Goal: Task Accomplishment & Management: Manage account settings

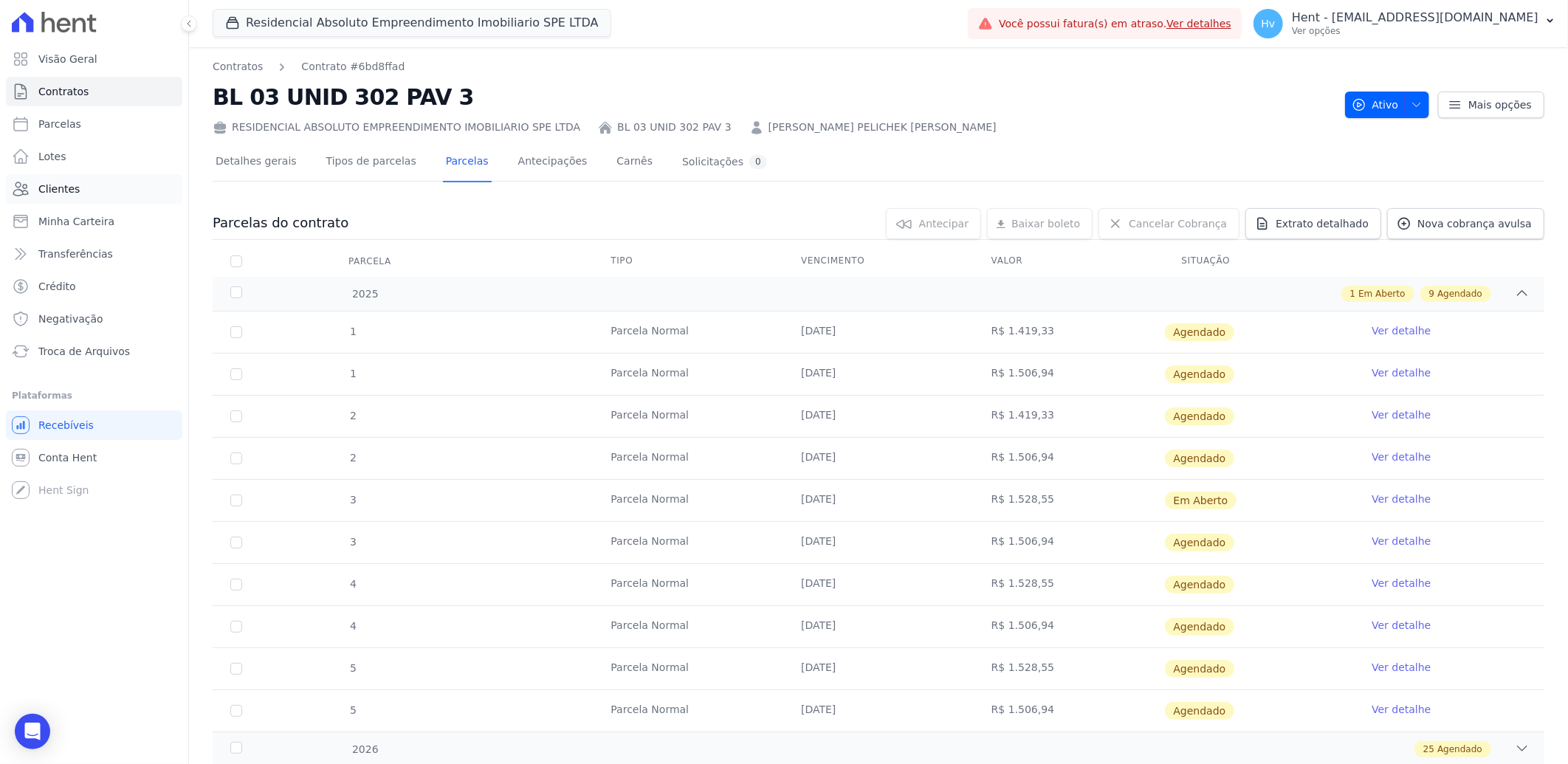
click at [70, 186] on span "Clientes" at bounding box center [58, 188] width 41 height 15
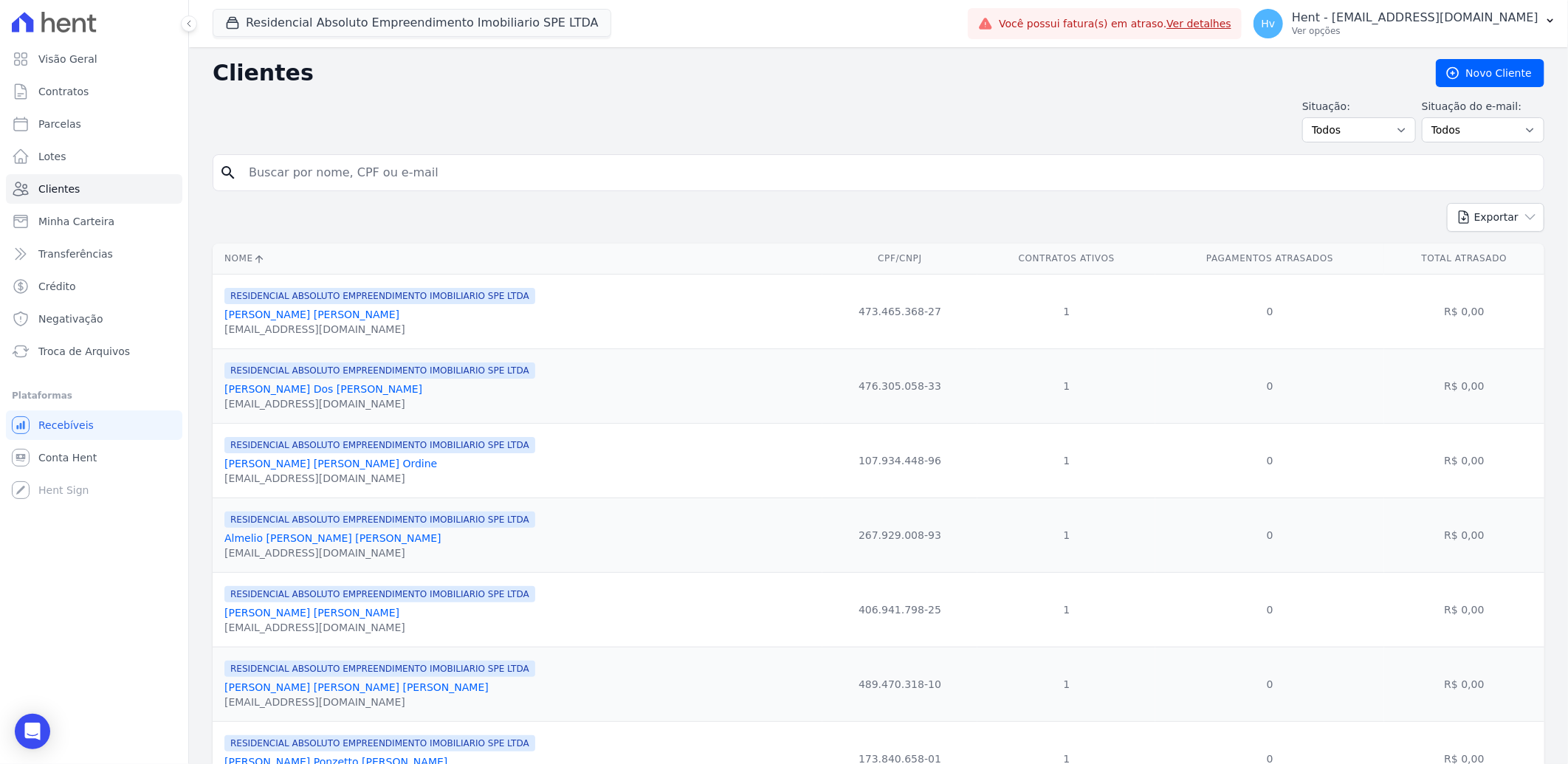
click at [293, 461] on link "[PERSON_NAME]" at bounding box center [331, 464] width 213 height 12
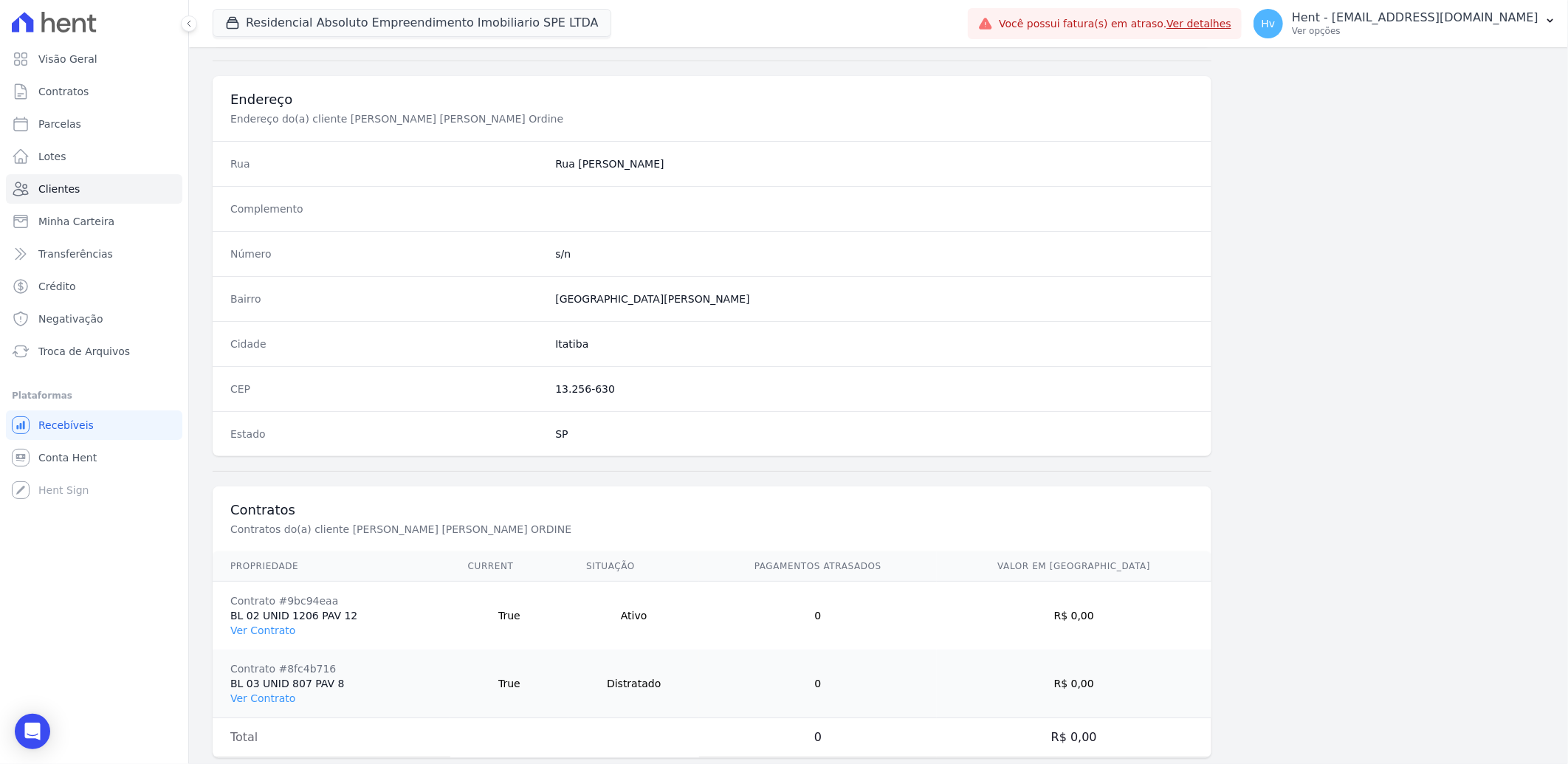
scroll to position [686, 0]
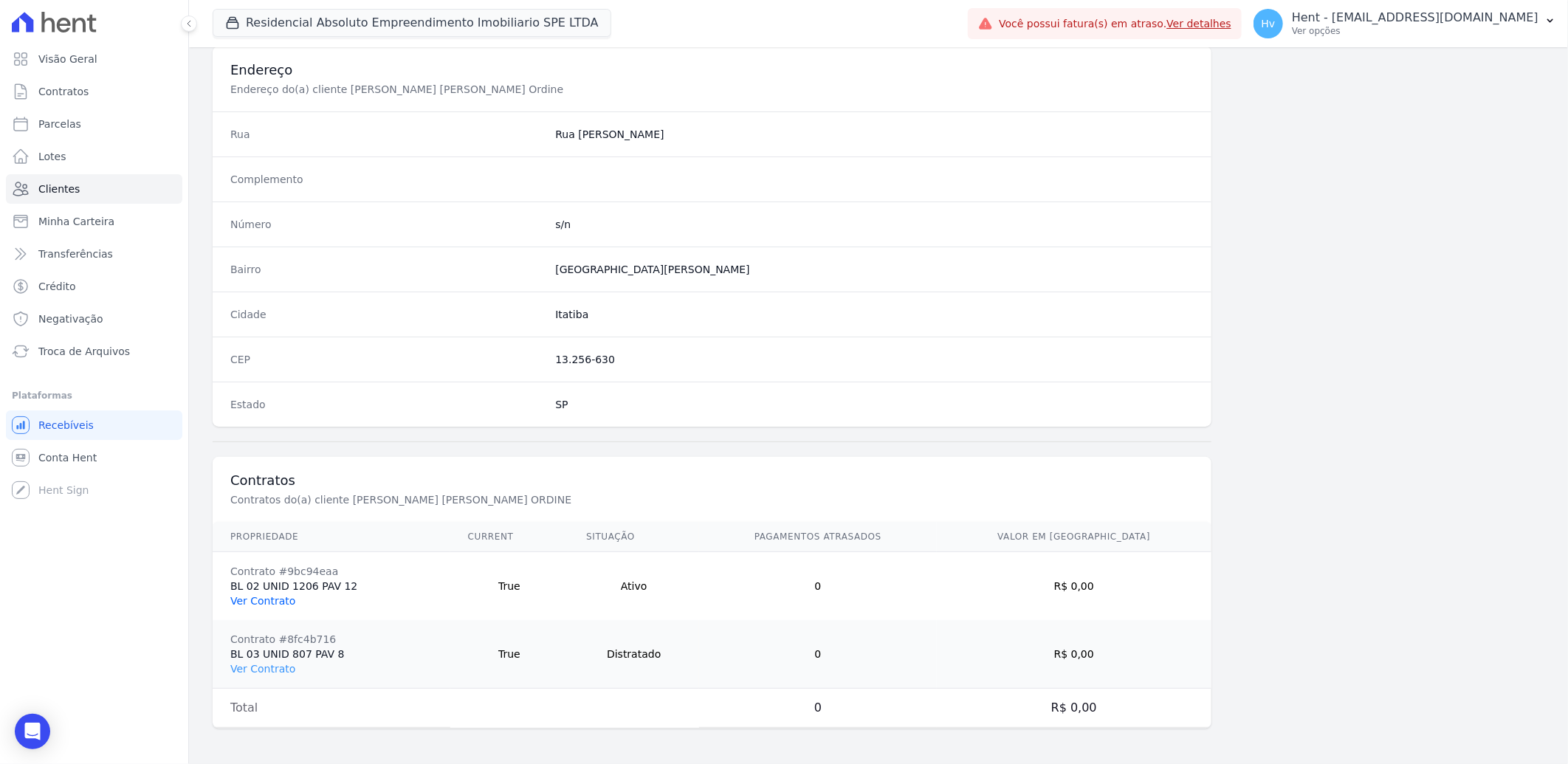
click at [282, 607] on link "Ver Contrato" at bounding box center [263, 601] width 65 height 12
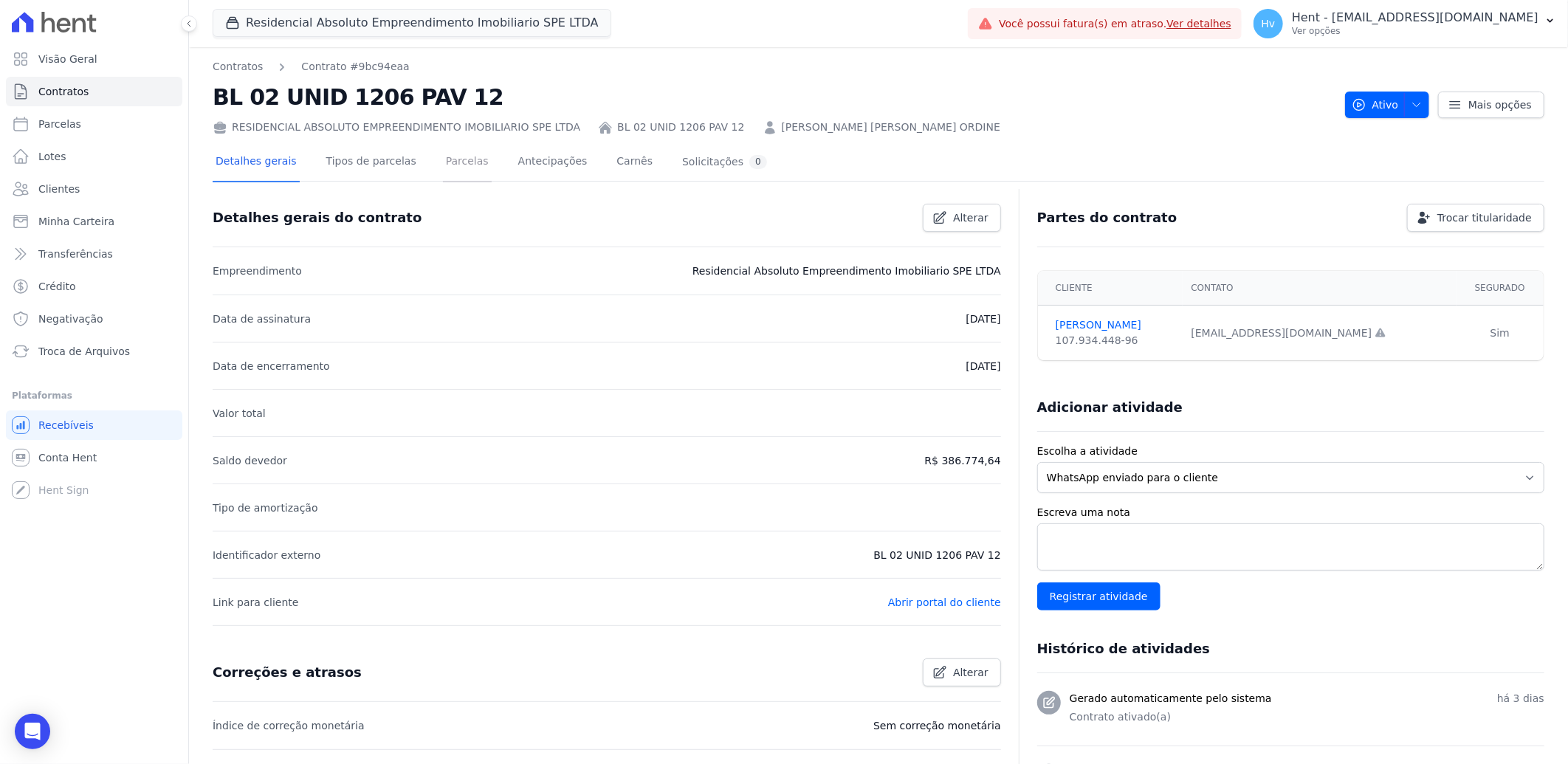
click at [444, 158] on link "Parcelas" at bounding box center [468, 162] width 49 height 39
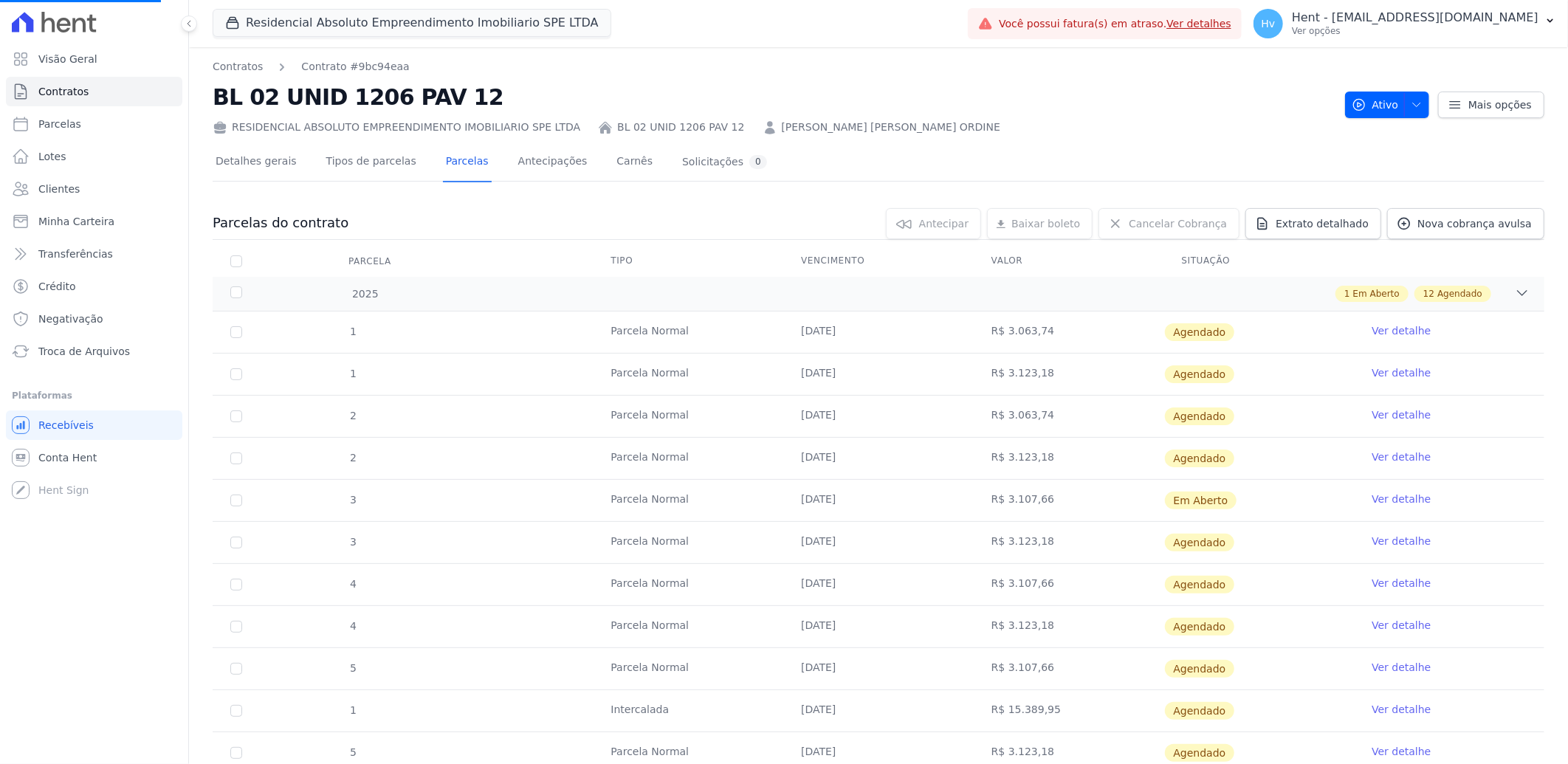
scroll to position [69, 0]
click at [81, 194] on link "Clientes" at bounding box center [94, 189] width 176 height 30
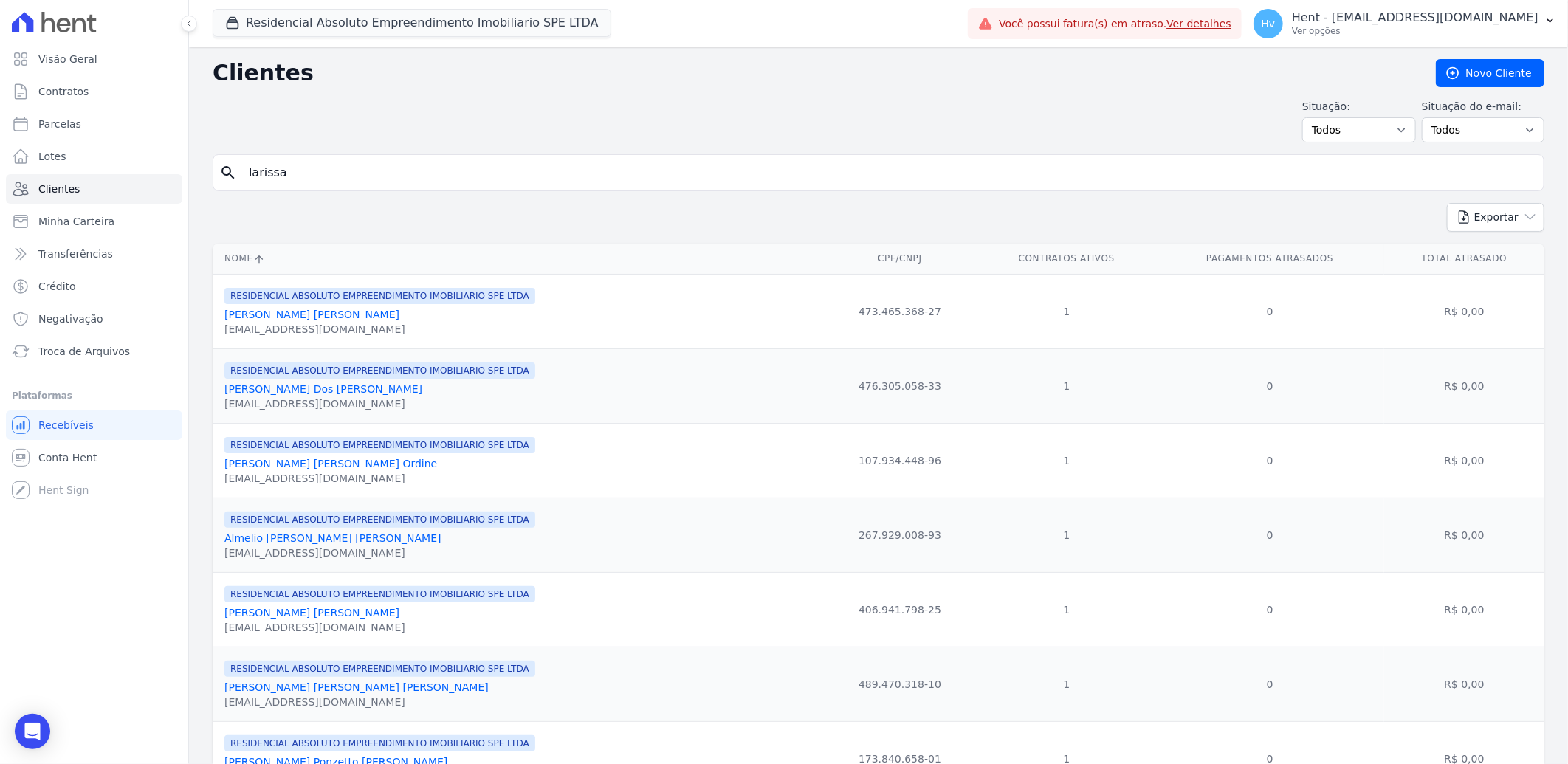
type input "larissa"
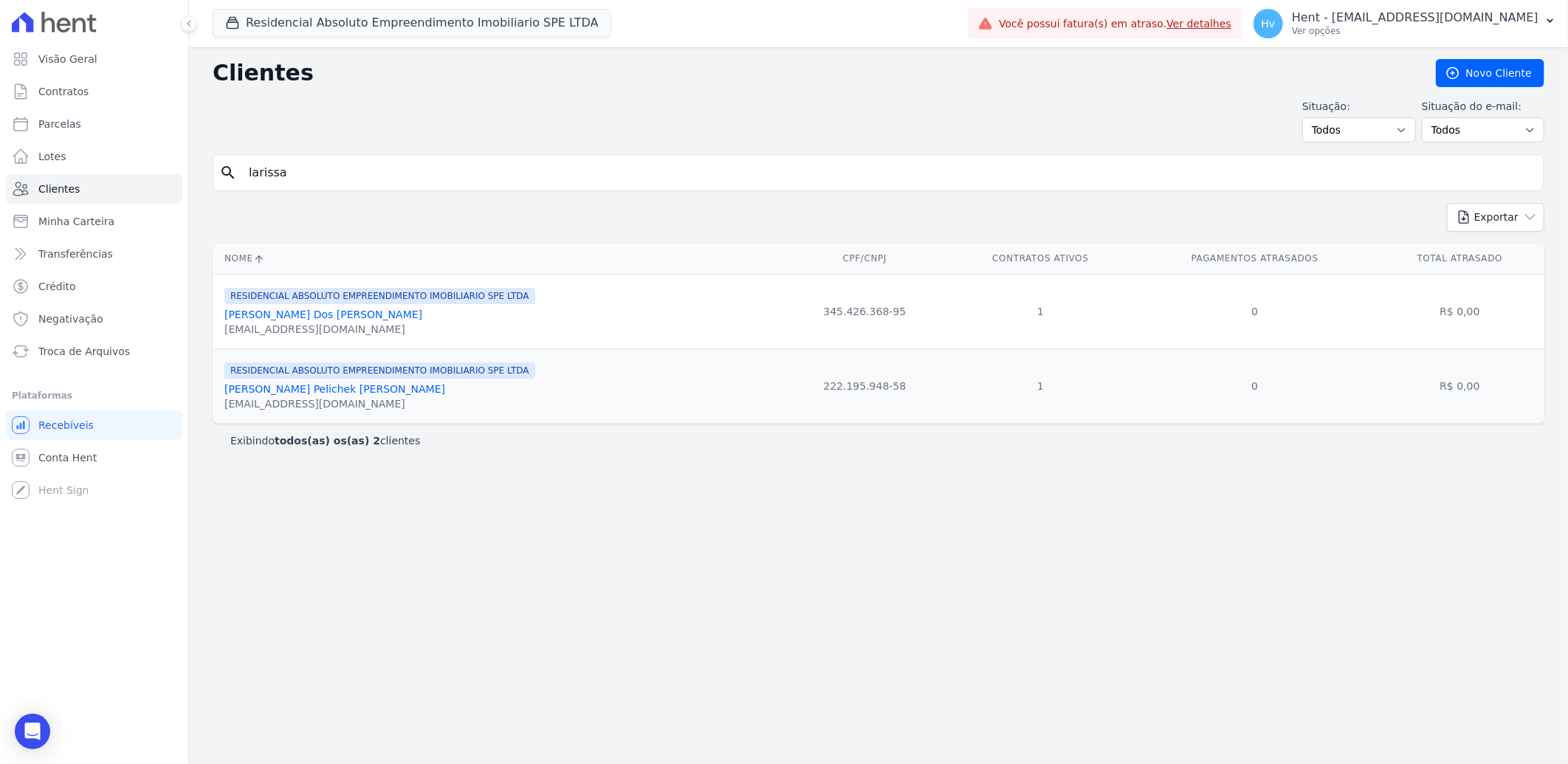
click at [324, 390] on link "Larissa Pelichek Da Silva" at bounding box center [334, 389] width 221 height 12
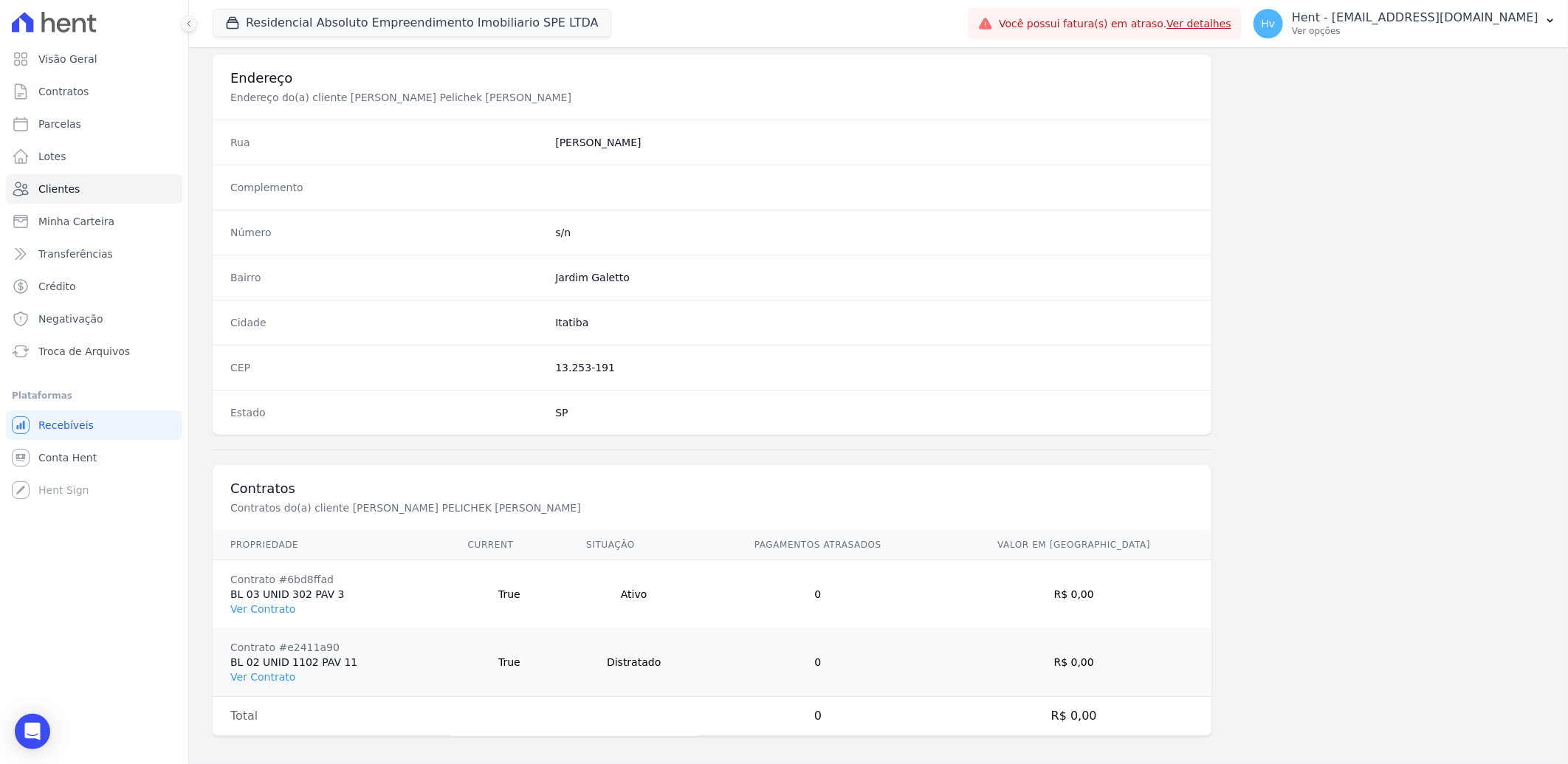
scroll to position [686, 0]
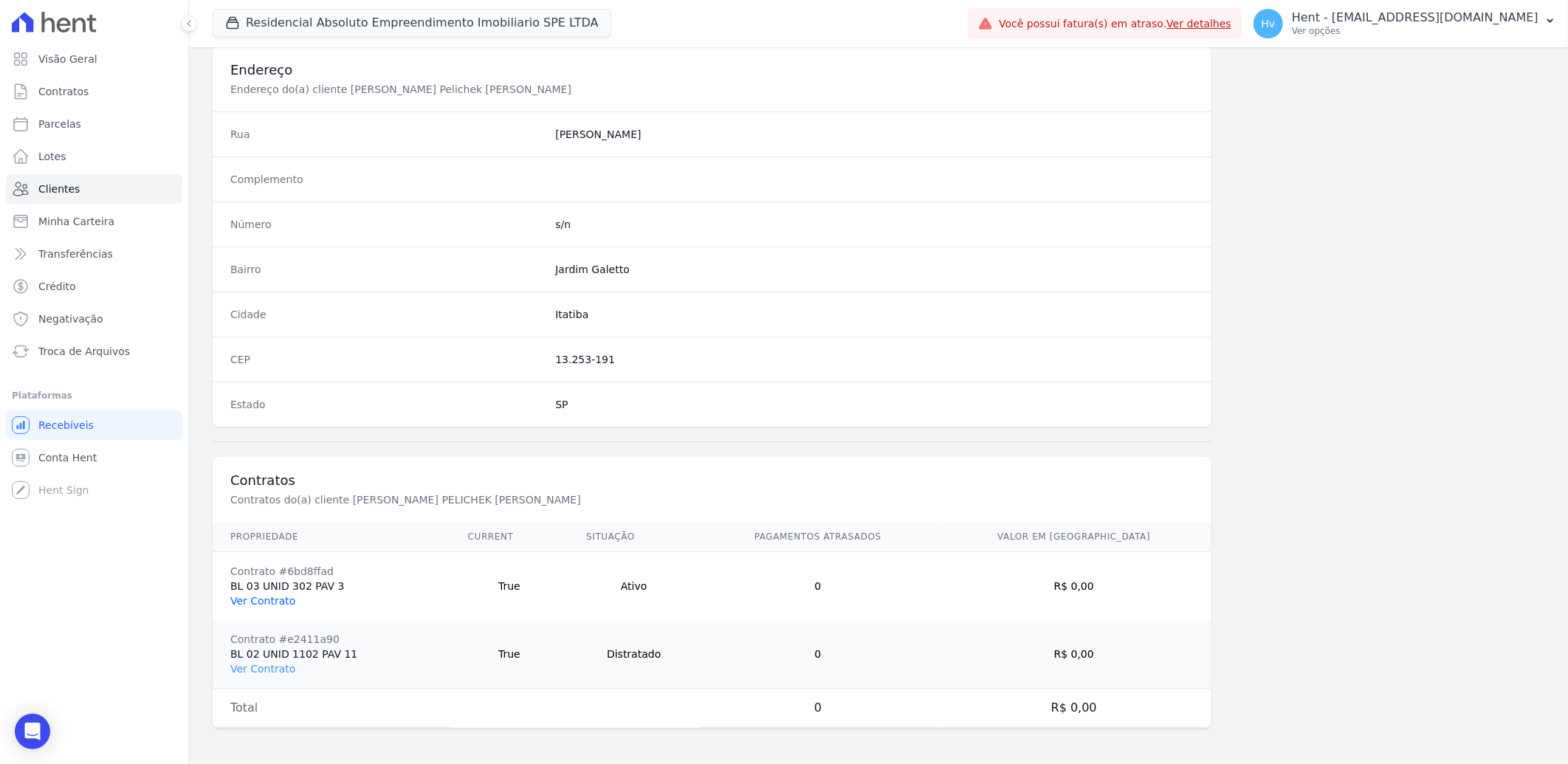
click at [262, 601] on link "Ver Contrato" at bounding box center [263, 601] width 65 height 12
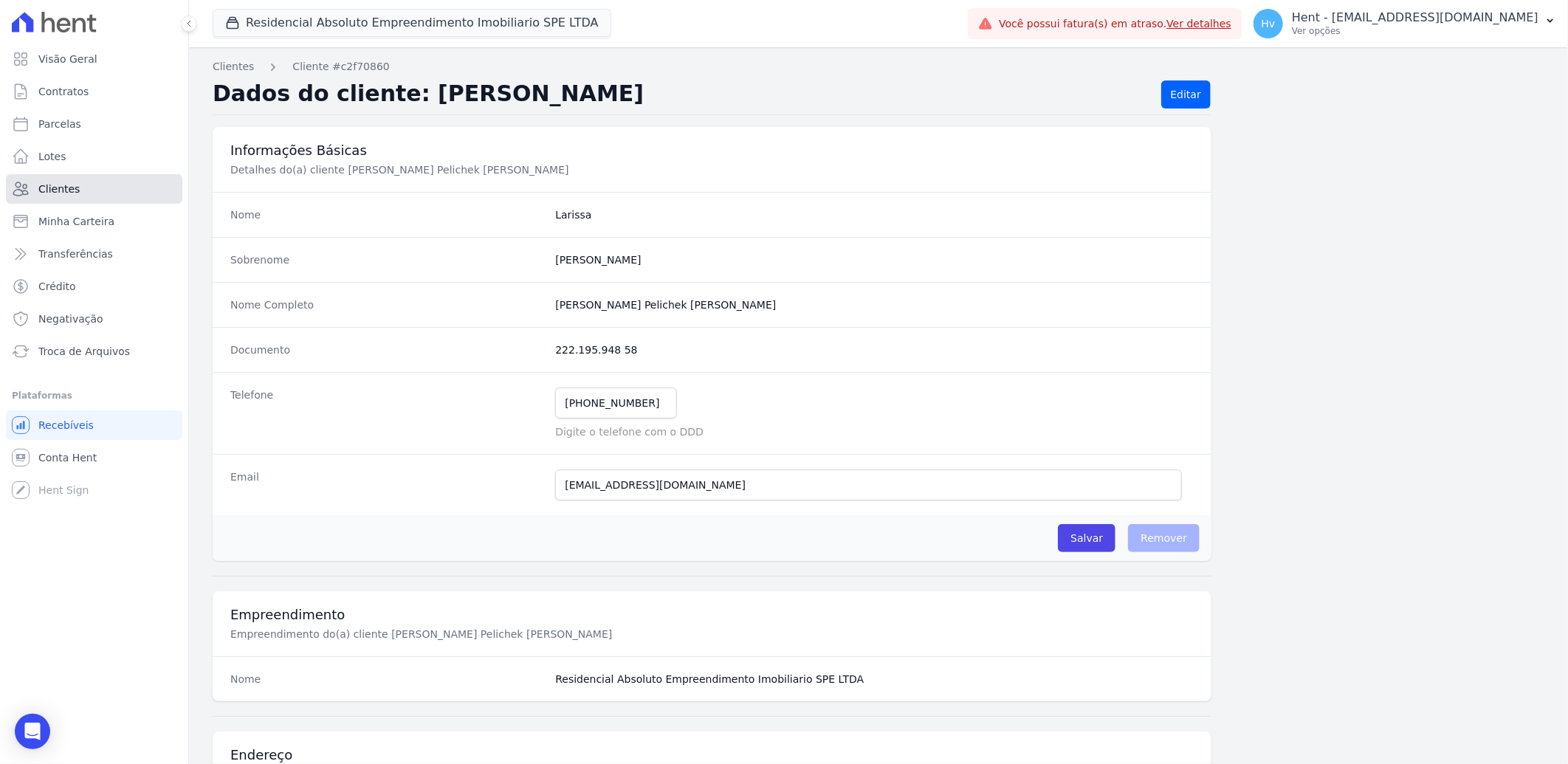
click at [69, 186] on span "Clientes" at bounding box center [58, 188] width 41 height 15
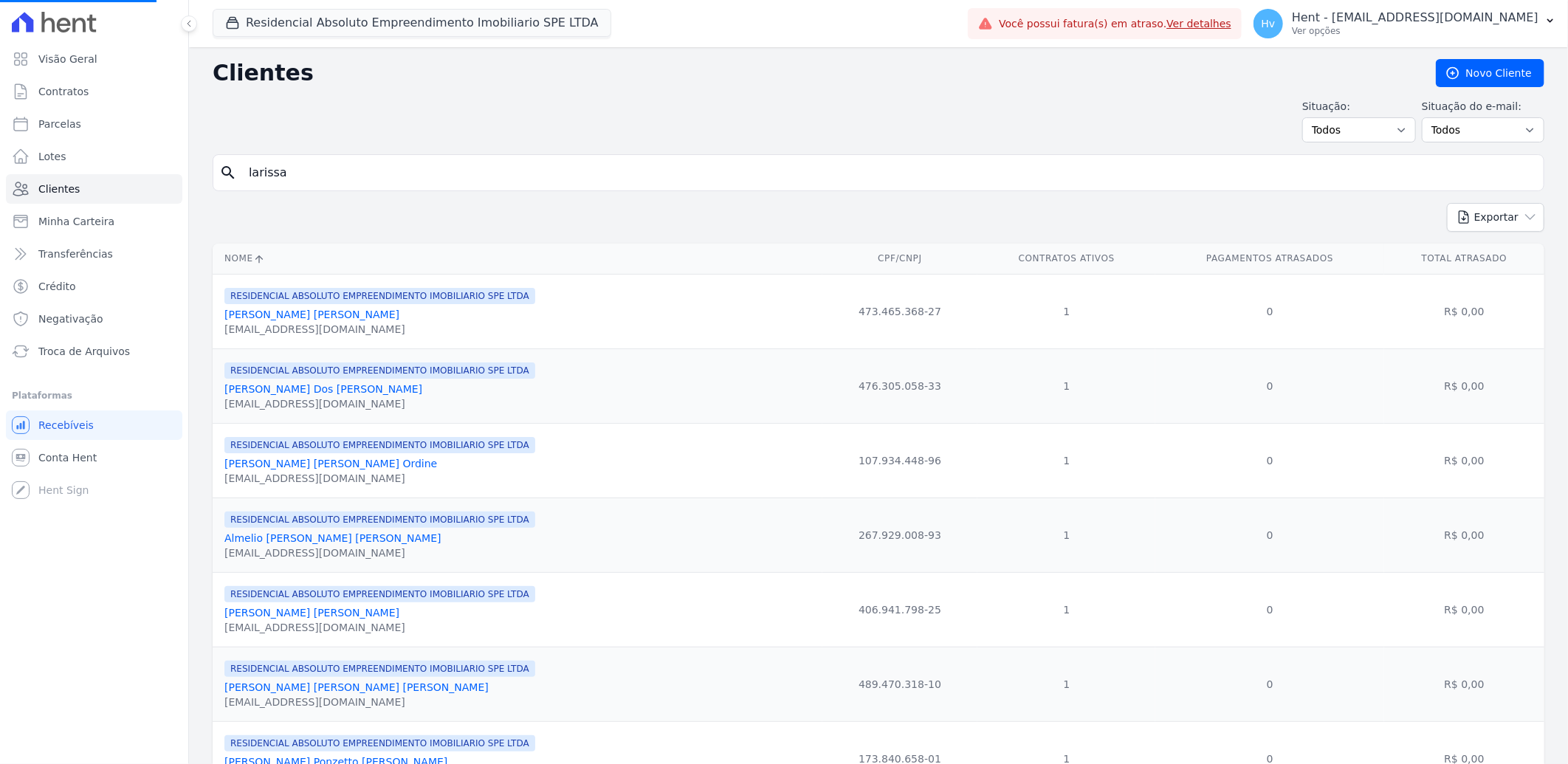
click at [330, 156] on div "search larissa" at bounding box center [879, 173] width 1332 height 37
click at [349, 175] on input "search" at bounding box center [889, 173] width 1298 height 30
type input "luan]"
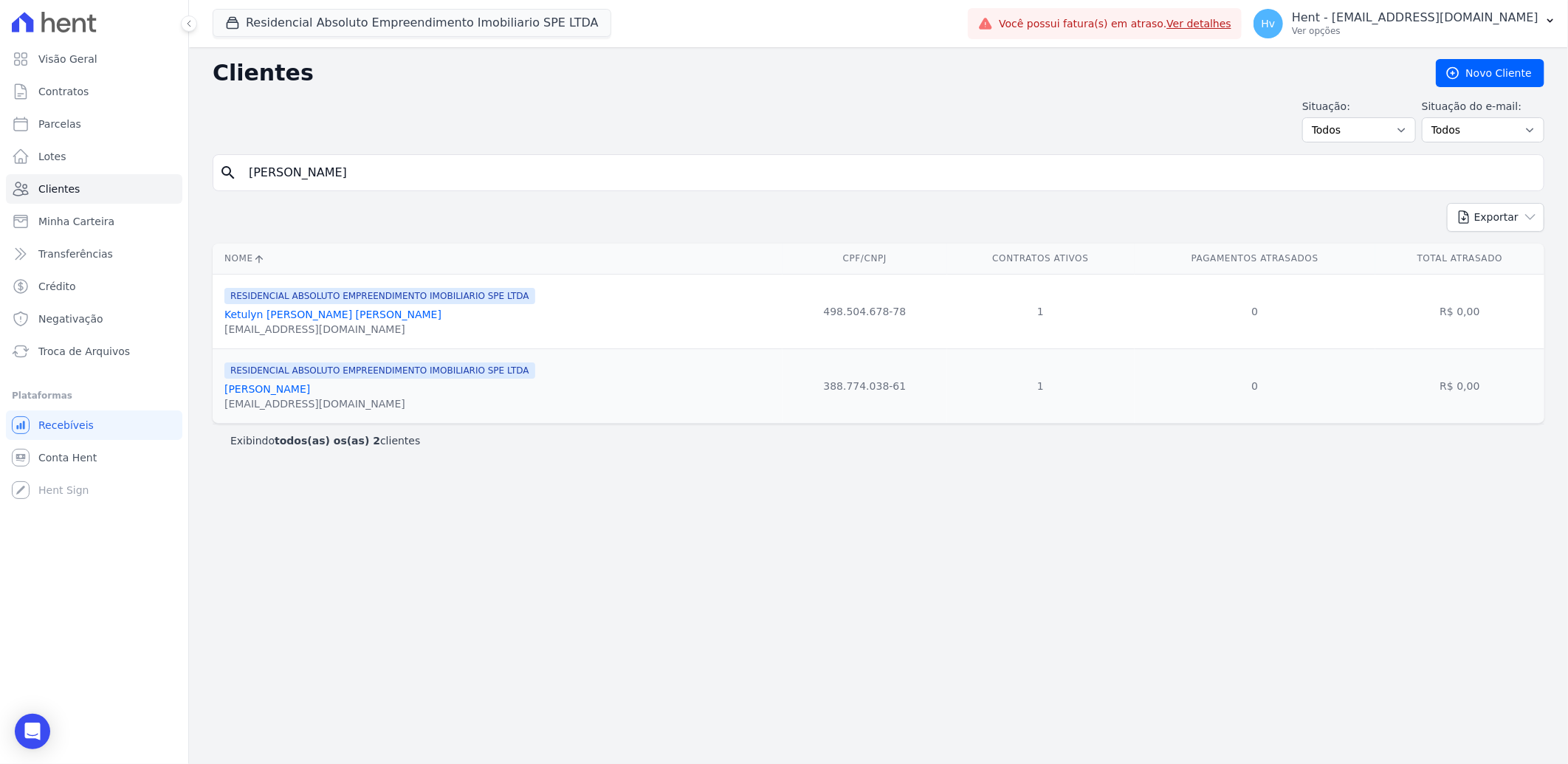
click at [292, 393] on link "Luan Pereira Coelho" at bounding box center [267, 389] width 86 height 12
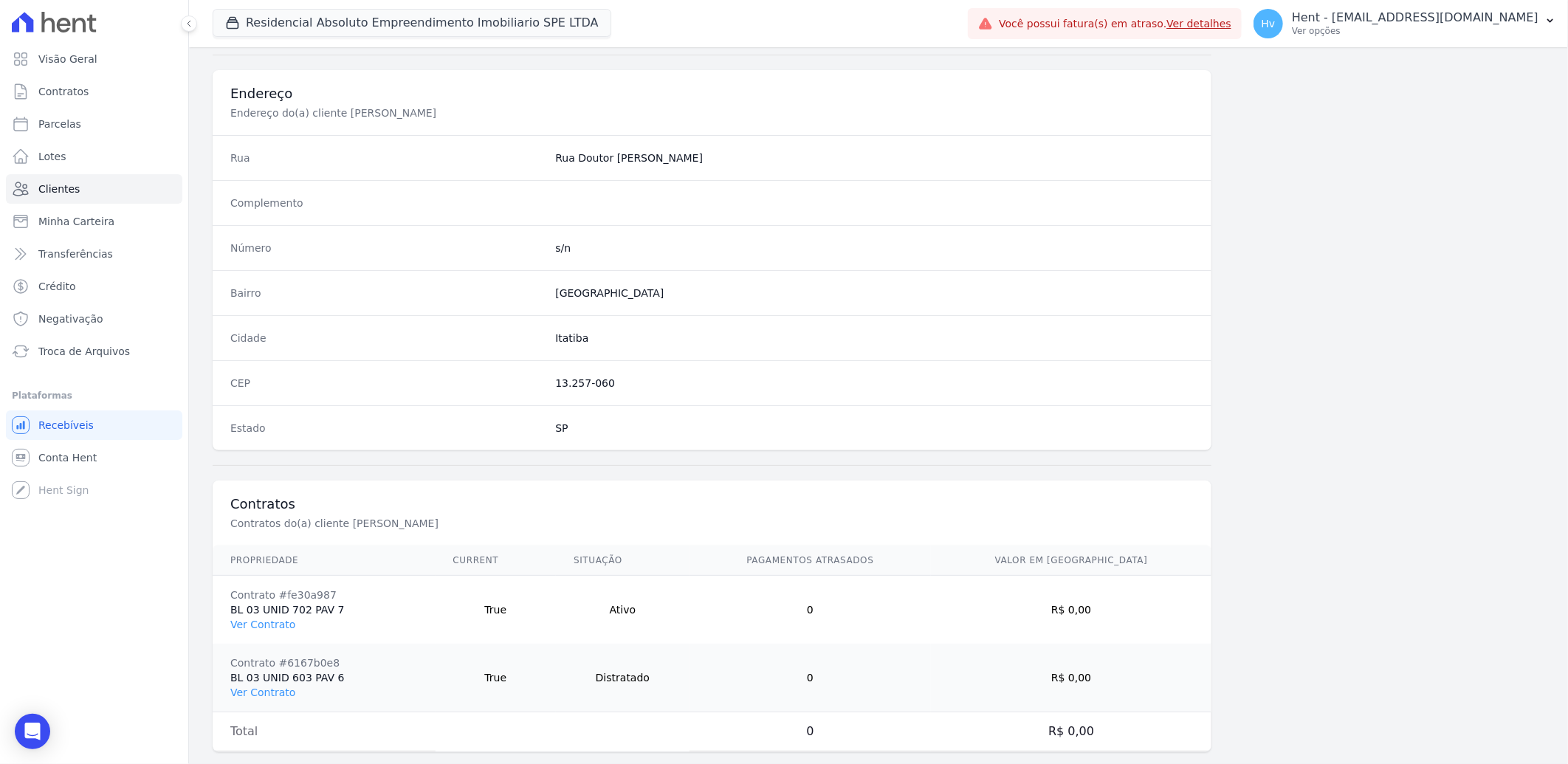
scroll to position [686, 0]
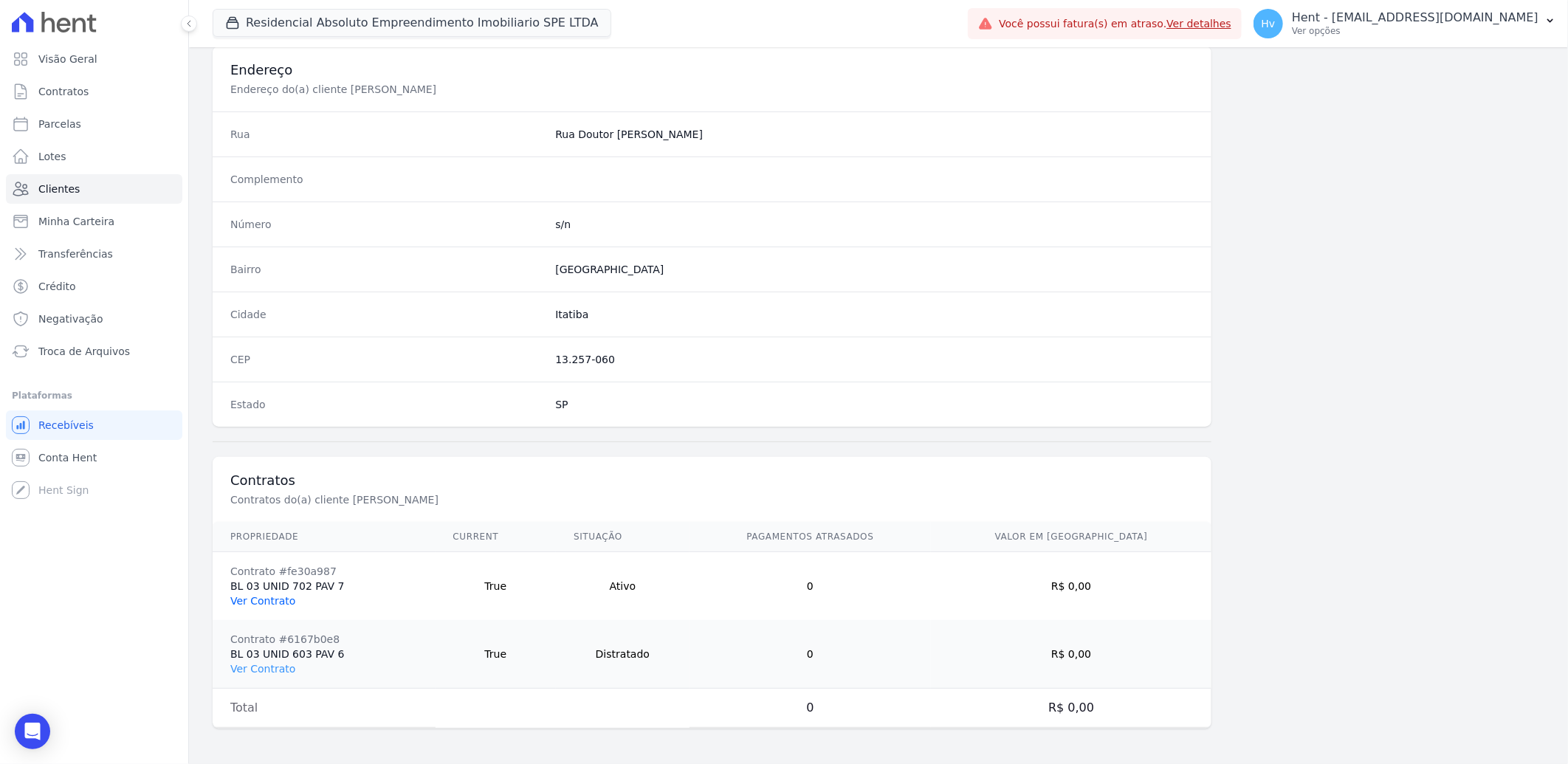
click at [266, 600] on link "Ver Contrato" at bounding box center [263, 601] width 65 height 12
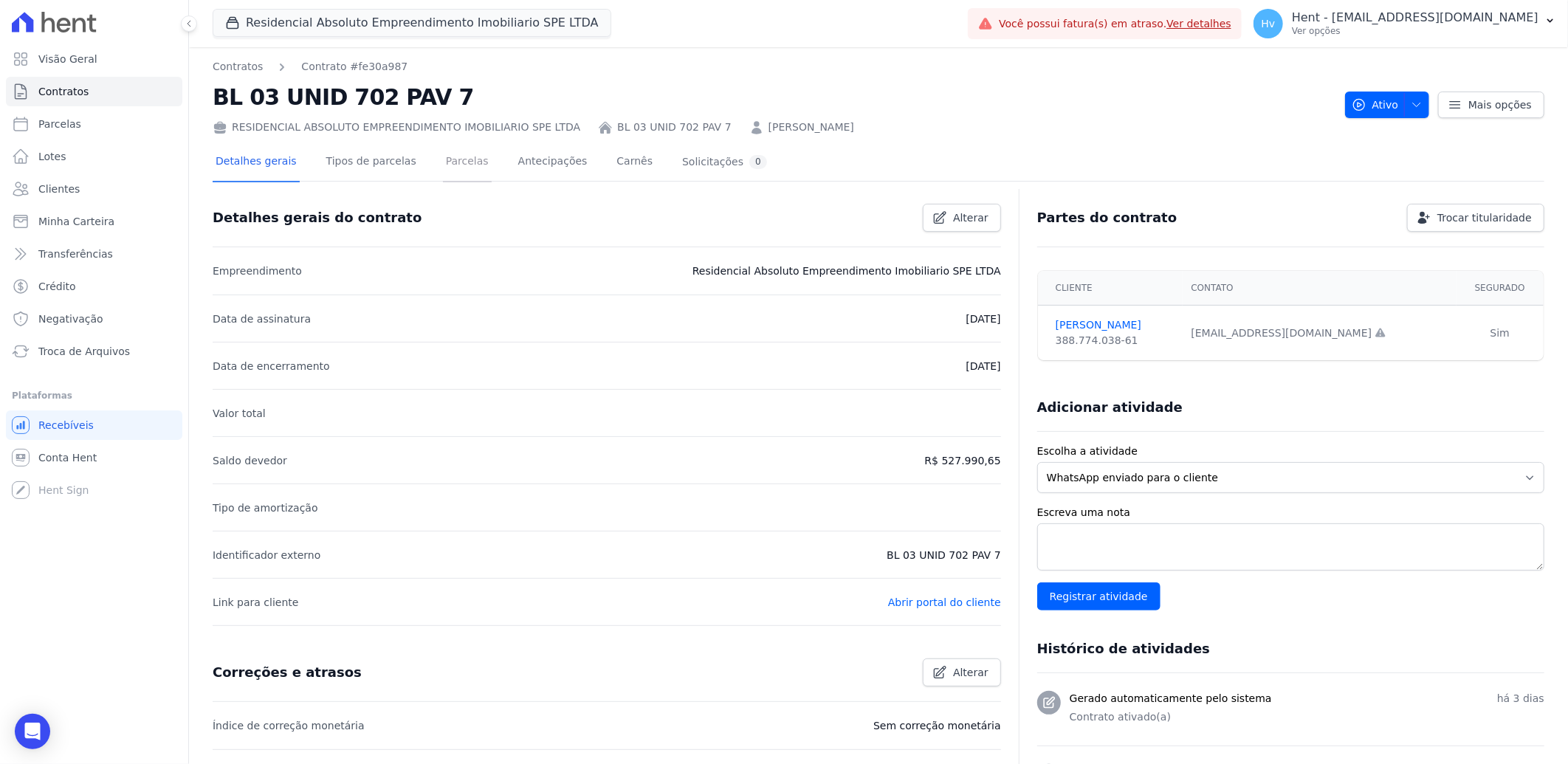
click at [458, 155] on link "Parcelas" at bounding box center [468, 162] width 49 height 39
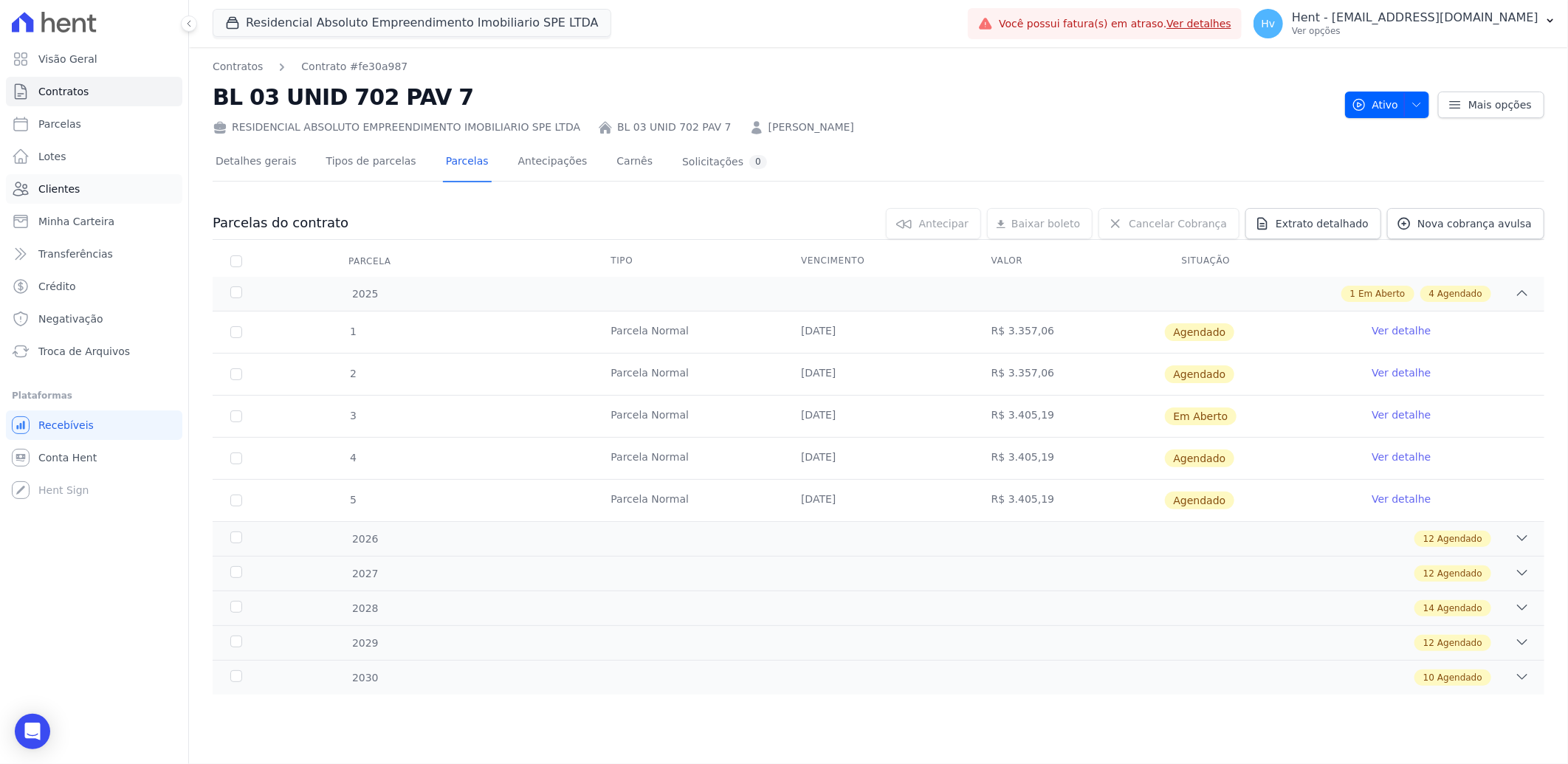
click at [68, 190] on span "Clientes" at bounding box center [58, 188] width 41 height 15
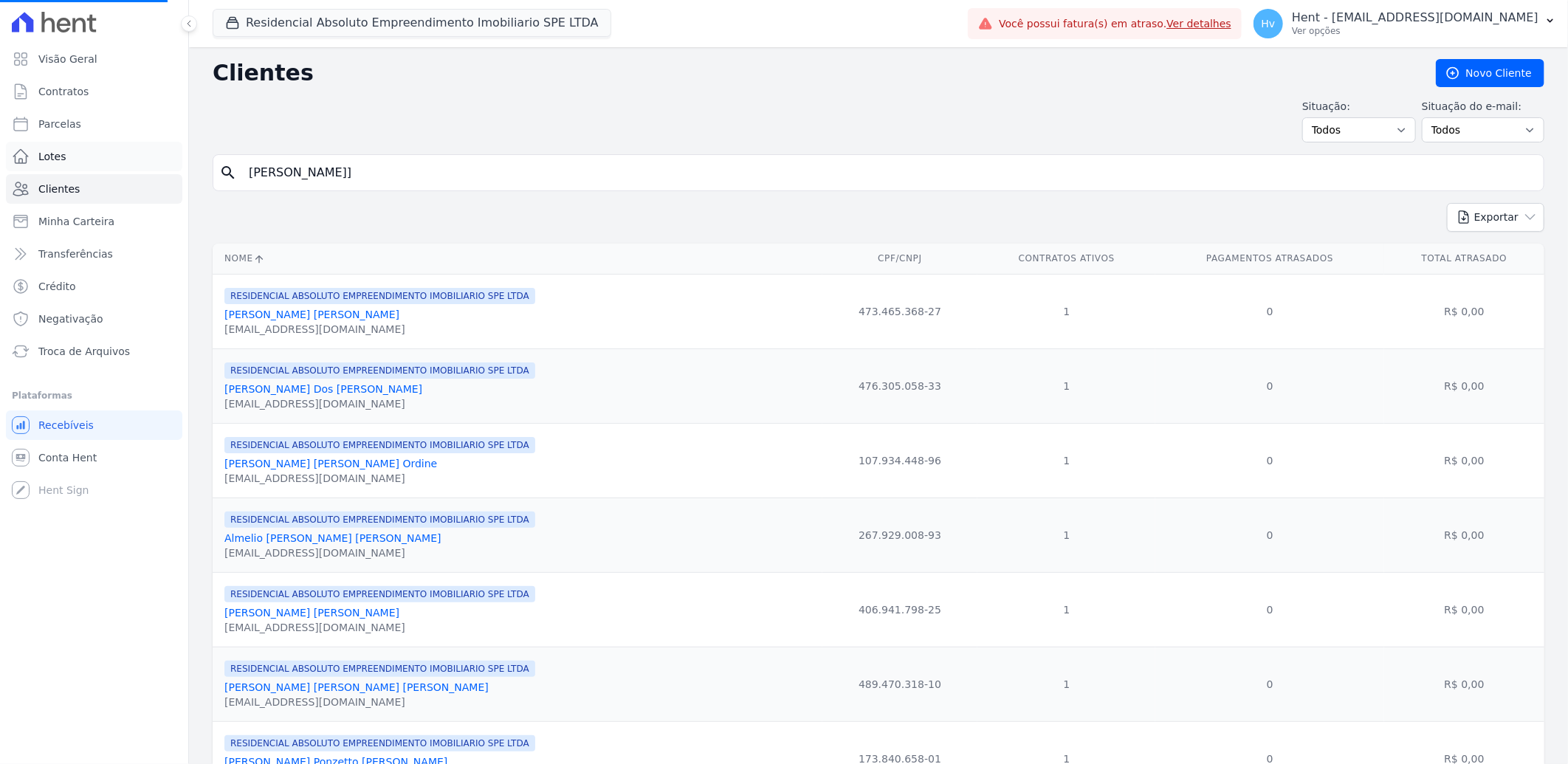
drag, startPoint x: 322, startPoint y: 171, endPoint x: 108, endPoint y: 158, distance: 214.4
click at [105, 157] on div "Visão Geral Contratos Parcelas Lotes Clientes Minha Carteira Transferências Cré…" at bounding box center [784, 382] width 1568 height 764
click at [539, 166] on input "search" at bounding box center [889, 173] width 1298 height 30
type input "jose"
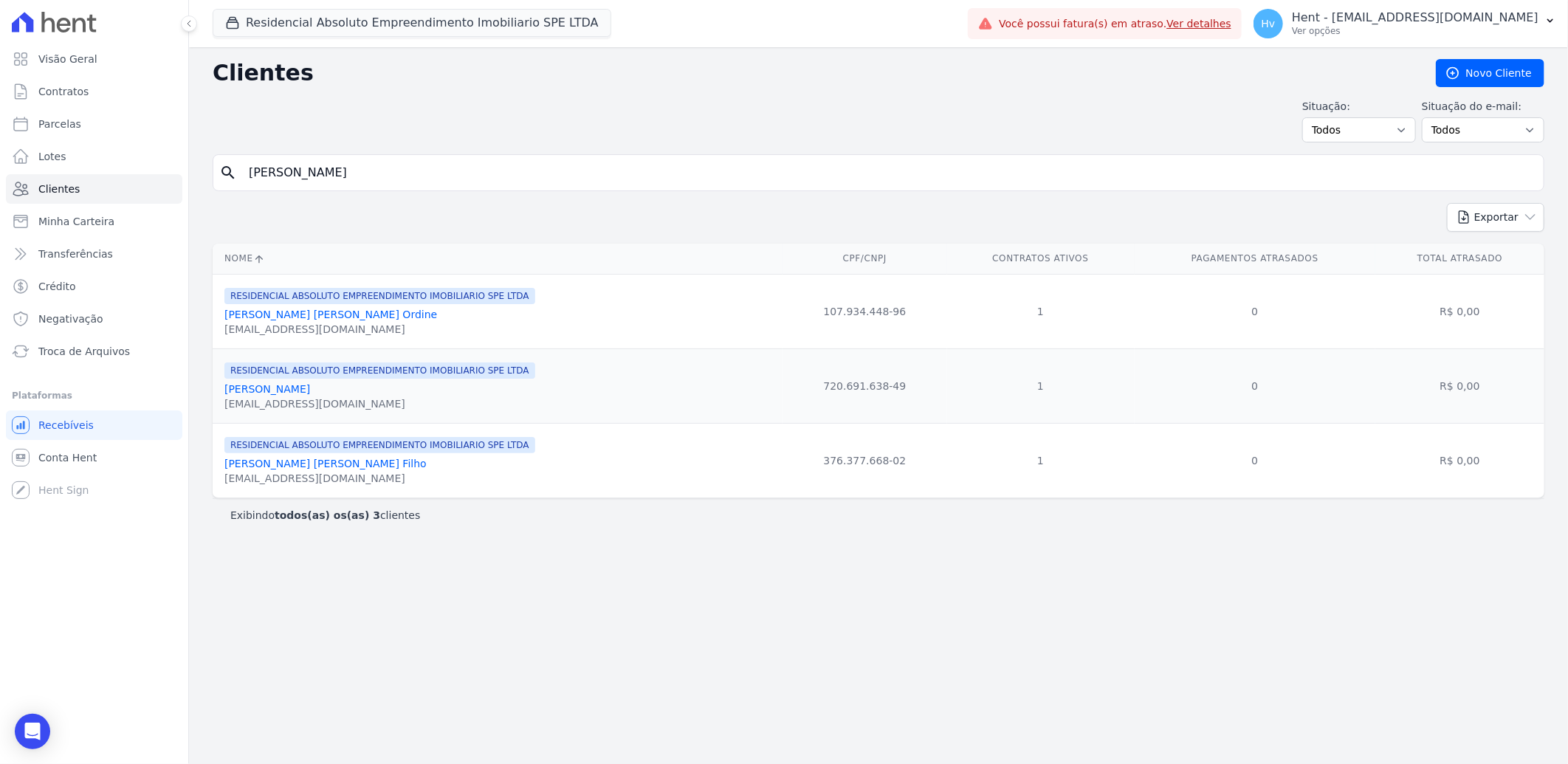
click at [257, 388] on link "Jose Carlos Piran" at bounding box center [267, 389] width 86 height 12
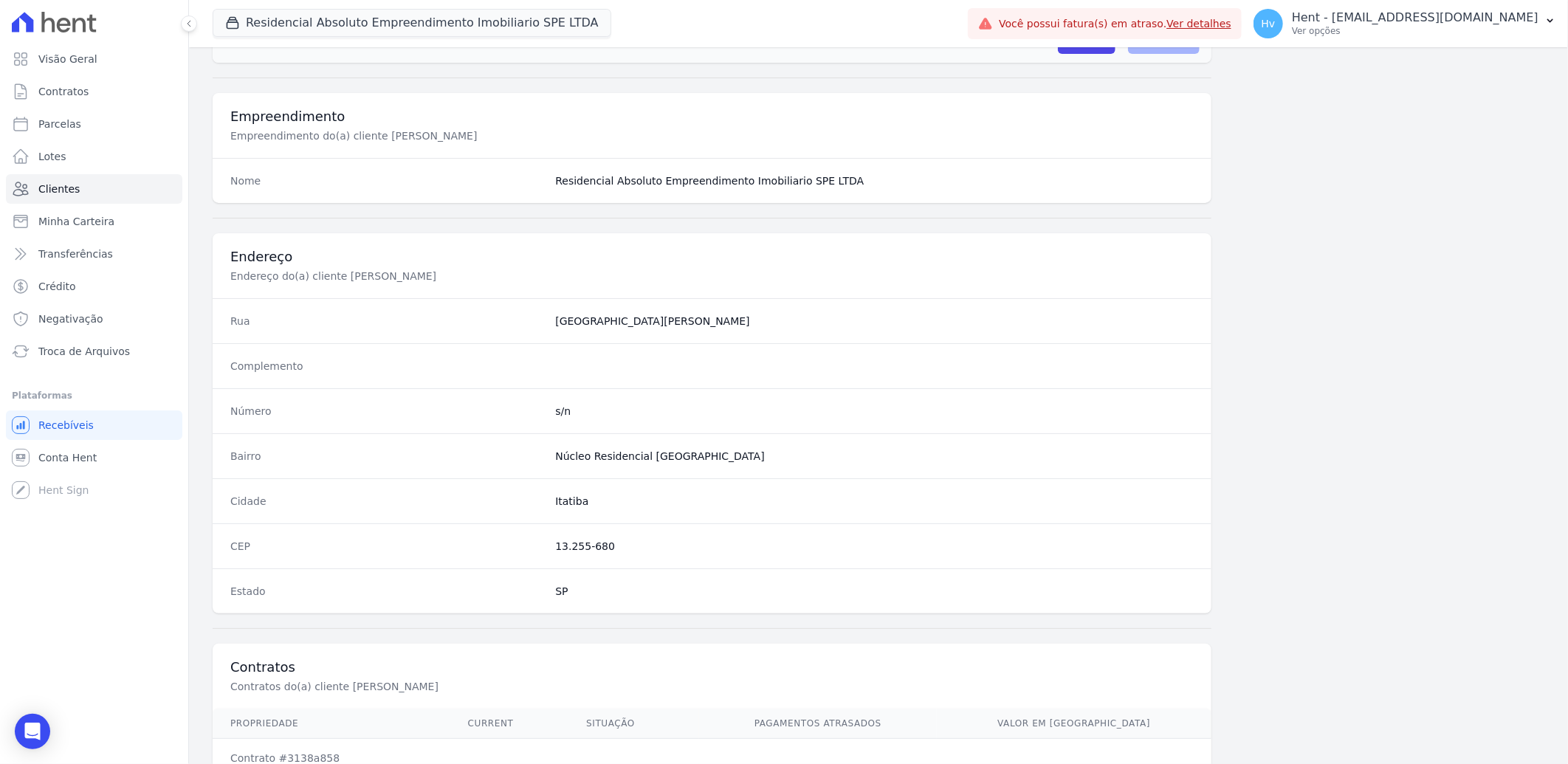
scroll to position [686, 0]
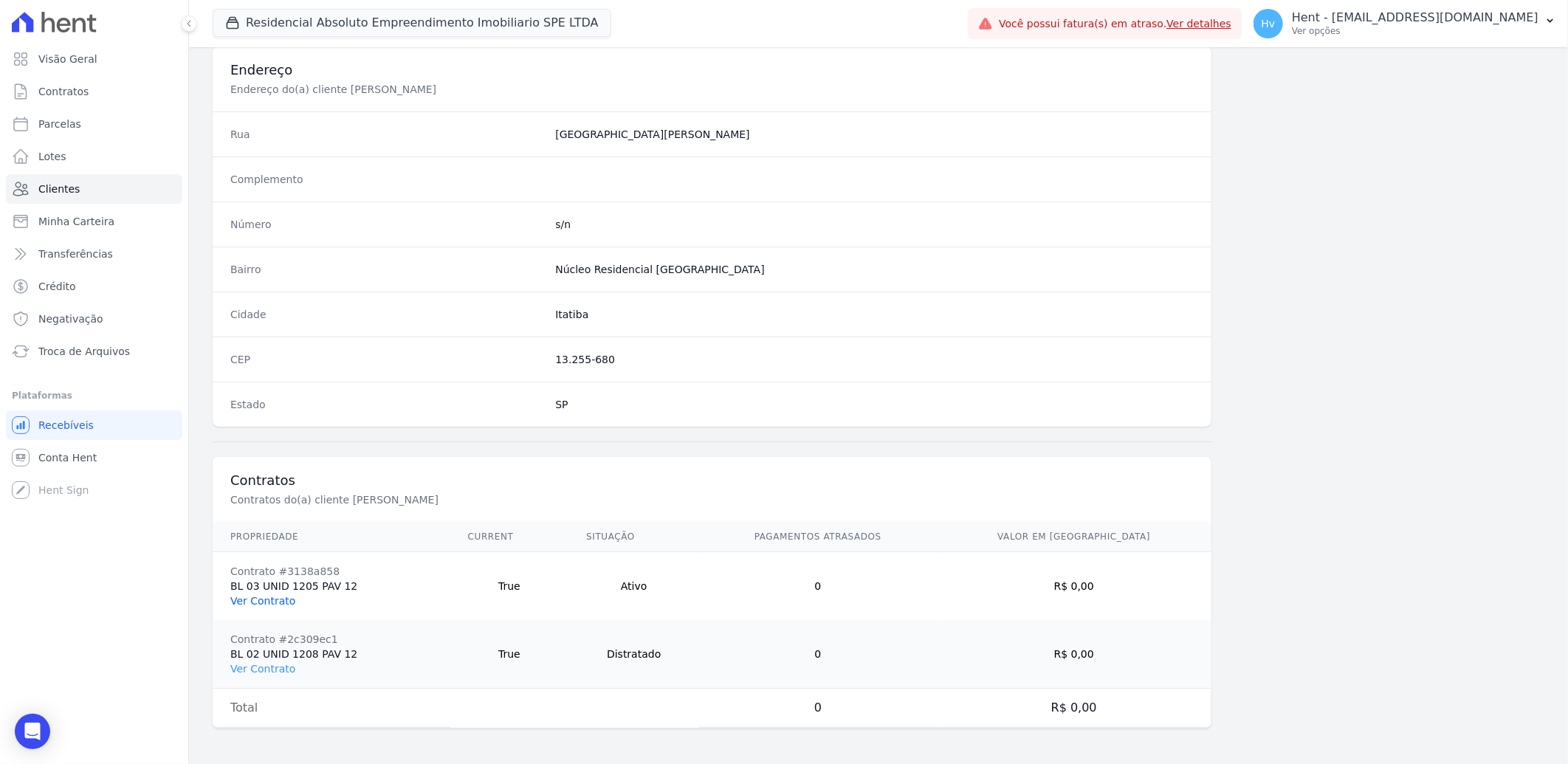
click at [256, 604] on link "Ver Contrato" at bounding box center [263, 601] width 65 height 12
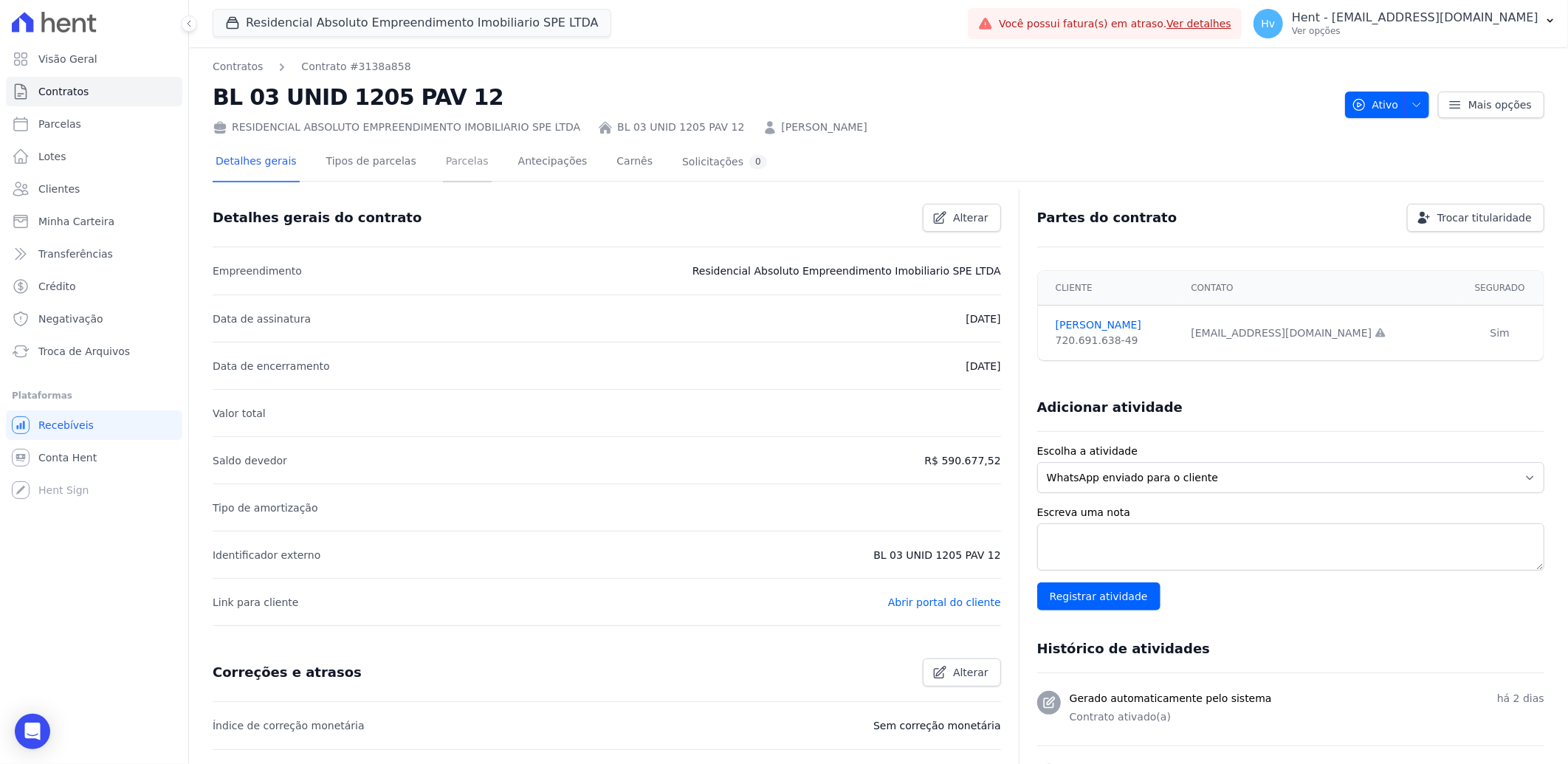
click at [451, 166] on link "Parcelas" at bounding box center [468, 162] width 49 height 39
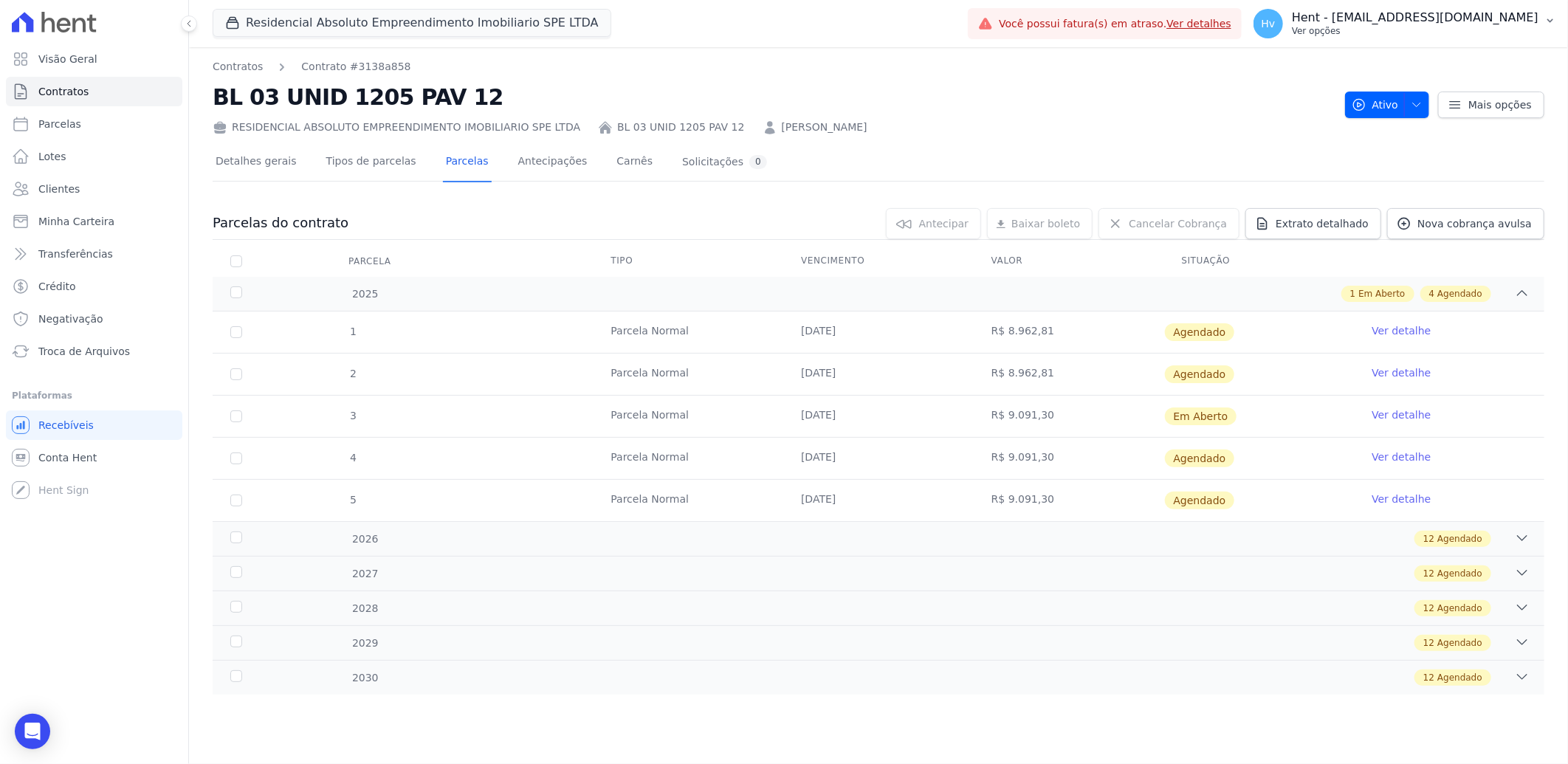
click at [1380, 17] on p "Hent - [PERSON_NAME][EMAIL_ADDRESS][DOMAIN_NAME]" at bounding box center [1415, 17] width 247 height 15
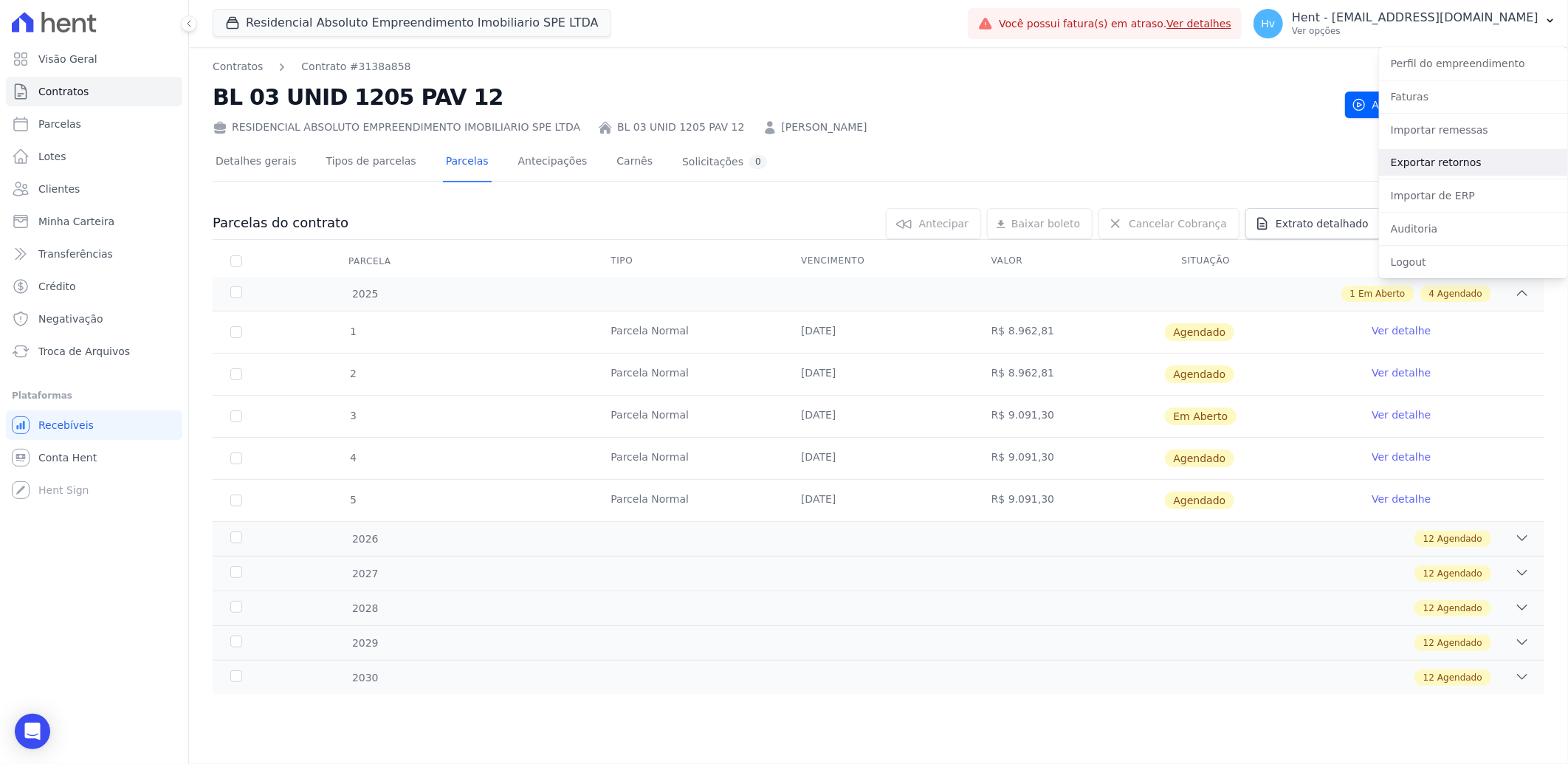
click at [1434, 166] on link "Exportar retornos" at bounding box center [1474, 162] width 189 height 26
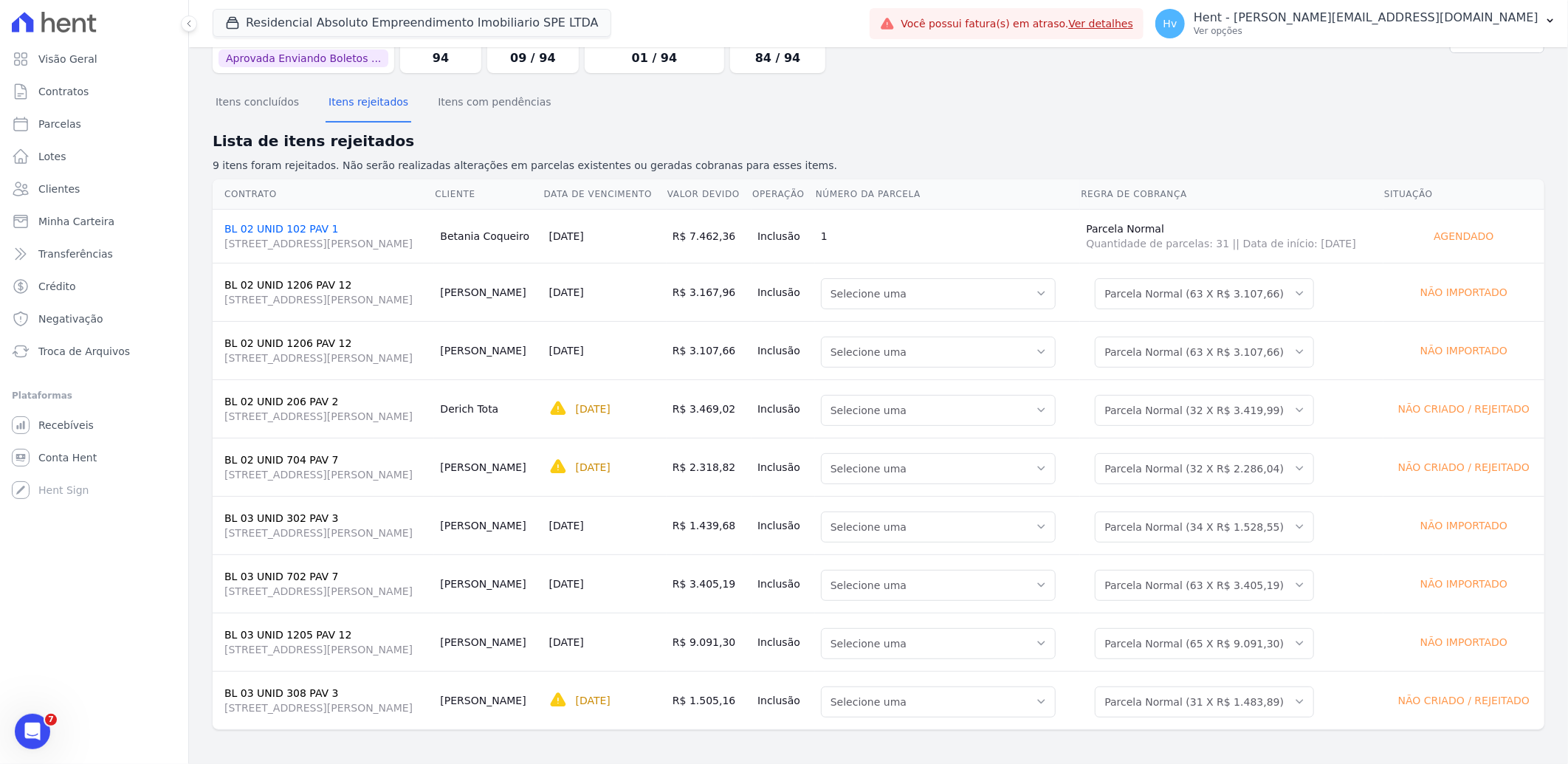
scroll to position [84, 0]
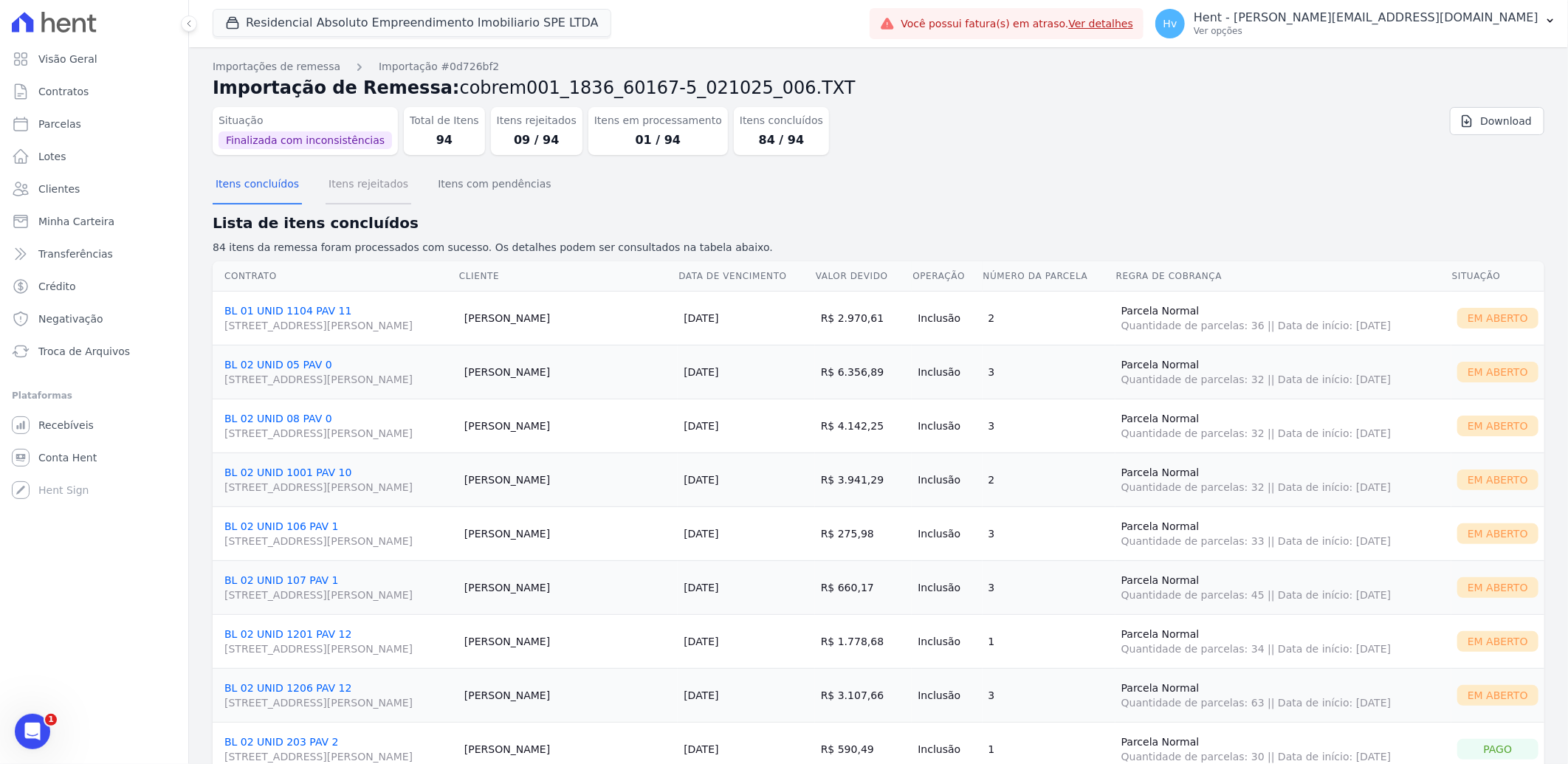
click at [375, 186] on button "Itens rejeitados" at bounding box center [368, 185] width 86 height 38
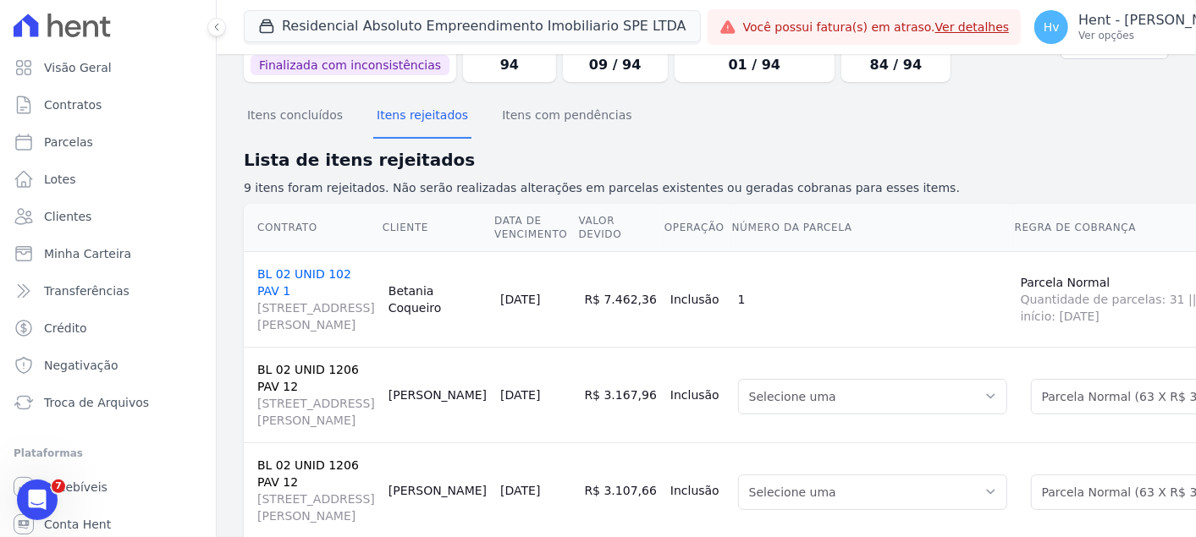
scroll to position [96, 0]
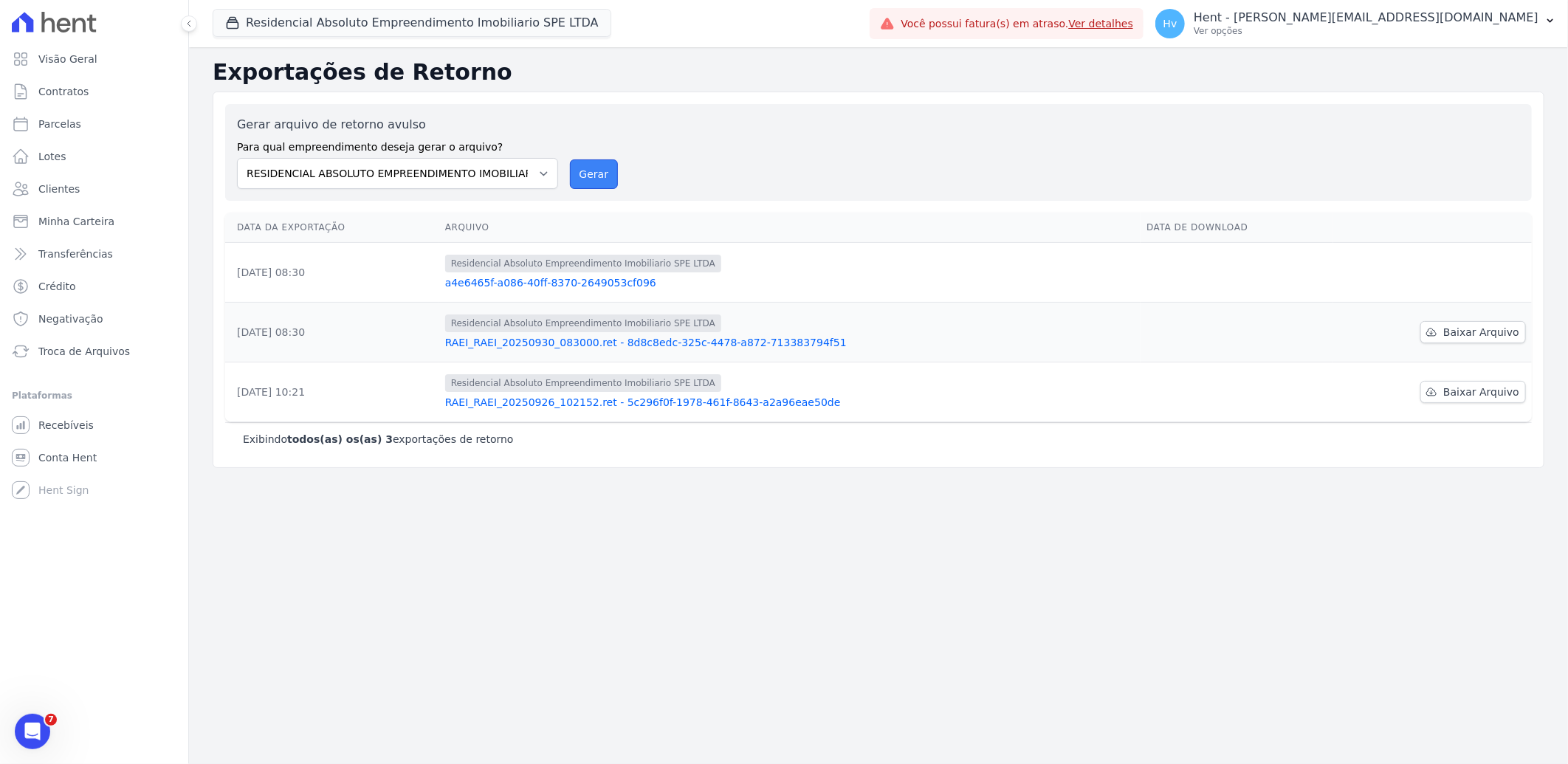
click at [588, 172] on button "Gerar" at bounding box center [594, 174] width 49 height 30
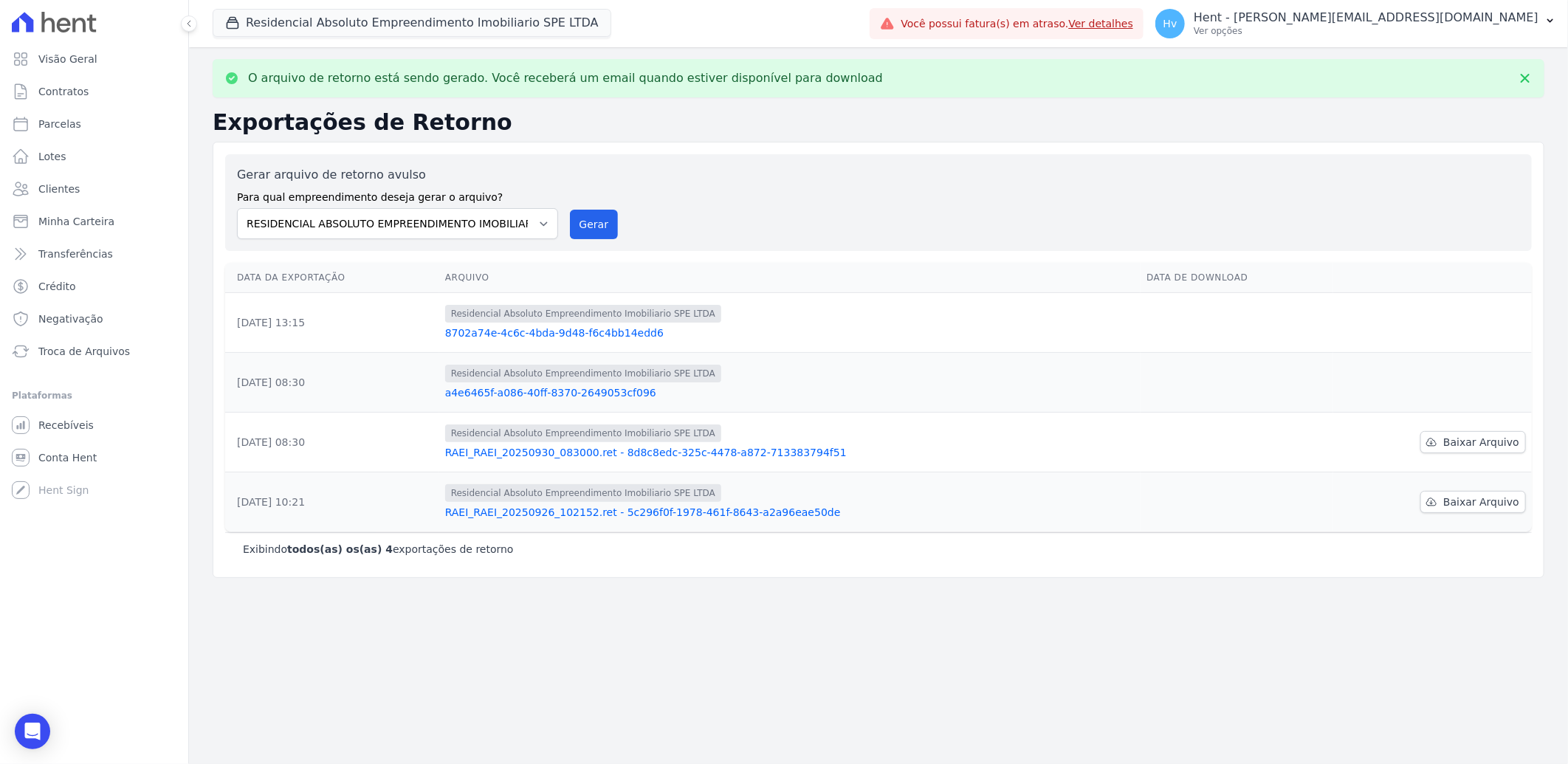
click at [585, 396] on link "a4e6465f-a086-40ff-8370-2649053cf096" at bounding box center [790, 392] width 689 height 15
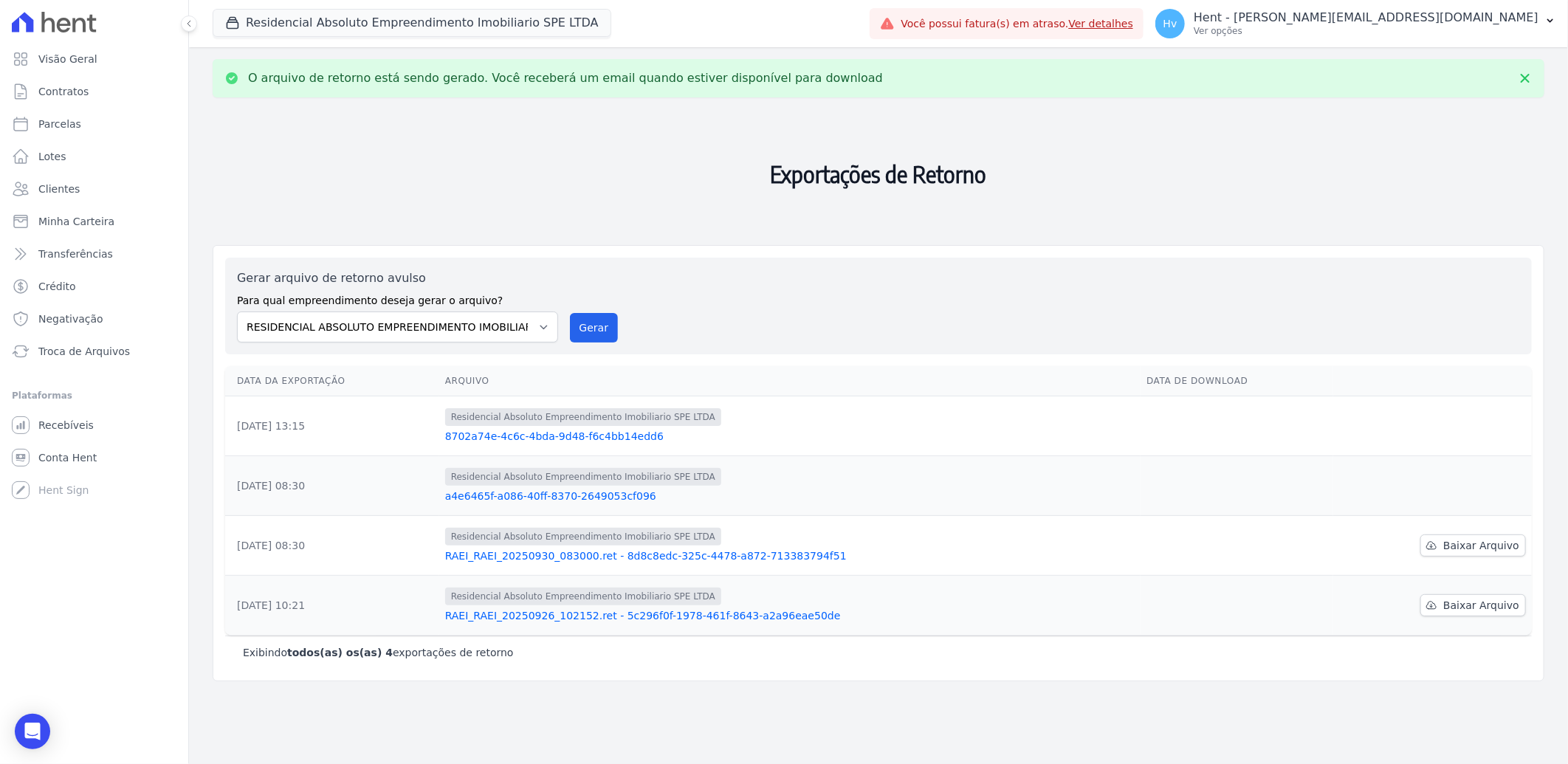
click at [613, 164] on h2 "Exportações de Retorno" at bounding box center [879, 174] width 1332 height 130
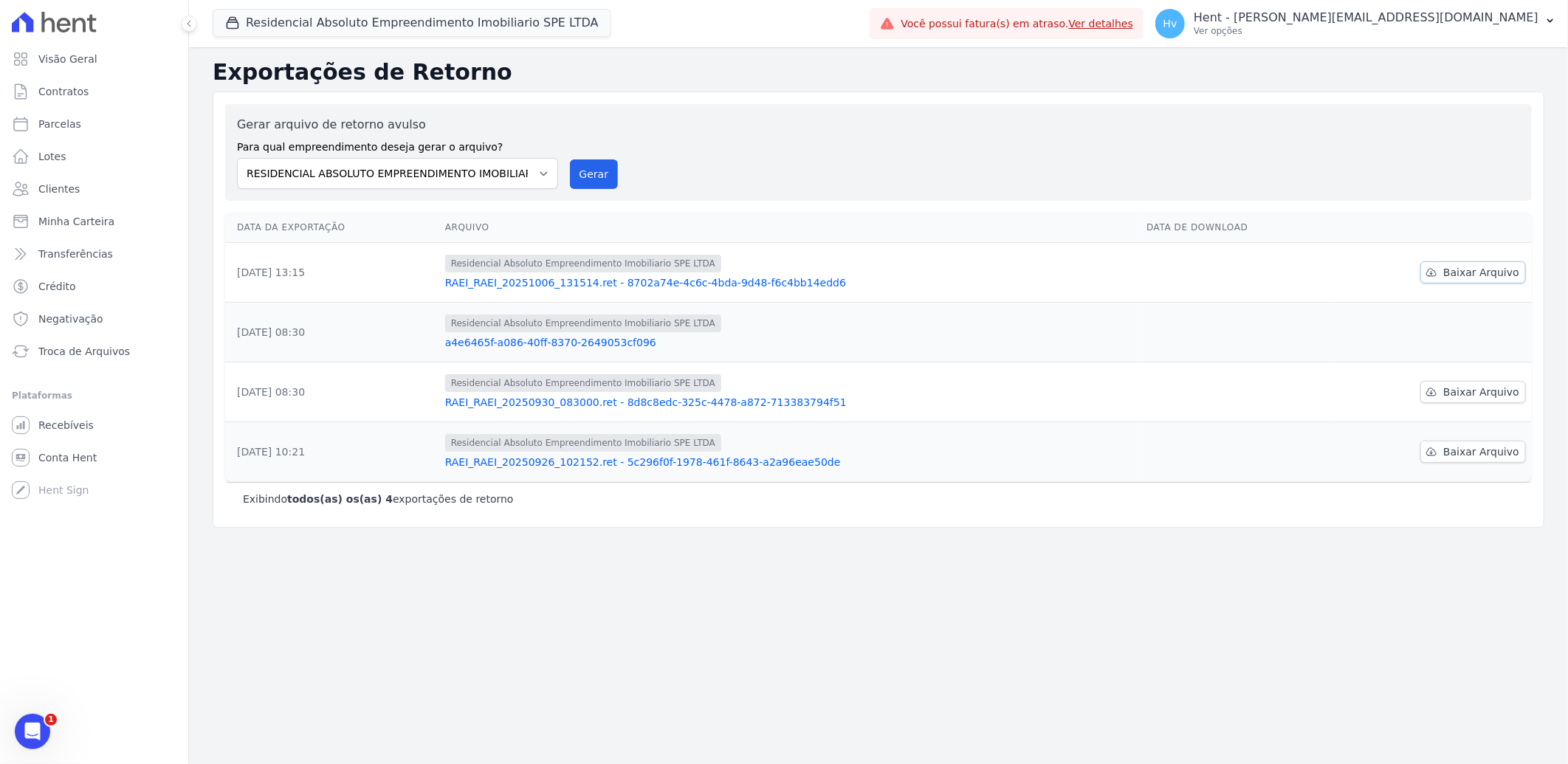
click at [1466, 270] on span "Baixar Arquivo" at bounding box center [1481, 272] width 76 height 15
click at [632, 655] on div "Exportações de Retorno Gerar arquivo de retorno avulso Para qual empreendimento…" at bounding box center [879, 406] width 1380 height 717
click at [72, 429] on span "Recebíveis" at bounding box center [65, 425] width 55 height 15
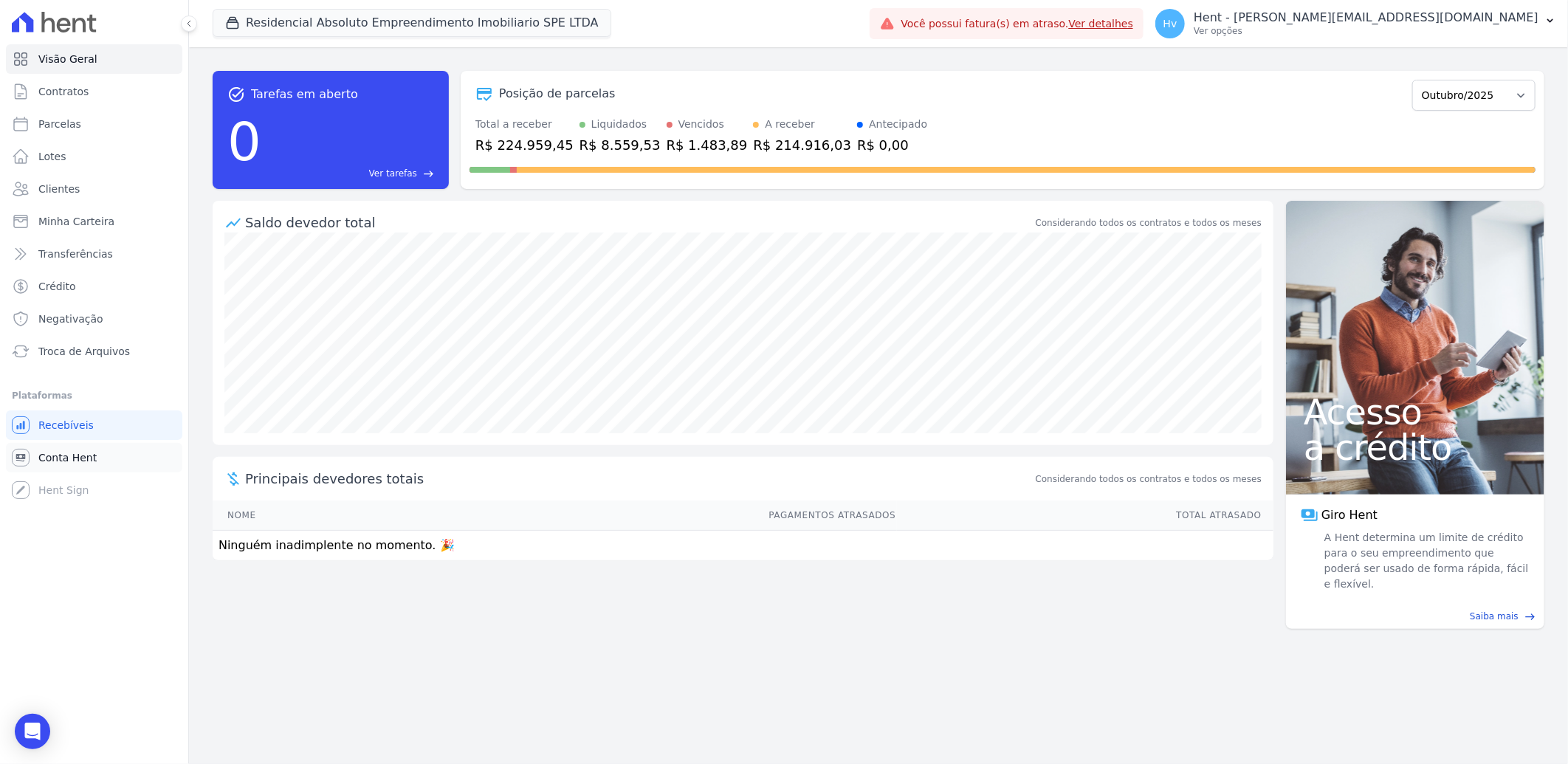
click at [60, 455] on span "Conta Hent" at bounding box center [67, 457] width 58 height 15
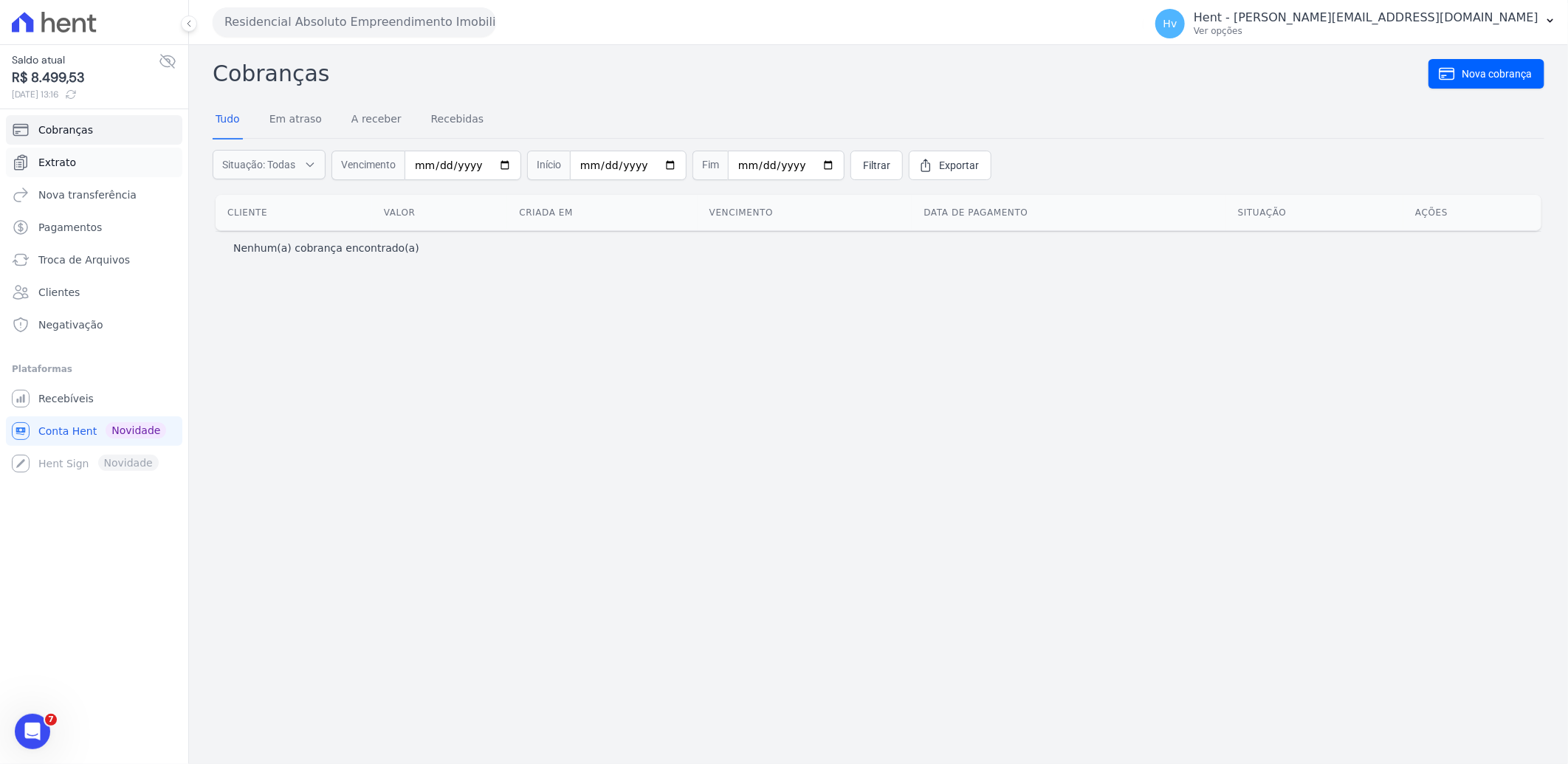
click at [60, 152] on link "Extrato" at bounding box center [94, 162] width 176 height 30
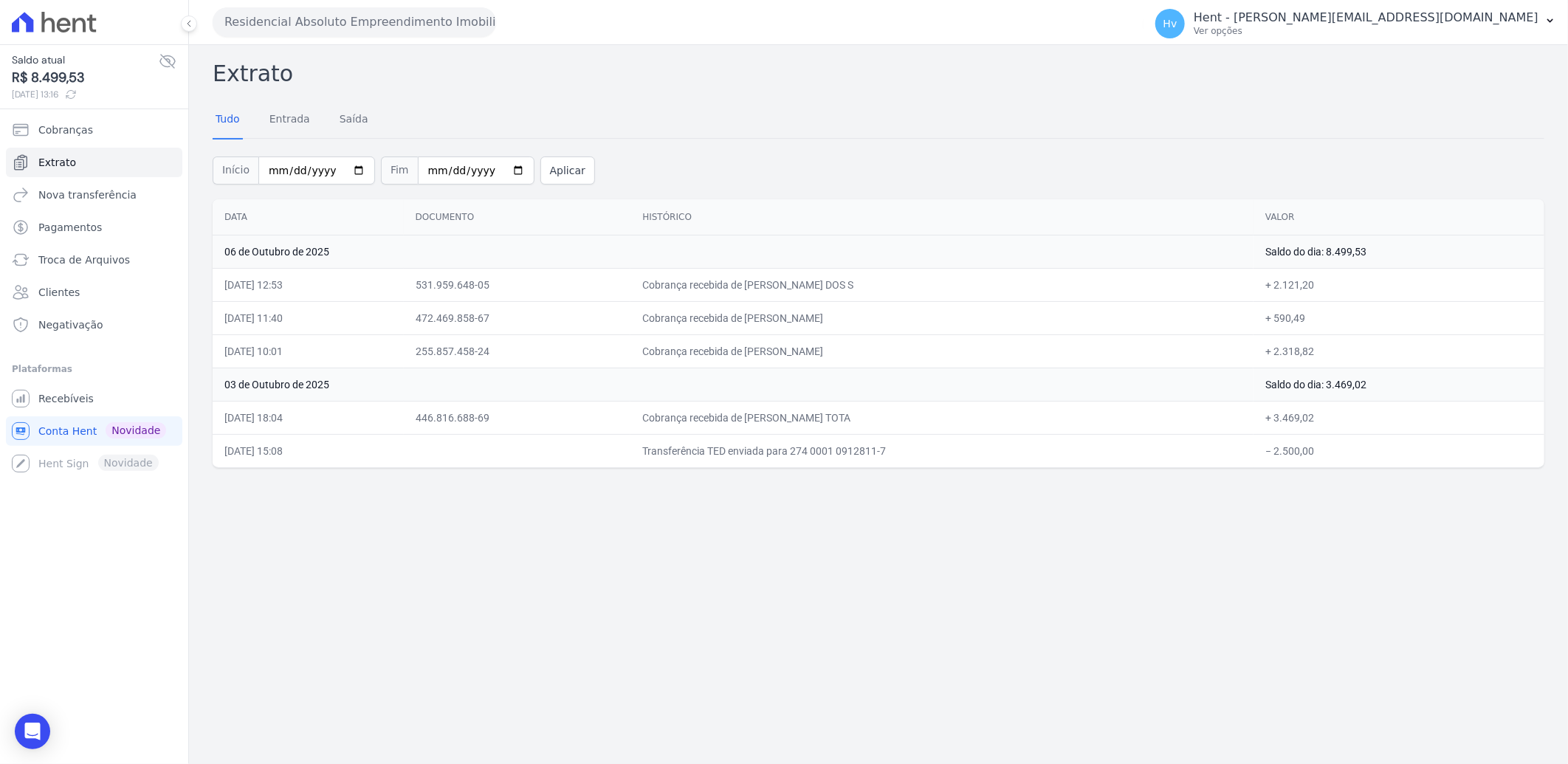
click at [980, 613] on div "Extrato Tudo Entrada Saída Início 2025-10-01 Fim 2025-10-06 Aplicar Data Docume…" at bounding box center [879, 405] width 1380 height 719
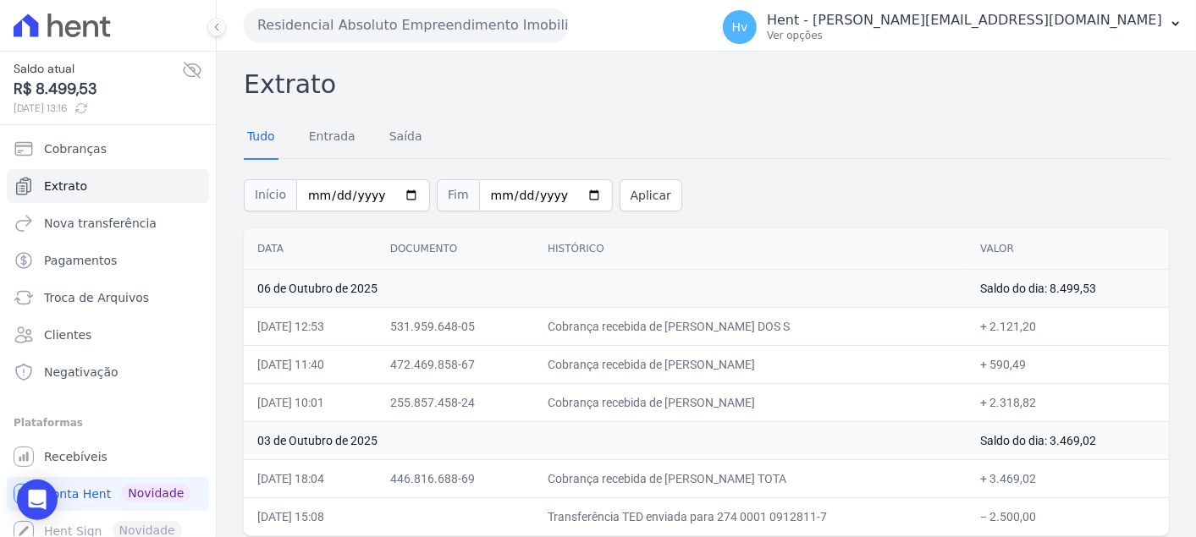
scroll to position [8, 0]
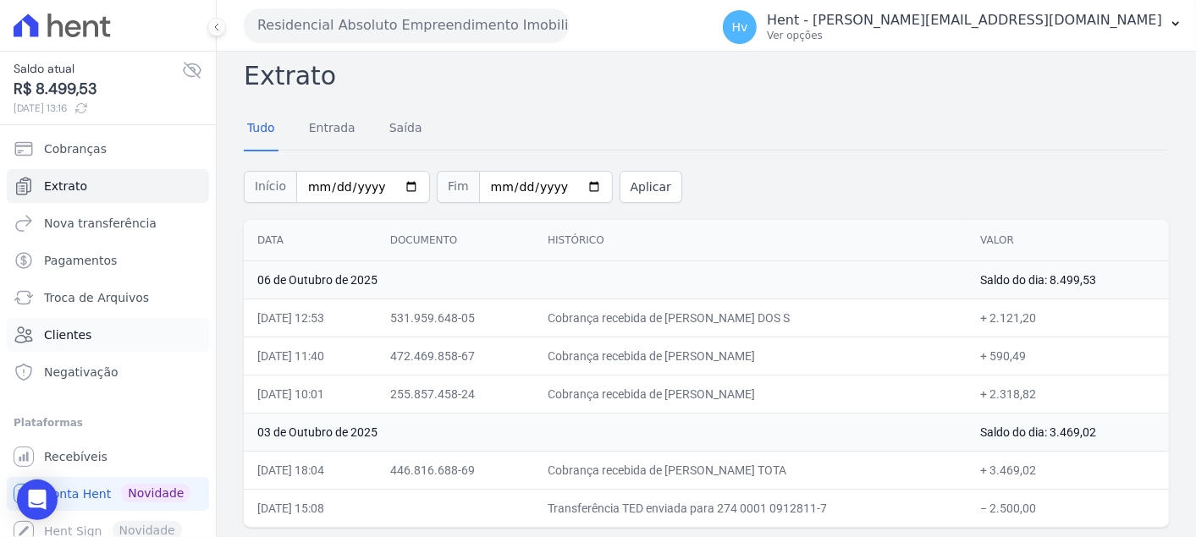
click at [78, 331] on span "Clientes" at bounding box center [67, 335] width 47 height 17
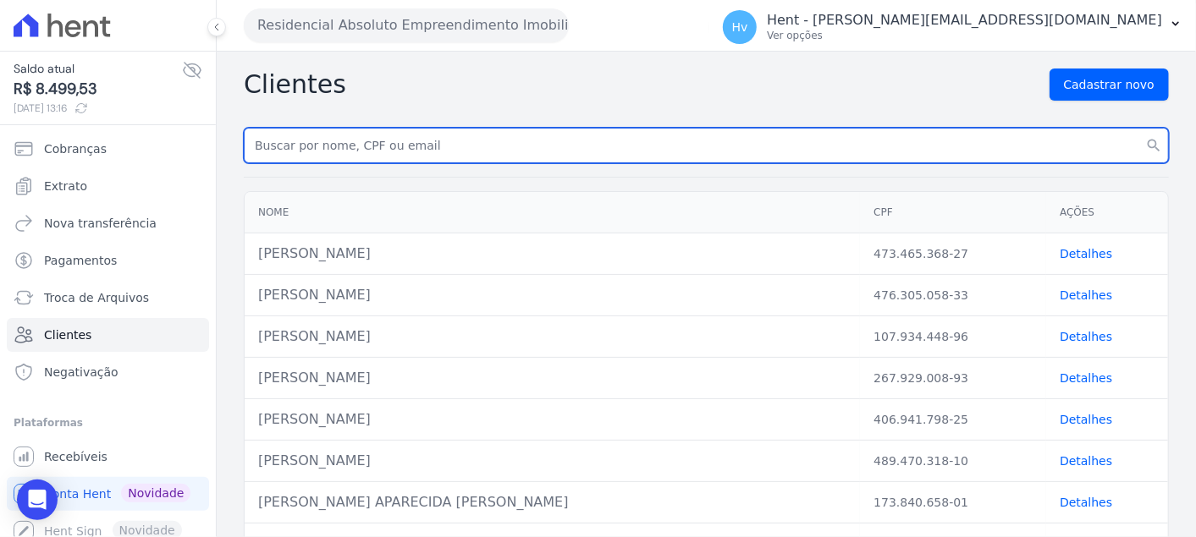
click at [460, 153] on input "text" at bounding box center [706, 146] width 925 height 36
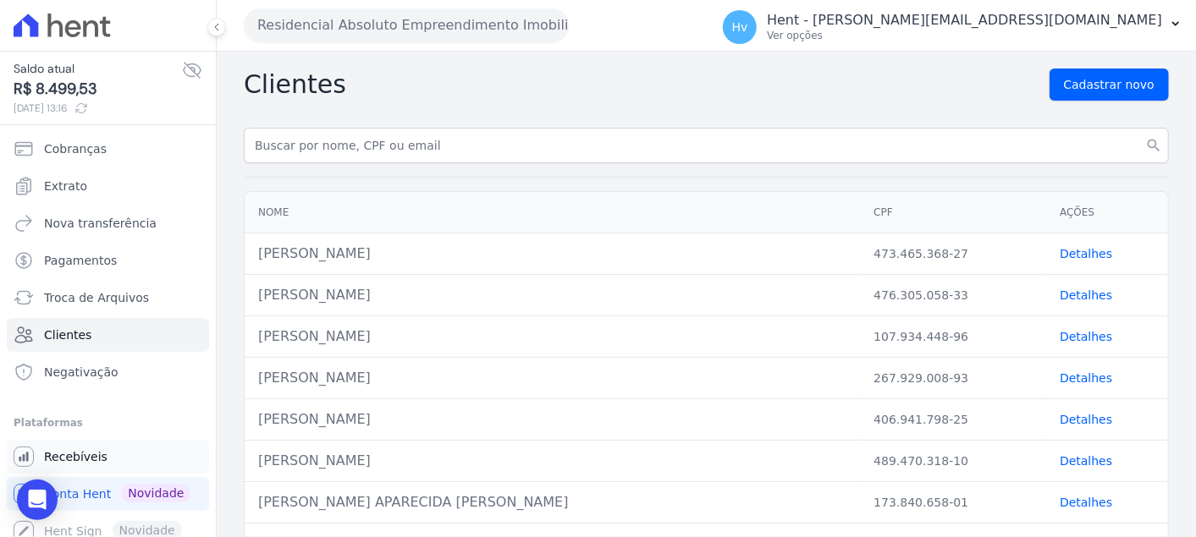
click at [107, 461] on link "Recebíveis" at bounding box center [108, 457] width 202 height 34
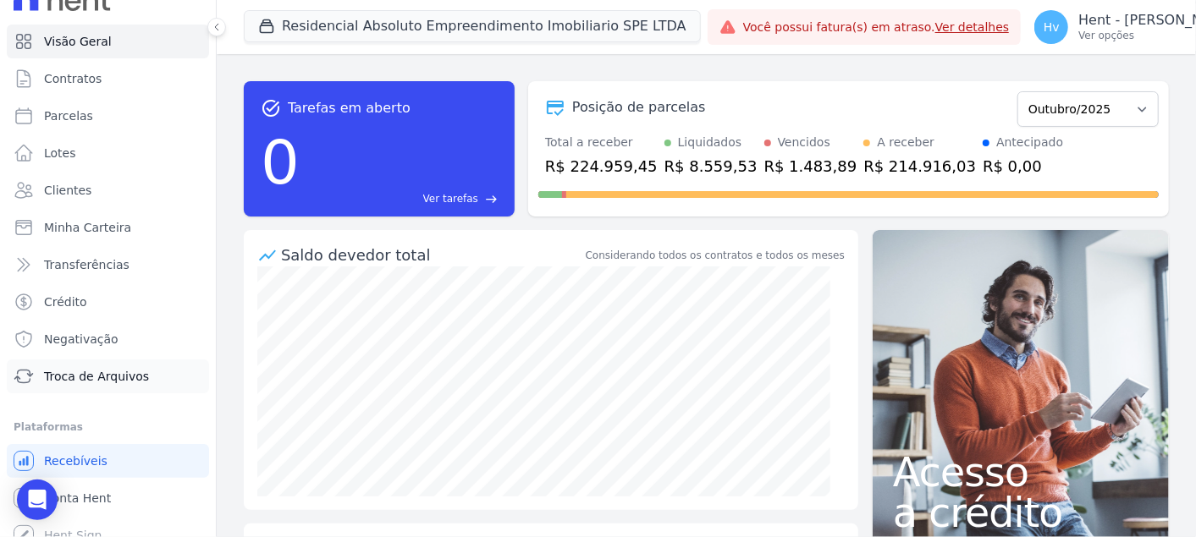
scroll to position [41, 0]
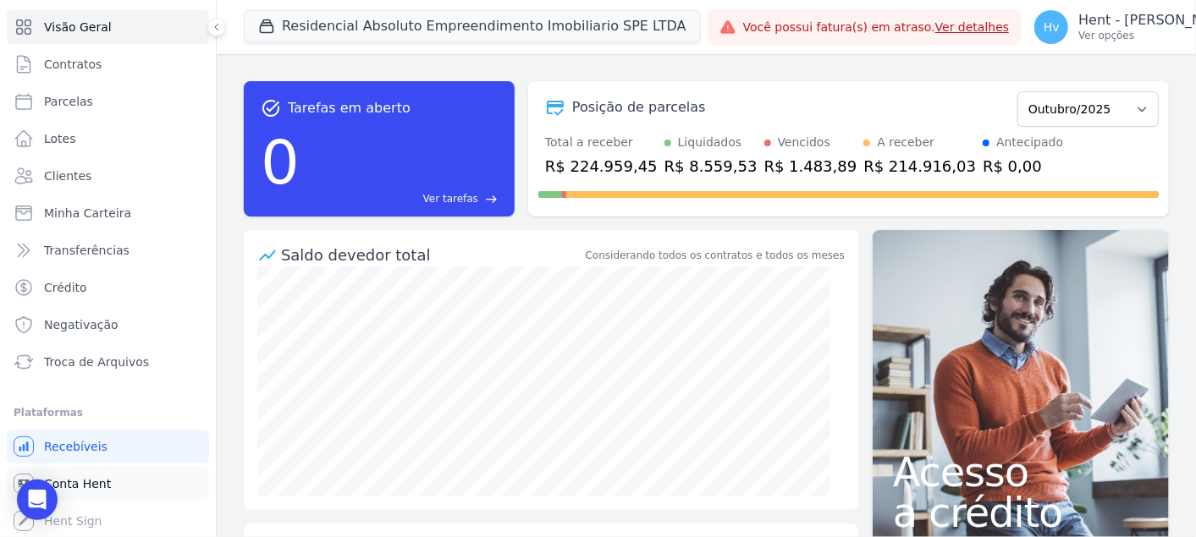
click at [102, 481] on span "Conta Hent" at bounding box center [77, 484] width 67 height 17
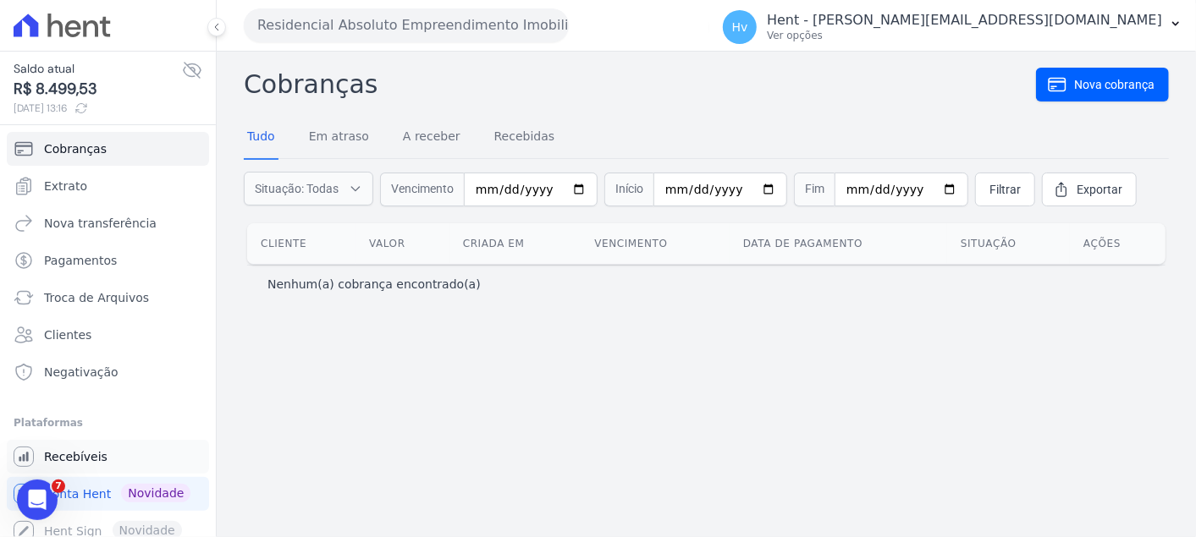
click at [74, 456] on span "Recebíveis" at bounding box center [75, 457] width 63 height 17
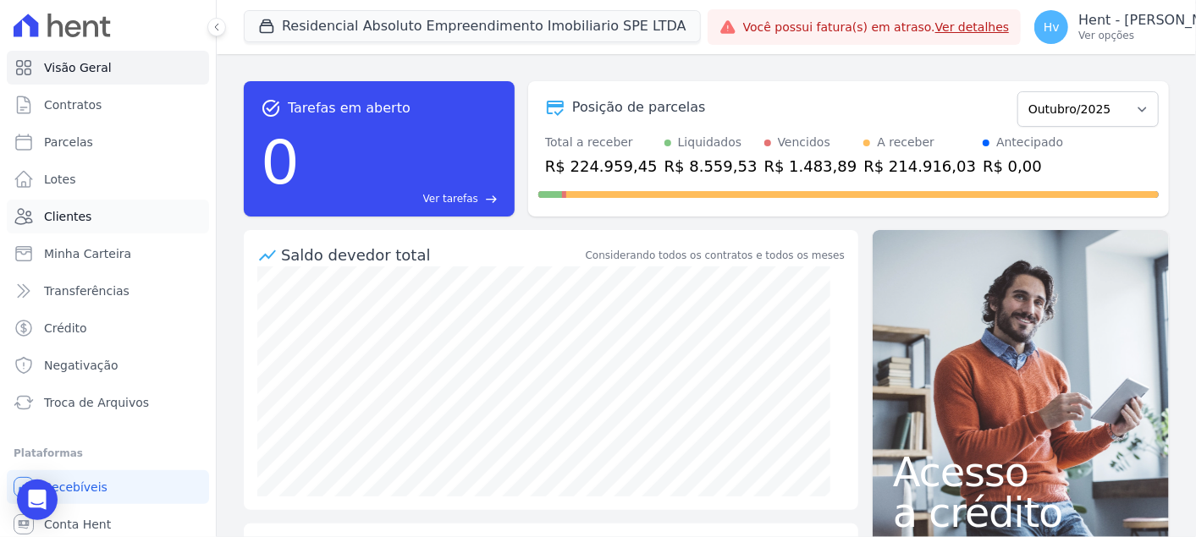
click at [82, 218] on span "Clientes" at bounding box center [67, 216] width 47 height 17
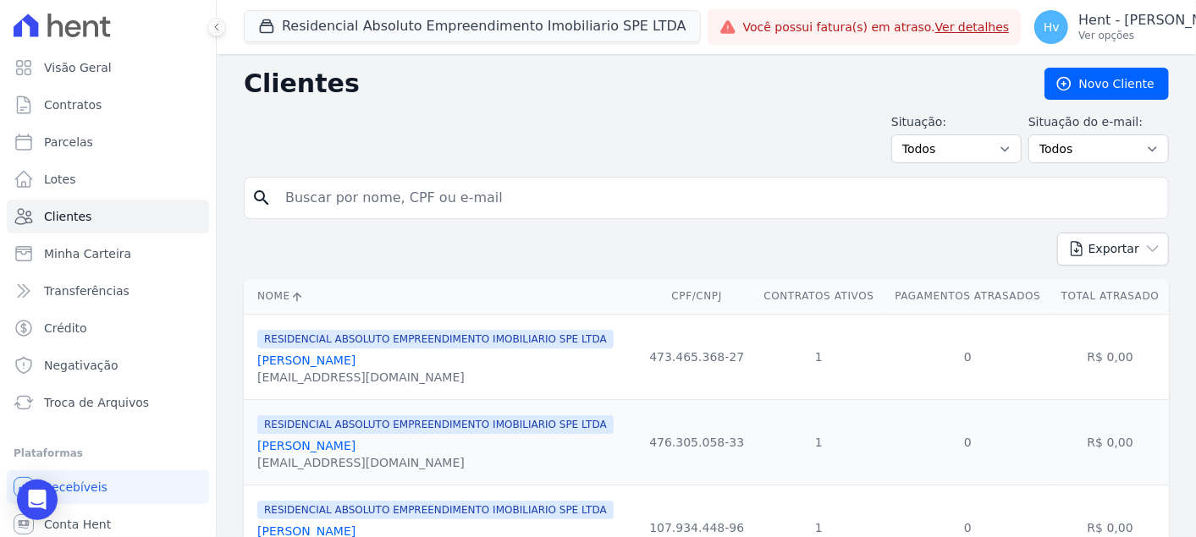
click at [355, 196] on input "search" at bounding box center [718, 198] width 886 height 34
type input "deri"
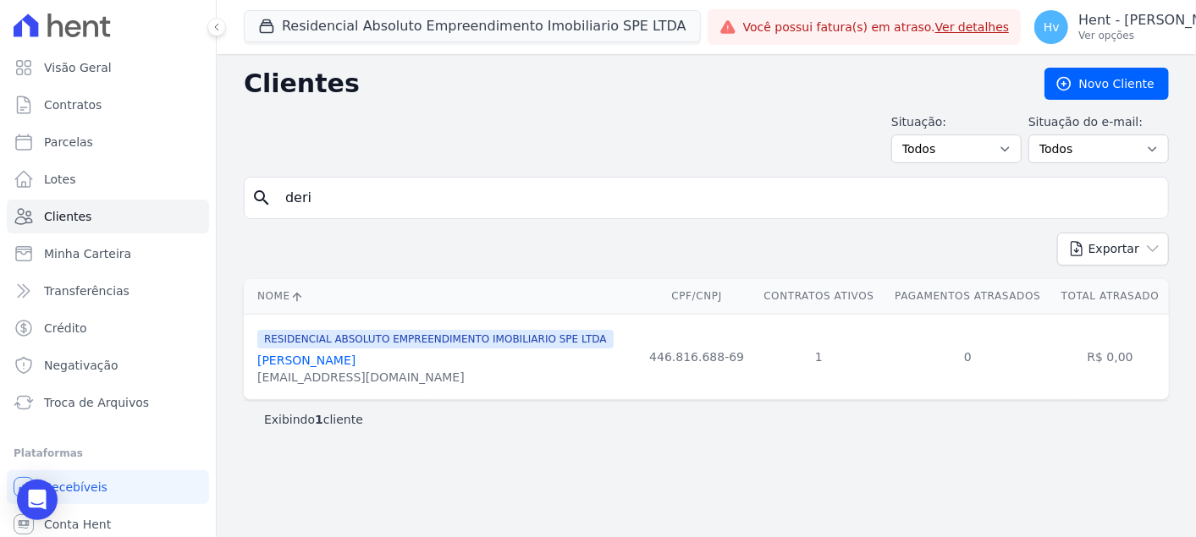
click at [354, 357] on link "Derich Ribeiro Carvajal Tota" at bounding box center [306, 361] width 98 height 14
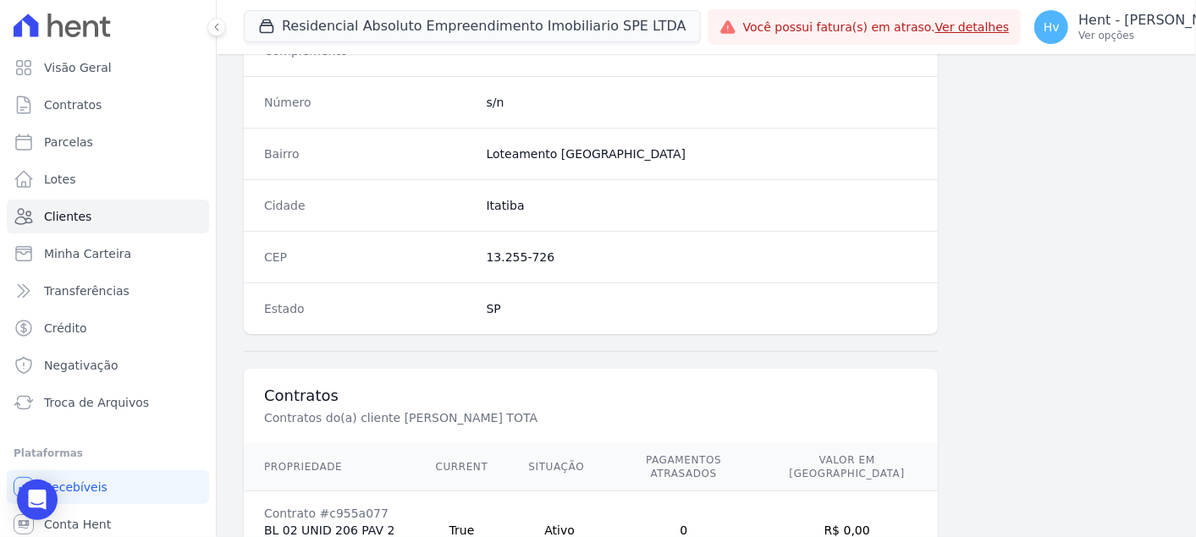
scroll to position [1115, 0]
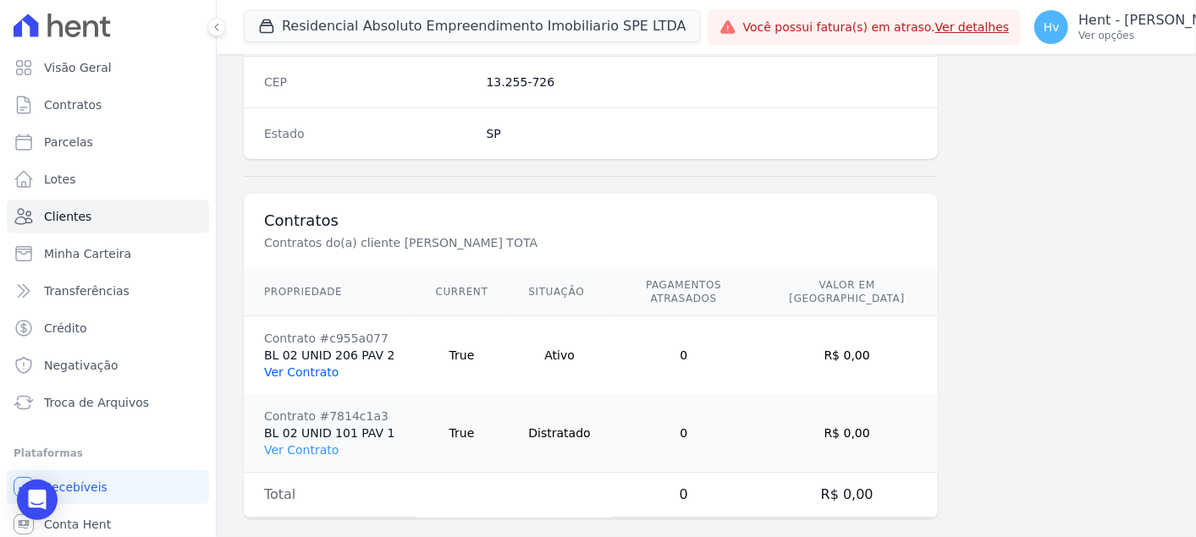
click at [293, 366] on link "Ver Contrato" at bounding box center [301, 373] width 74 height 14
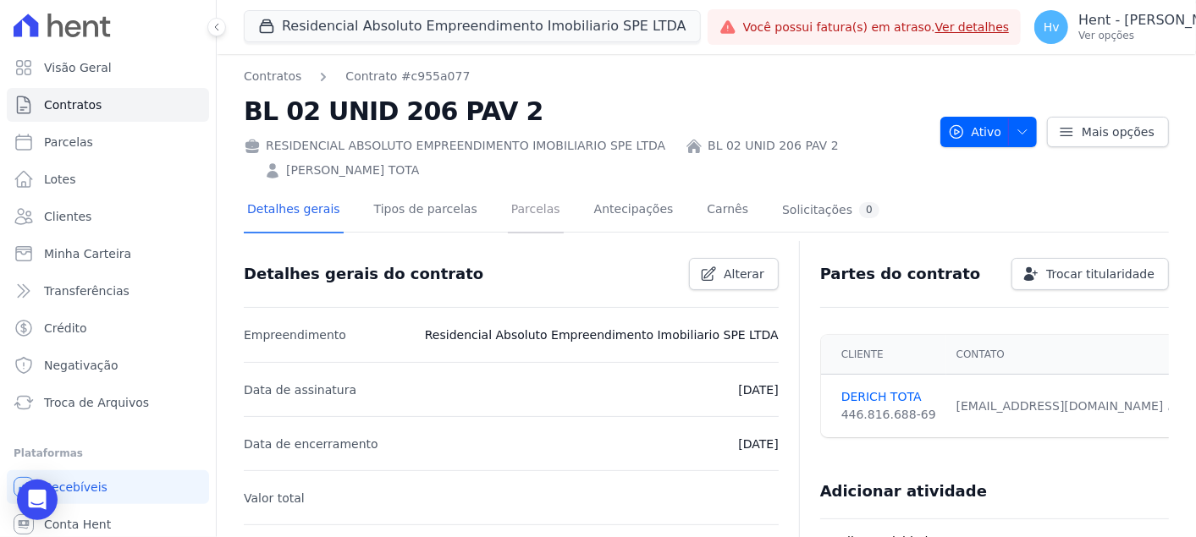
click at [521, 217] on link "Parcelas" at bounding box center [536, 211] width 56 height 45
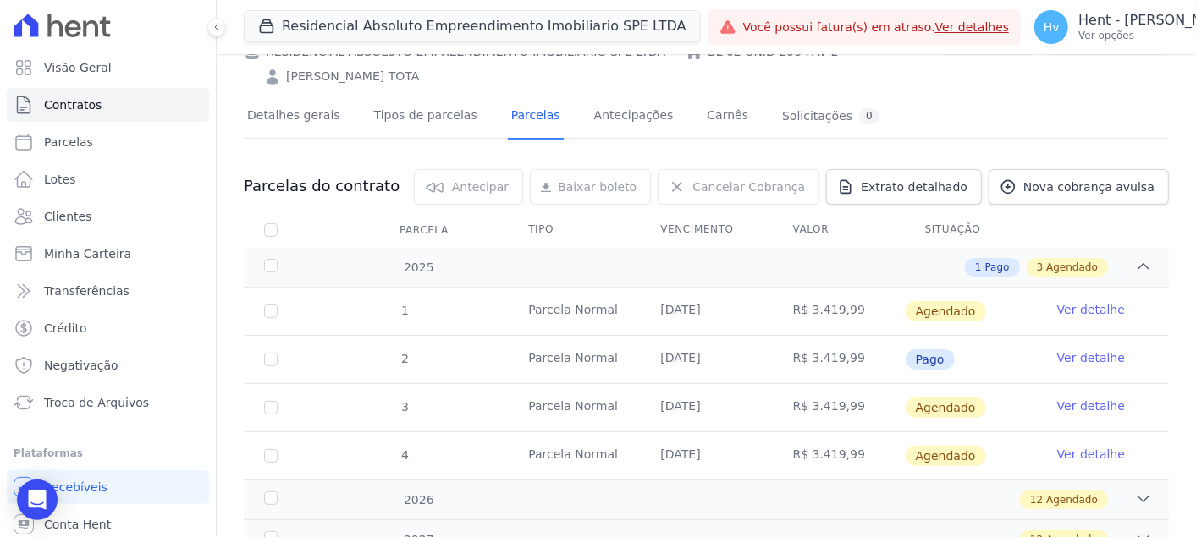
scroll to position [188, 0]
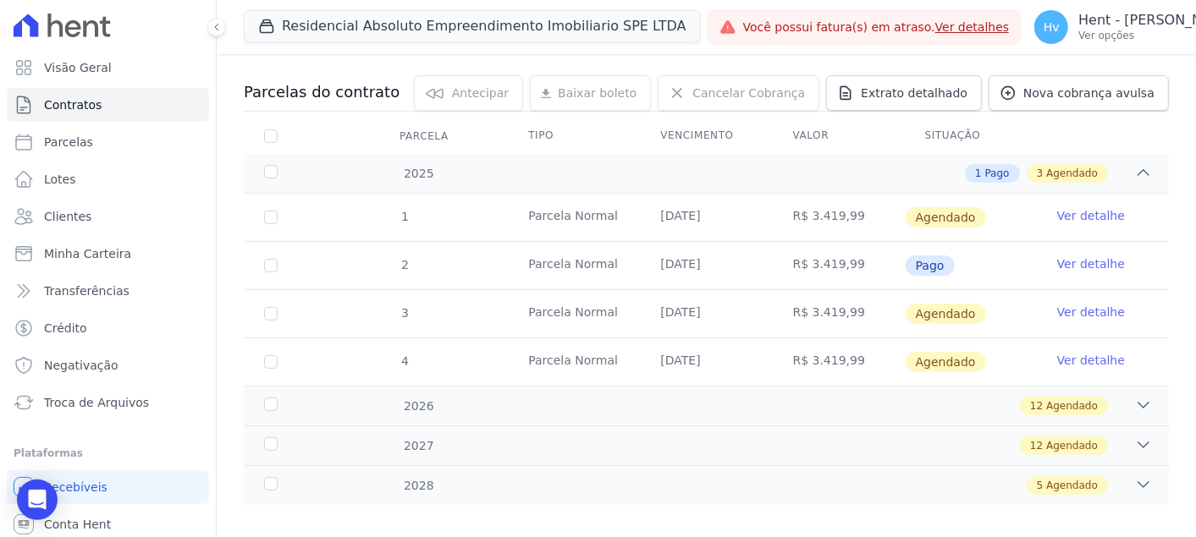
click at [1086, 267] on link "Ver detalhe" at bounding box center [1091, 264] width 68 height 17
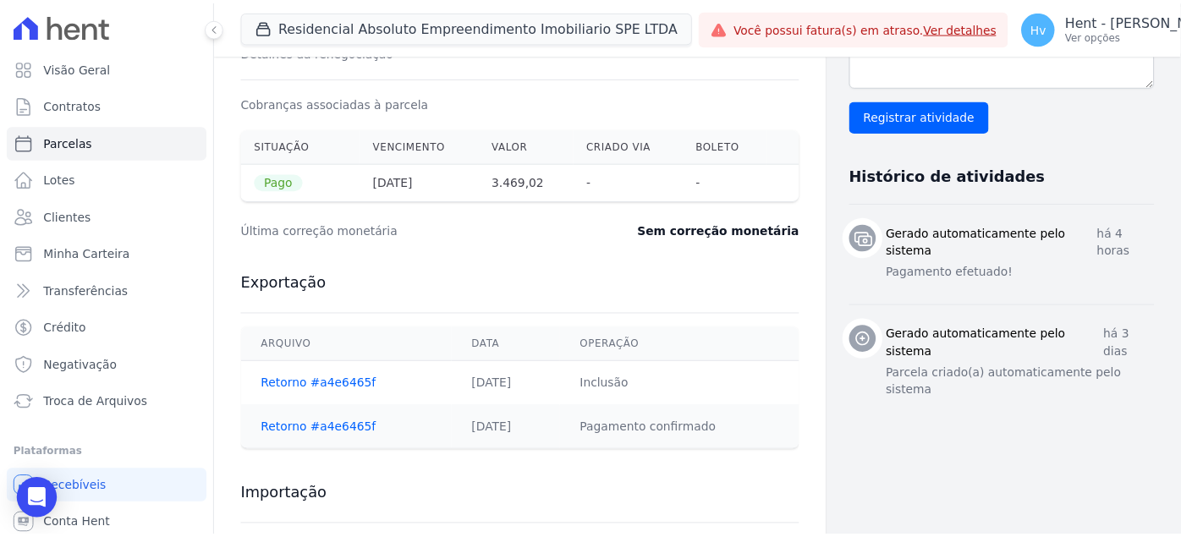
scroll to position [564, 0]
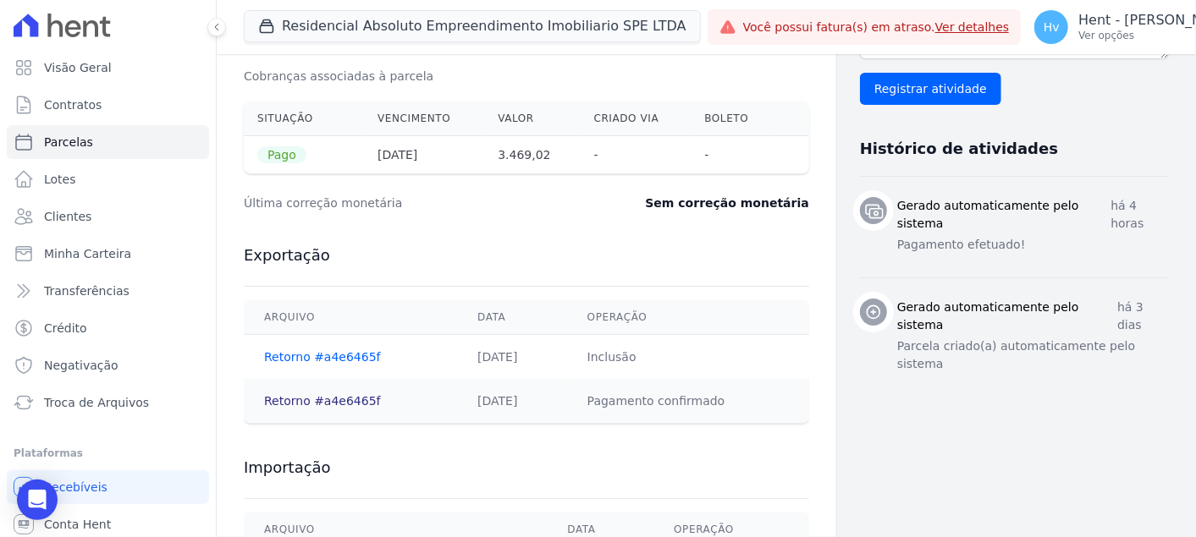
click at [325, 400] on link "Retorno #a4e6465f" at bounding box center [322, 401] width 117 height 14
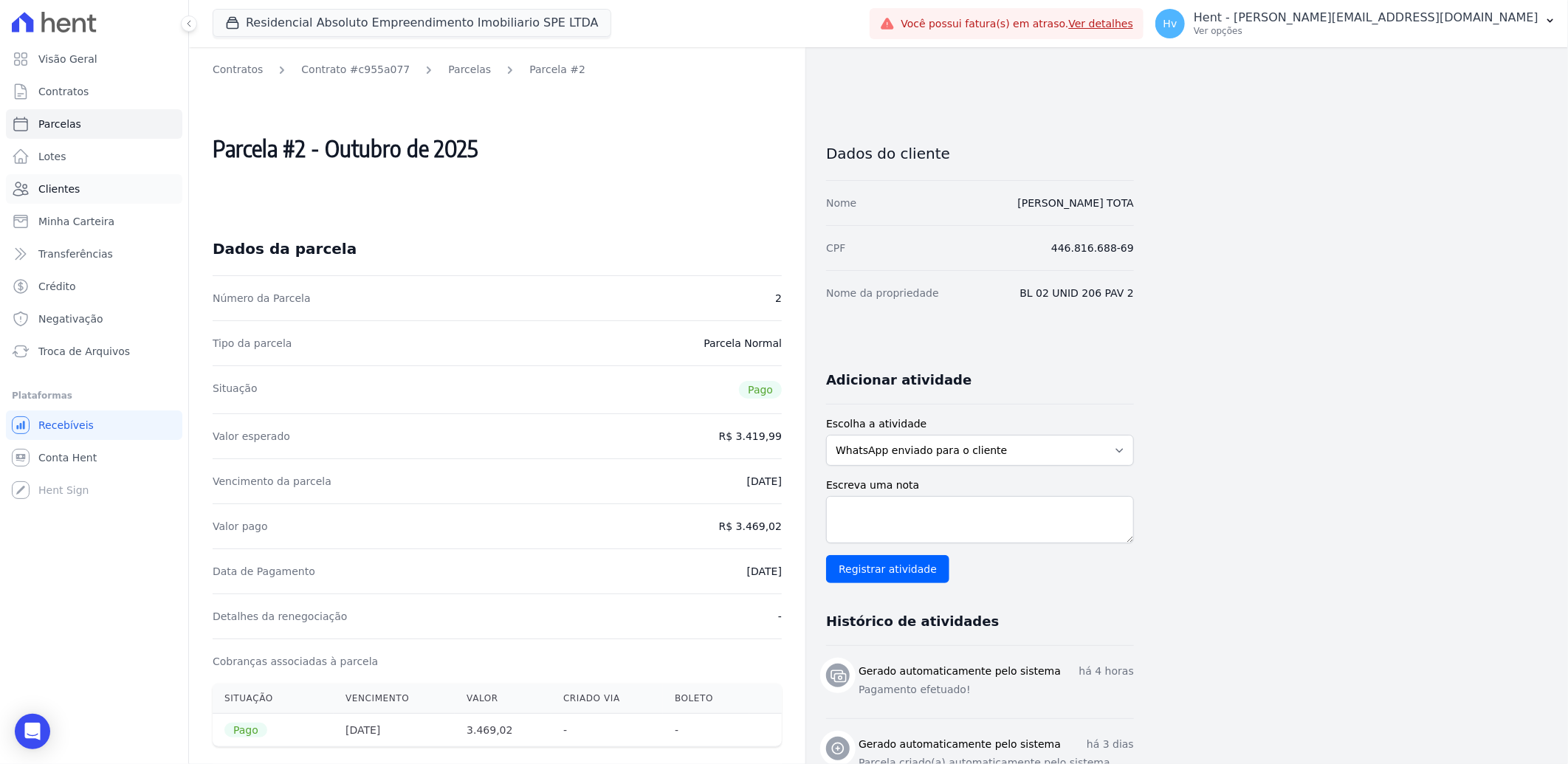
click at [71, 187] on span "Clientes" at bounding box center [58, 188] width 41 height 15
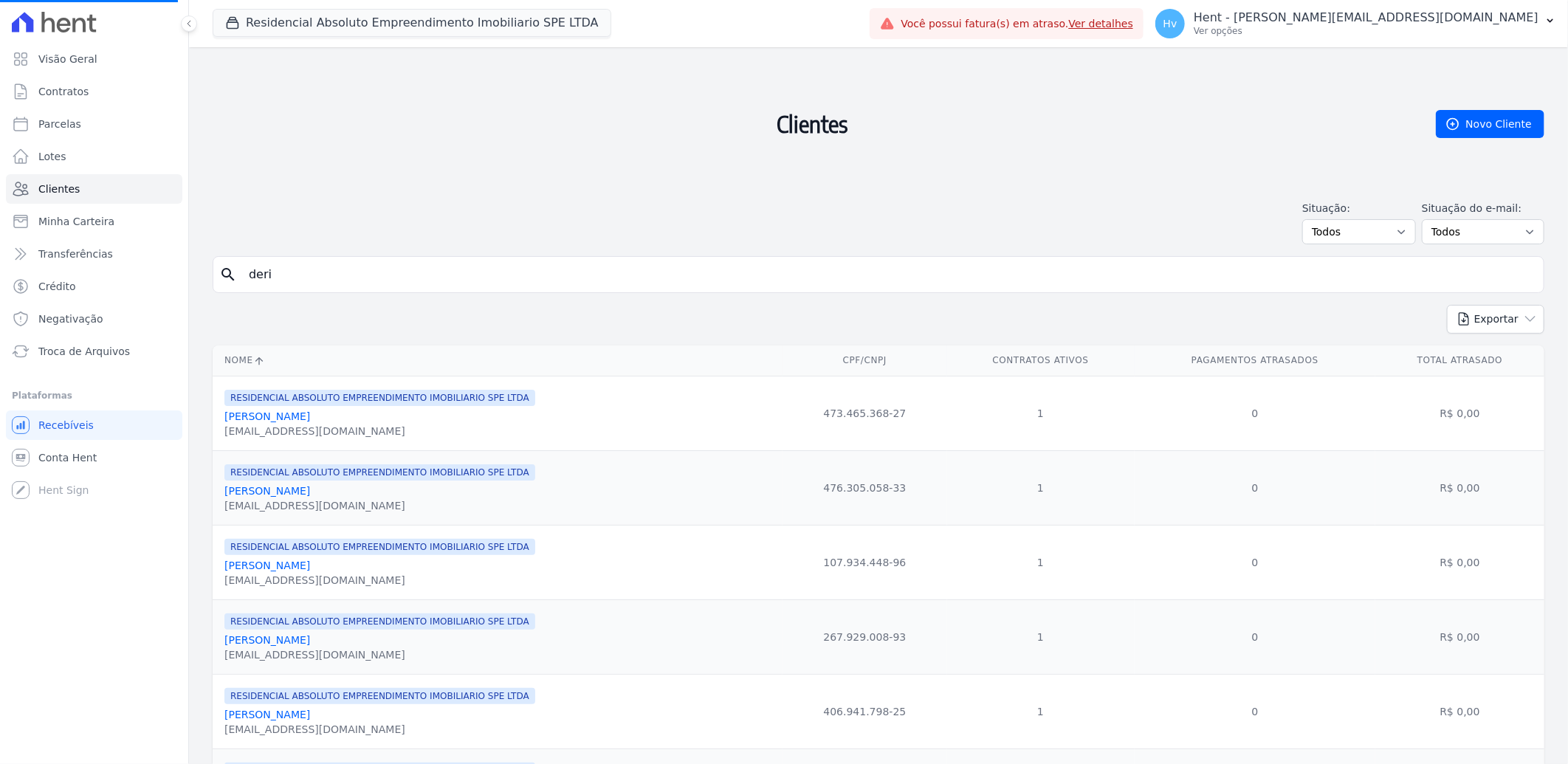
click at [355, 269] on input "deri" at bounding box center [889, 275] width 1298 height 30
type input "derick"
click at [319, 274] on input "search" at bounding box center [889, 275] width 1298 height 30
type input "derick"
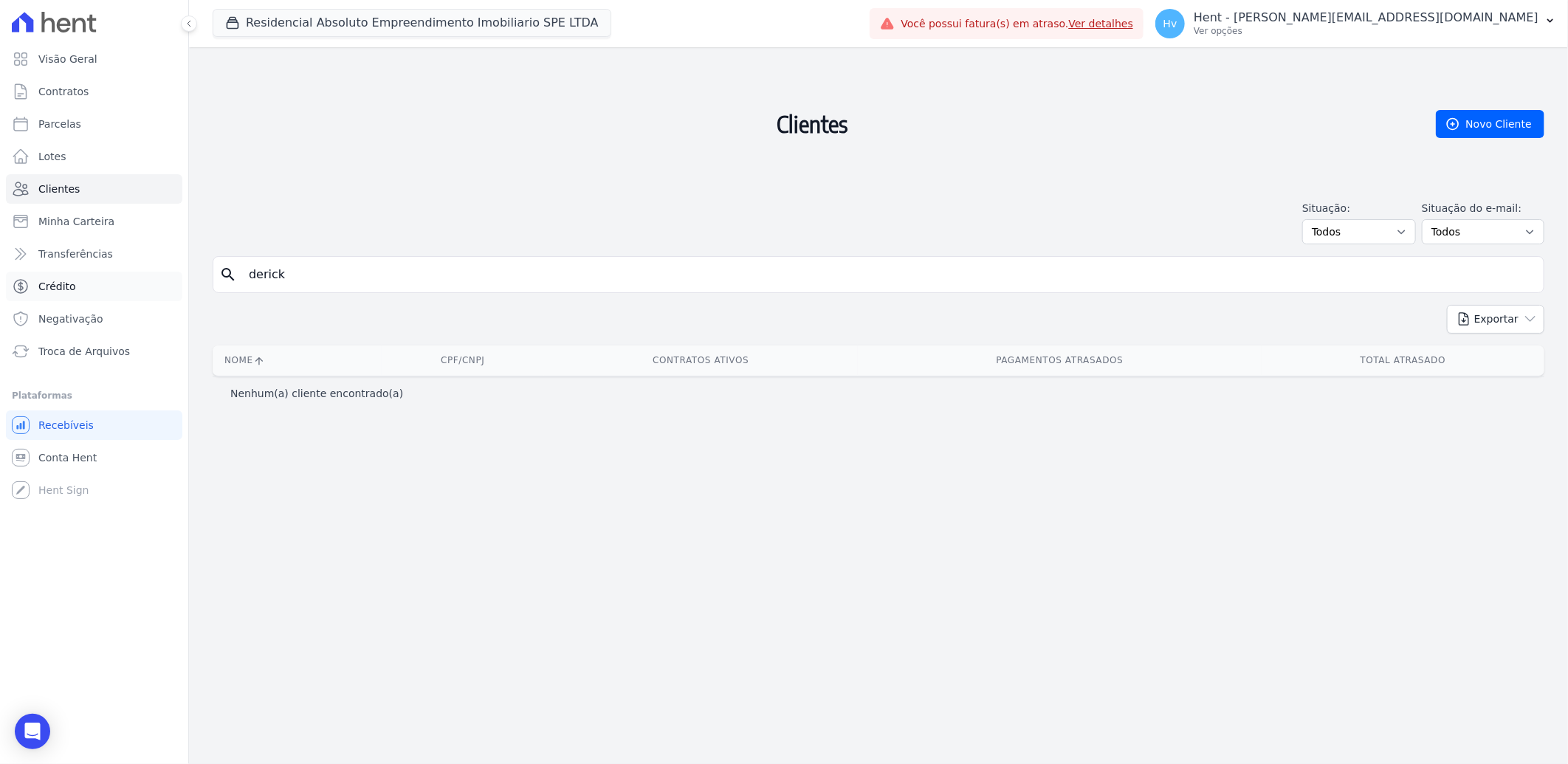
drag, startPoint x: 341, startPoint y: 277, endPoint x: 172, endPoint y: 273, distance: 169.0
click at [172, 273] on div "Visão Geral Contratos Parcelas Lotes Clientes Minha Carteira Transferências Cré…" at bounding box center [784, 382] width 1568 height 764
click at [223, 276] on icon "search" at bounding box center [228, 275] width 17 height 17
click at [421, 277] on input "search" at bounding box center [889, 275] width 1298 height 30
type input "kauan"
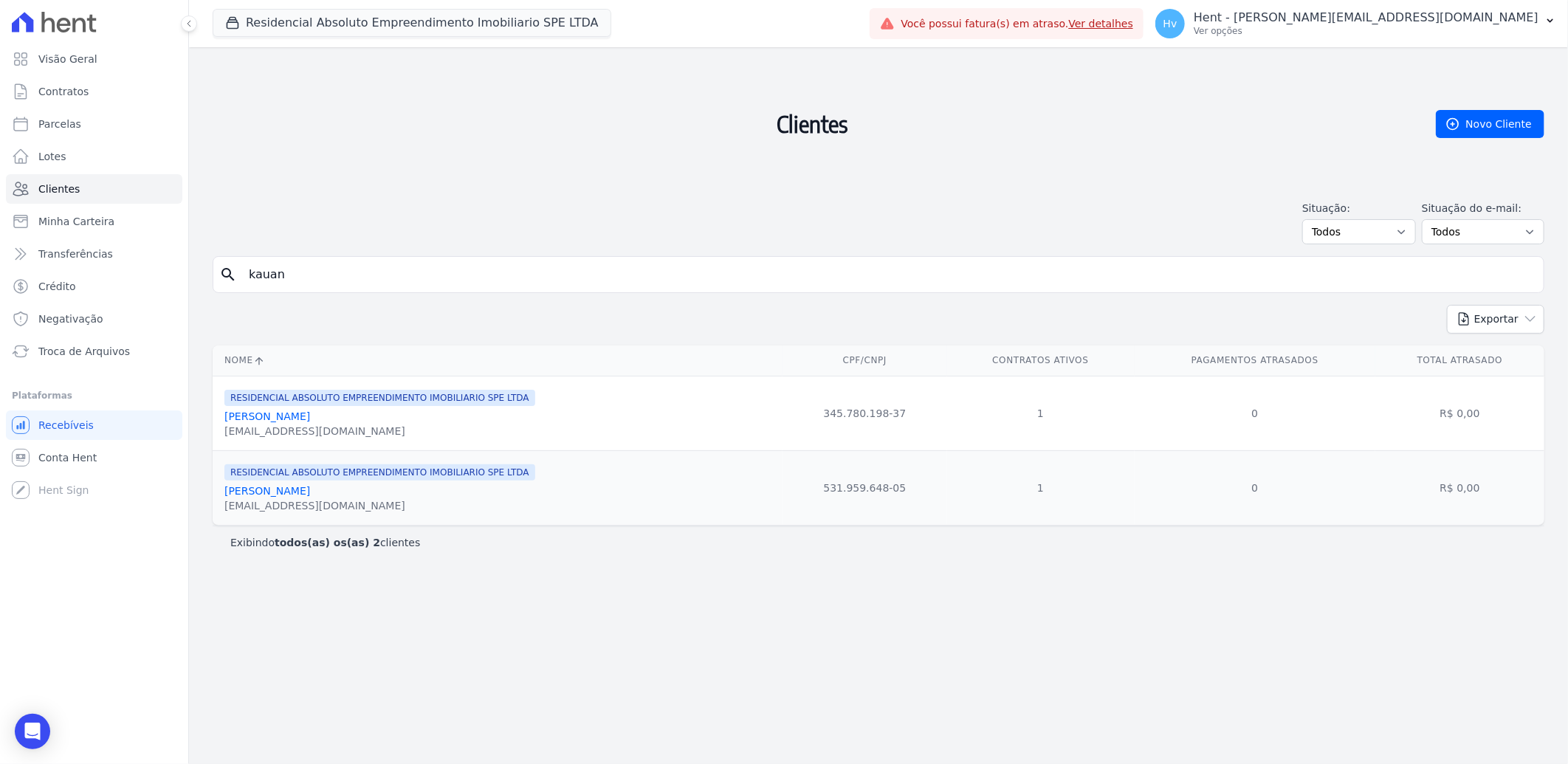
click at [460, 665] on div "Clientes Novo Cliente Situação: Todos Adimplentes Inadimplentes Situação do e-m…" at bounding box center [879, 406] width 1380 height 717
click at [310, 493] on link "Kauan Christyan Oliveira Dos Santos" at bounding box center [267, 491] width 86 height 12
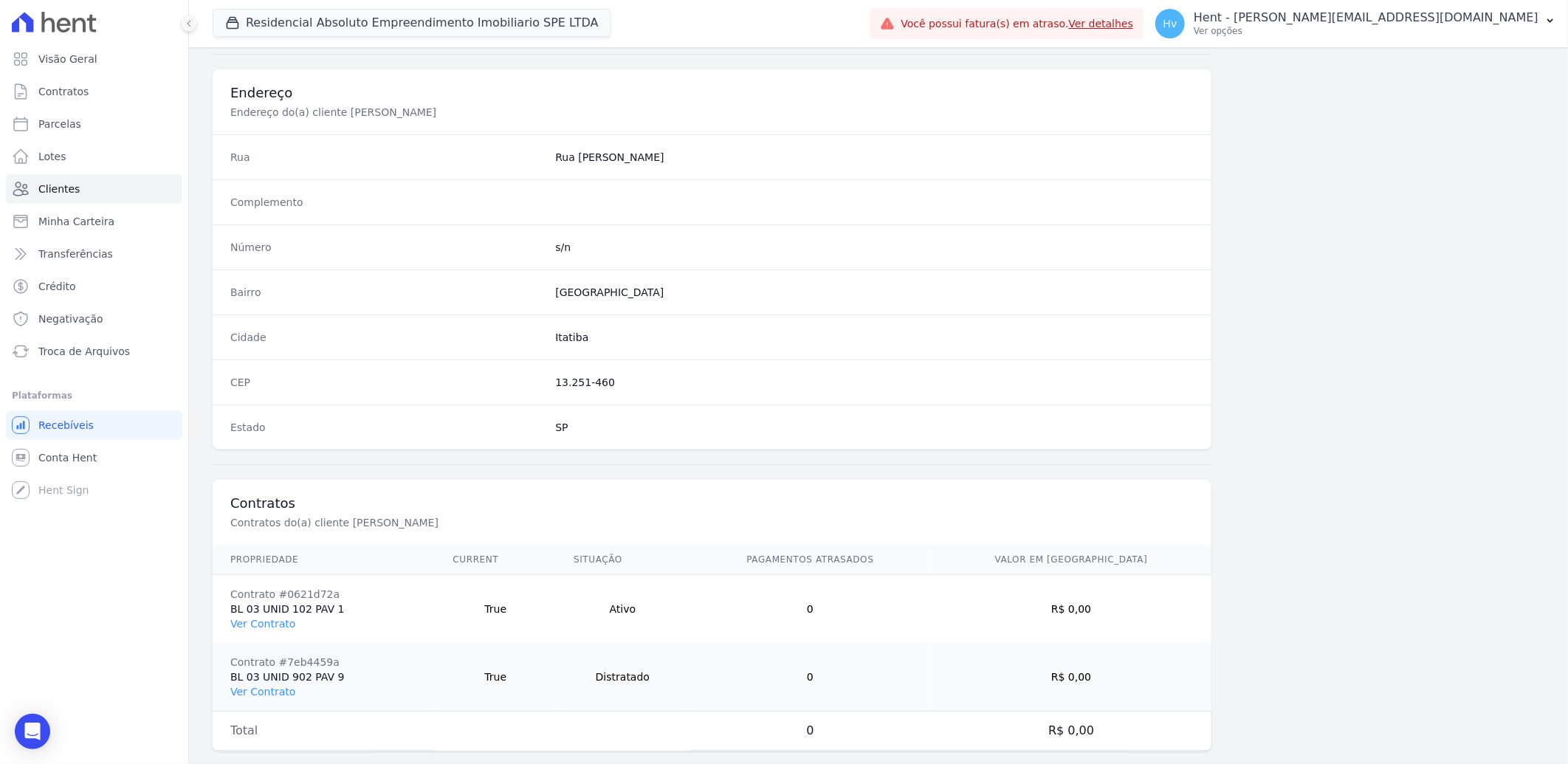
scroll to position [788, 0]
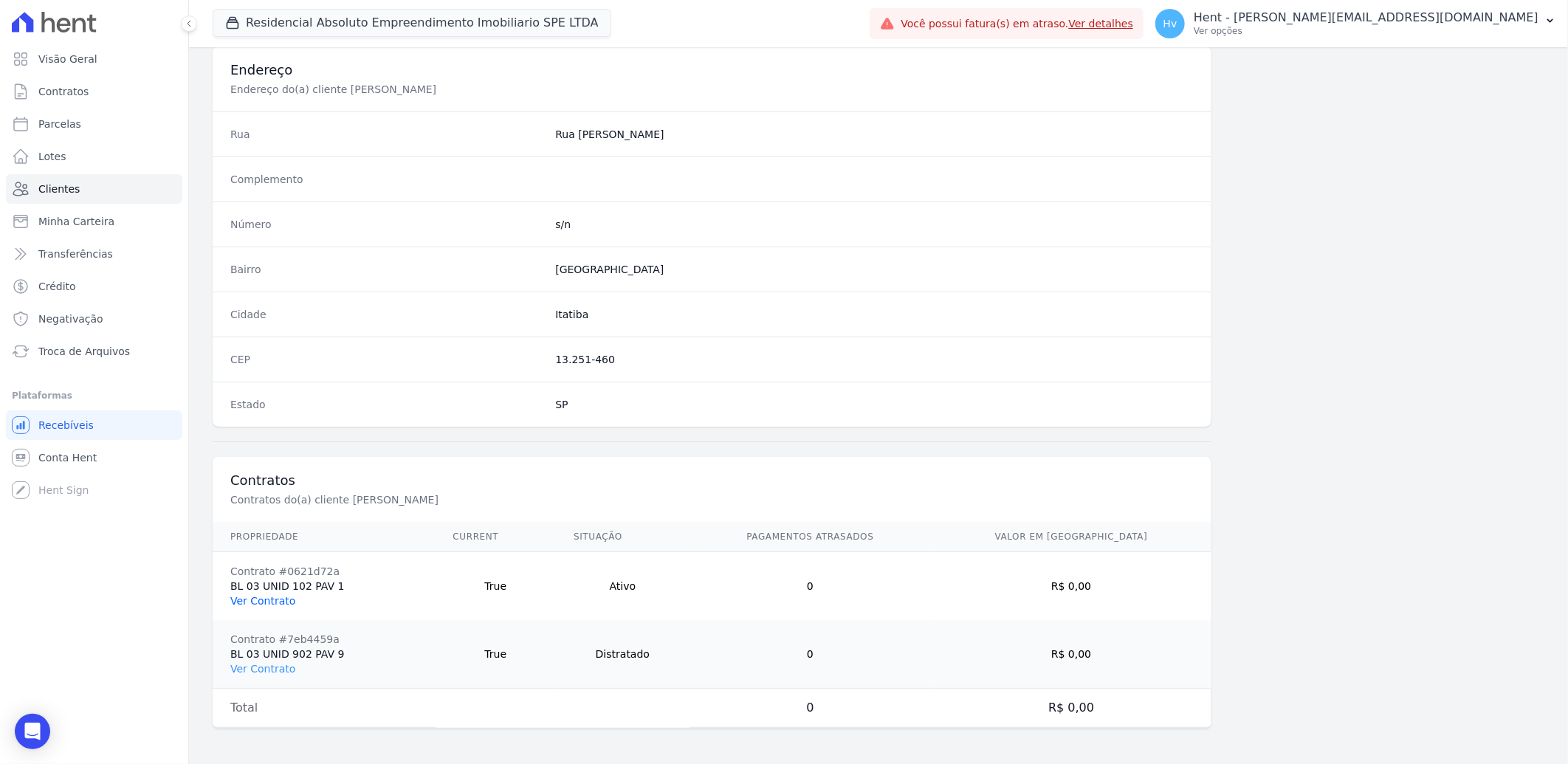
click at [268, 604] on link "Ver Contrato" at bounding box center [263, 601] width 65 height 12
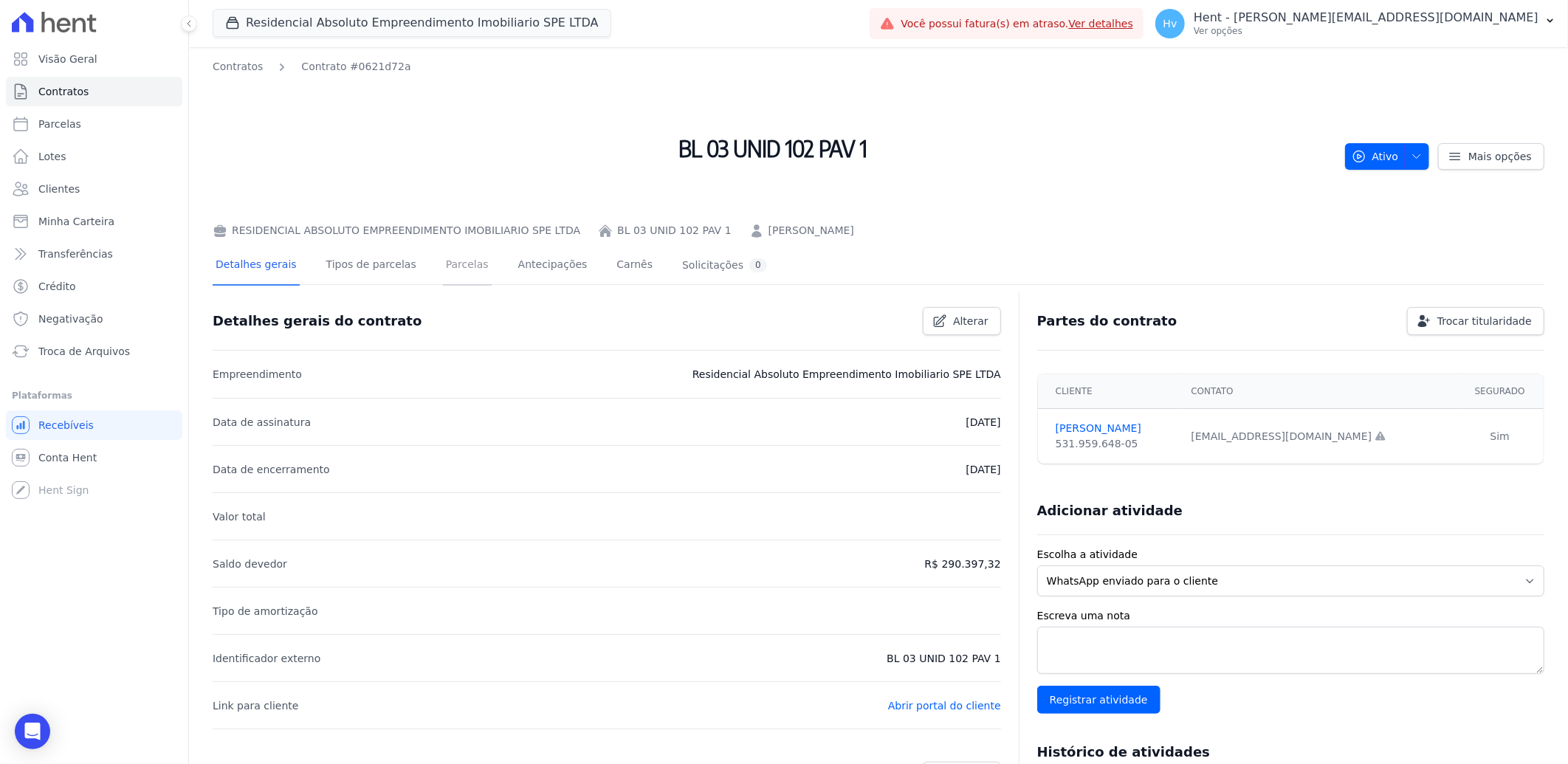
drag, startPoint x: 440, startPoint y: 267, endPoint x: 480, endPoint y: 283, distance: 43.1
click at [443, 267] on link "Parcelas" at bounding box center [468, 266] width 49 height 39
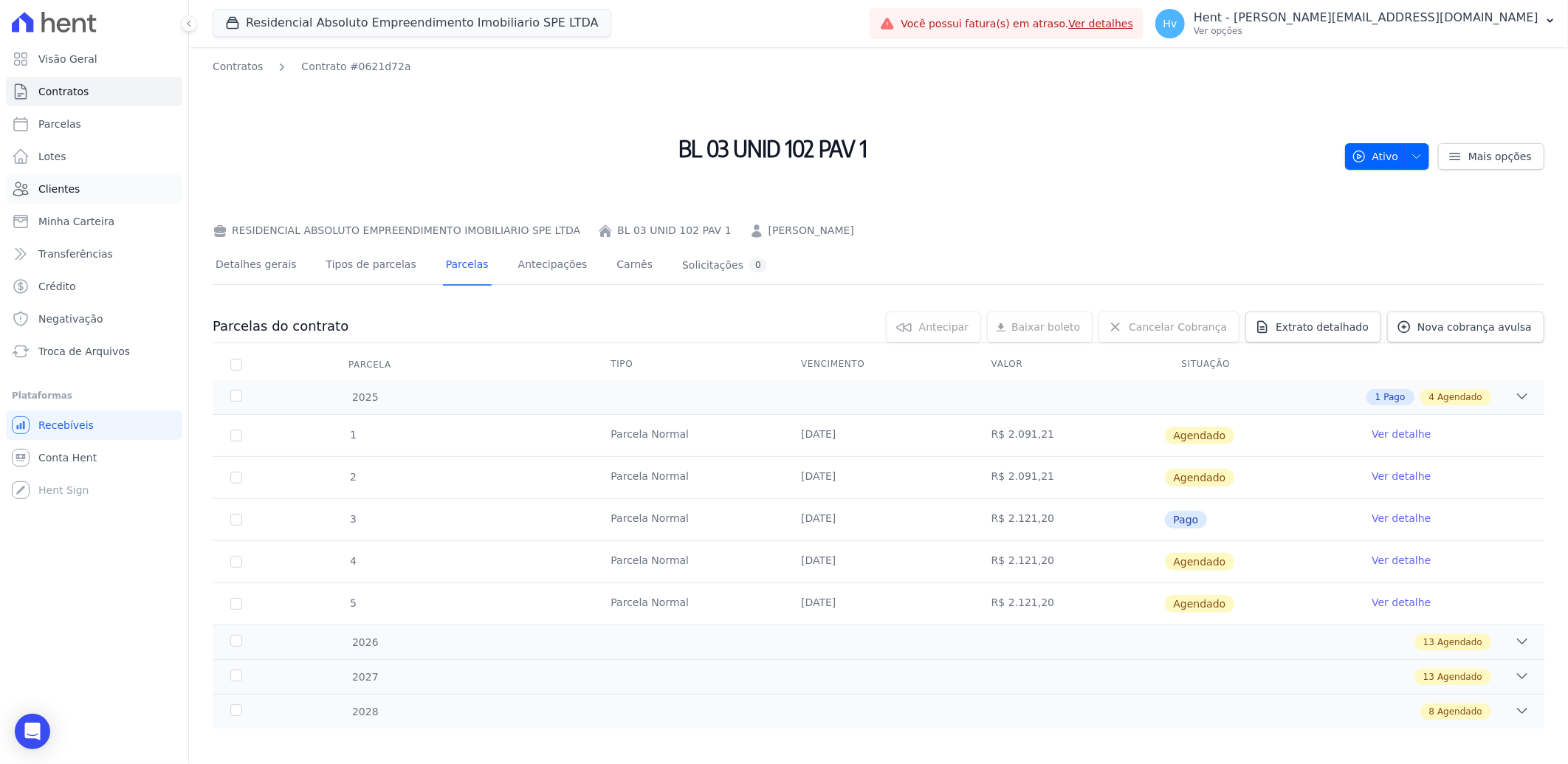
click at [59, 185] on span "Clientes" at bounding box center [58, 188] width 41 height 15
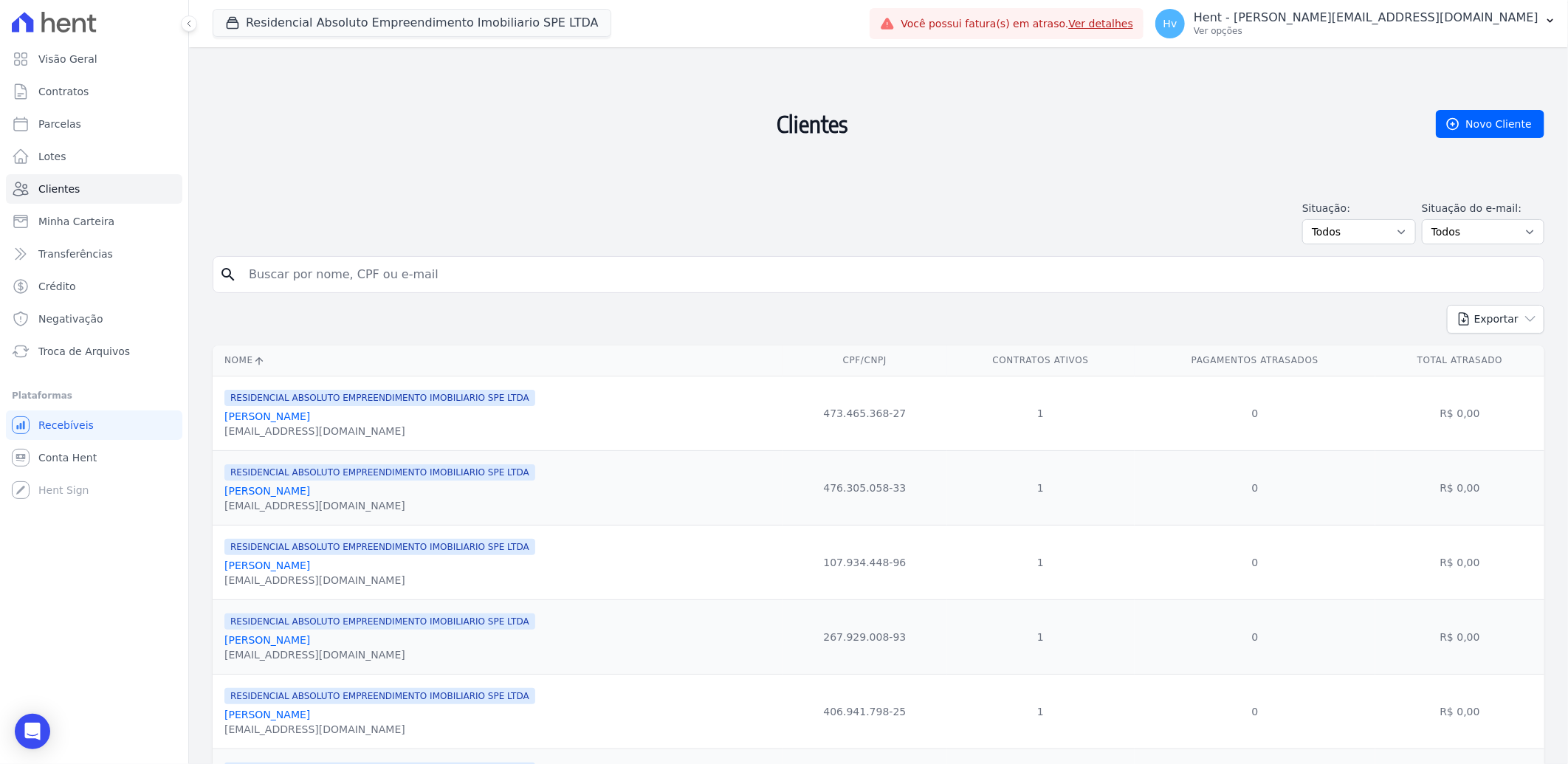
click at [328, 277] on input "search" at bounding box center [889, 275] width 1298 height 30
type input "derick"
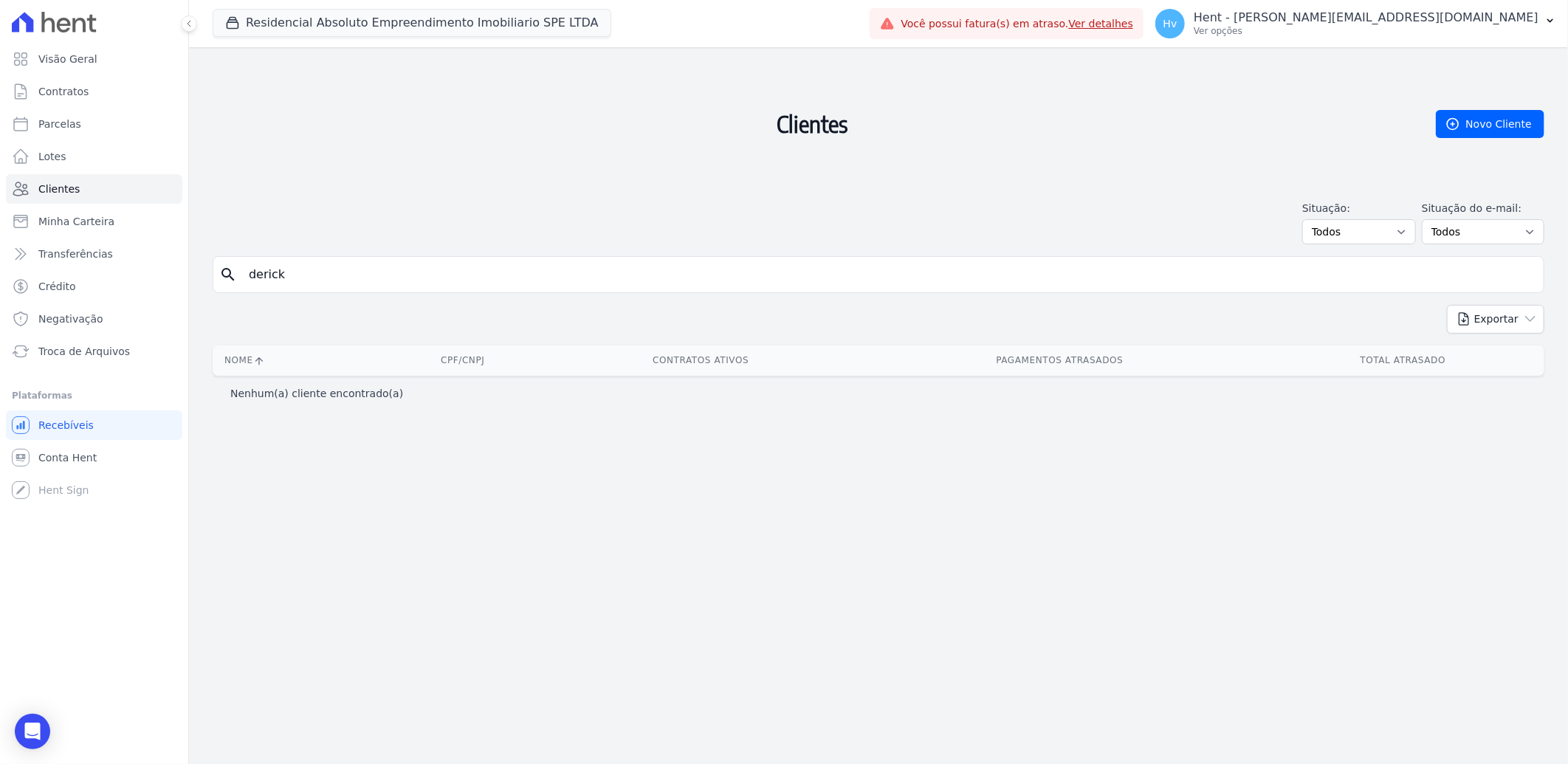
click at [322, 276] on input "derick" at bounding box center [889, 275] width 1298 height 30
drag, startPoint x: 349, startPoint y: 271, endPoint x: 104, endPoint y: 266, distance: 245.1
click at [104, 266] on div "Visão Geral Contratos Parcelas Lotes Clientes Minha Carteira Transferências Cré…" at bounding box center [784, 382] width 1568 height 764
paste input "DERICH"
click at [325, 274] on input "DERICH" at bounding box center [889, 275] width 1298 height 30
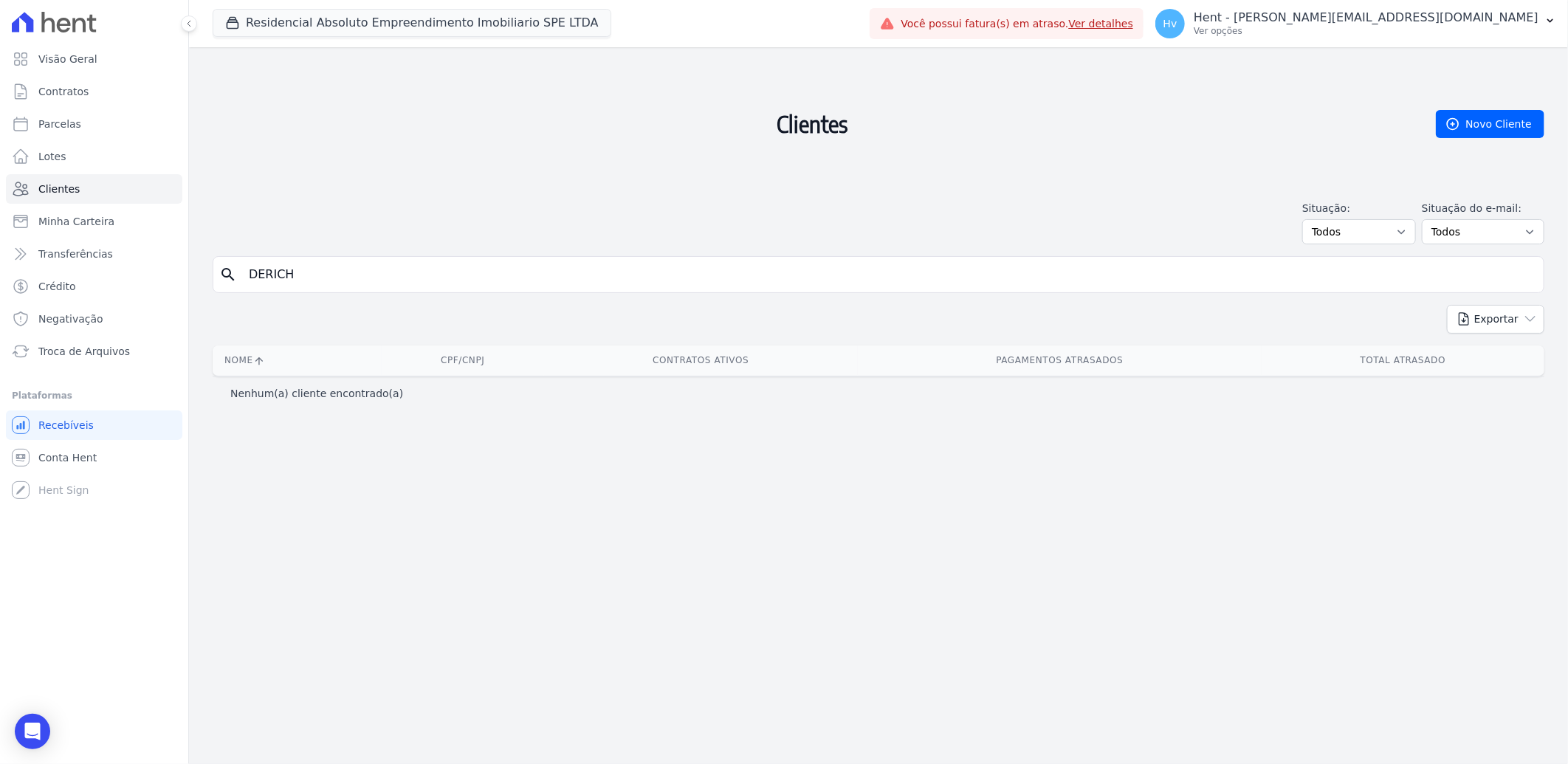
type input "DERICH"
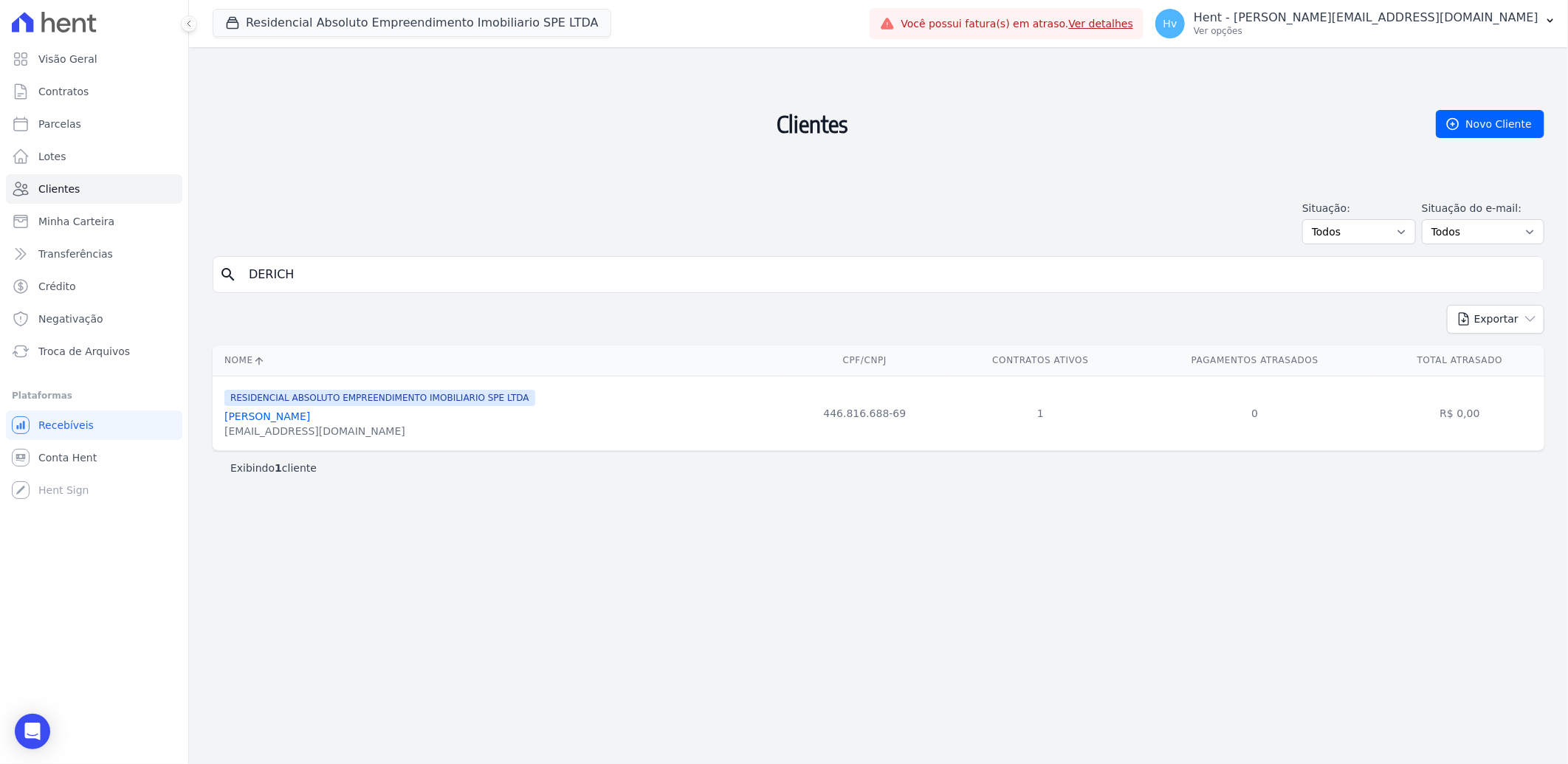
click at [257, 419] on link "Derich Ribeiro Carvajal Tota" at bounding box center [267, 417] width 86 height 12
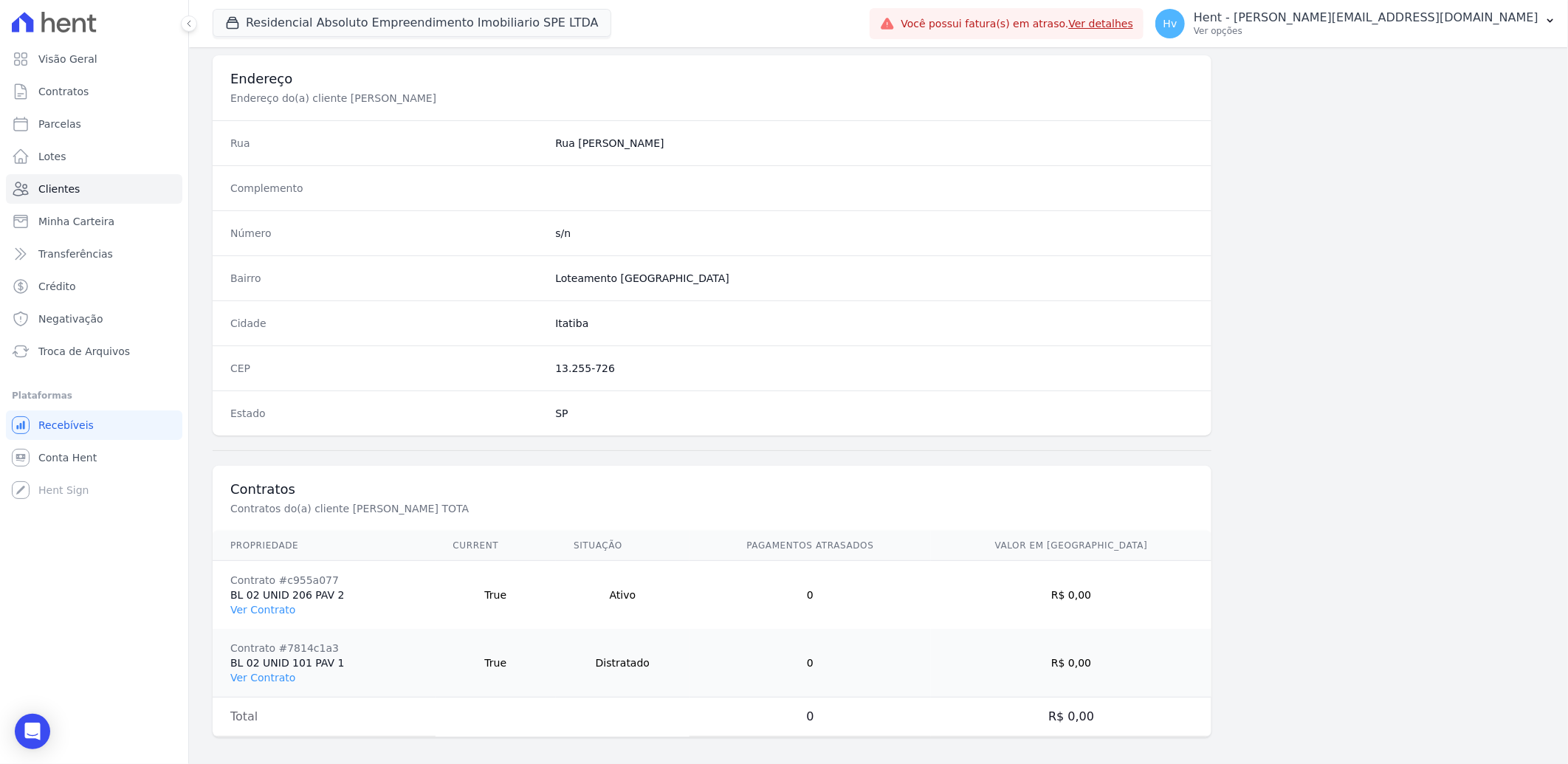
scroll to position [788, 0]
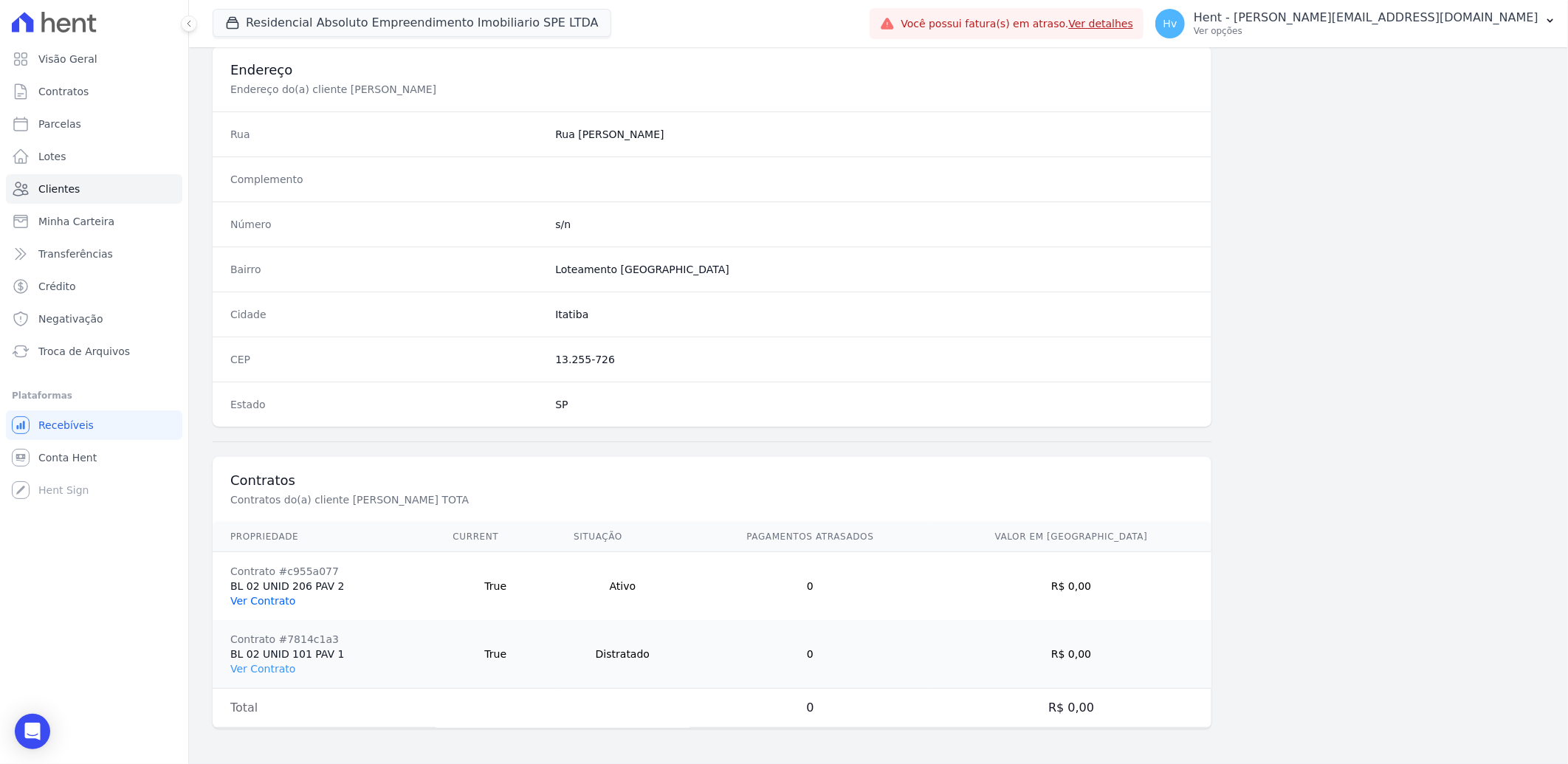
drag, startPoint x: 275, startPoint y: 610, endPoint x: 271, endPoint y: 601, distance: 9.8
click at [271, 601] on td "Contrato #c955a077 BL 02 UNID 206 PAV 2 Ver Contrato" at bounding box center [325, 586] width 223 height 69
click at [266, 602] on link "Ver Contrato" at bounding box center [263, 601] width 65 height 12
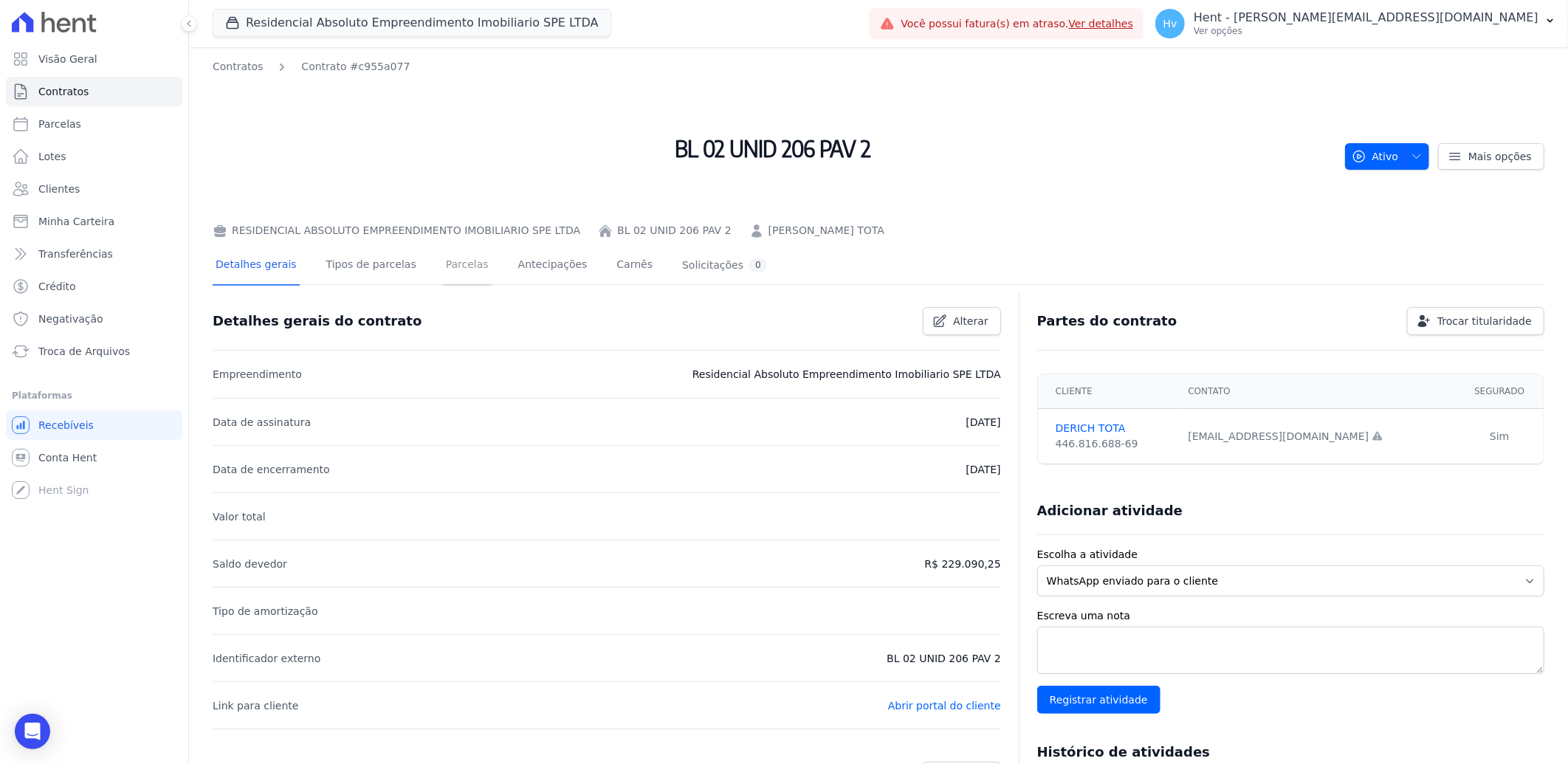
click at [463, 267] on link "Parcelas" at bounding box center [468, 266] width 49 height 39
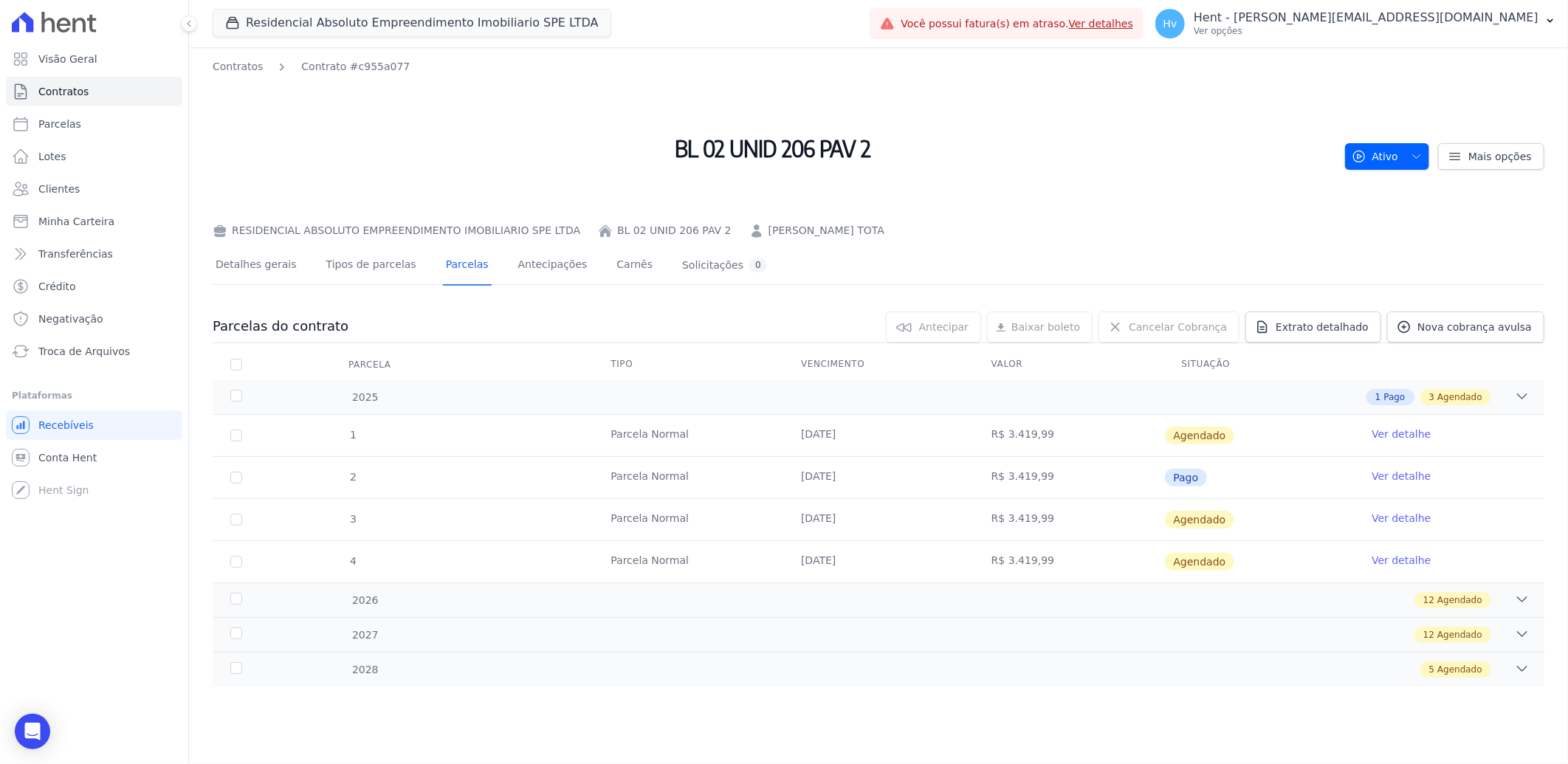
click at [1397, 474] on link "Ver detalhe" at bounding box center [1401, 475] width 59 height 15
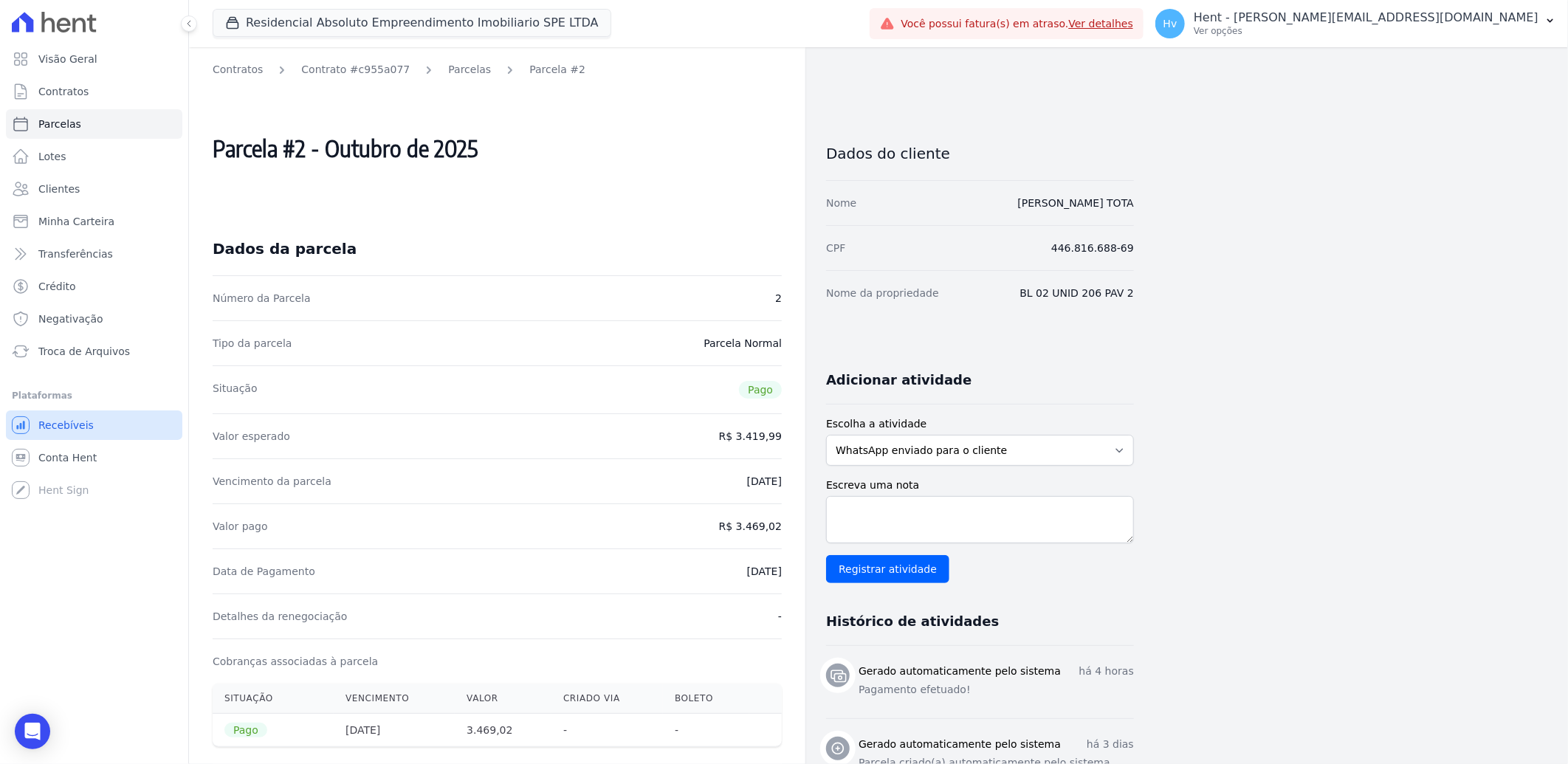
drag, startPoint x: 72, startPoint y: 421, endPoint x: 216, endPoint y: 407, distance: 144.7
click at [72, 420] on span "Recebíveis" at bounding box center [65, 425] width 55 height 15
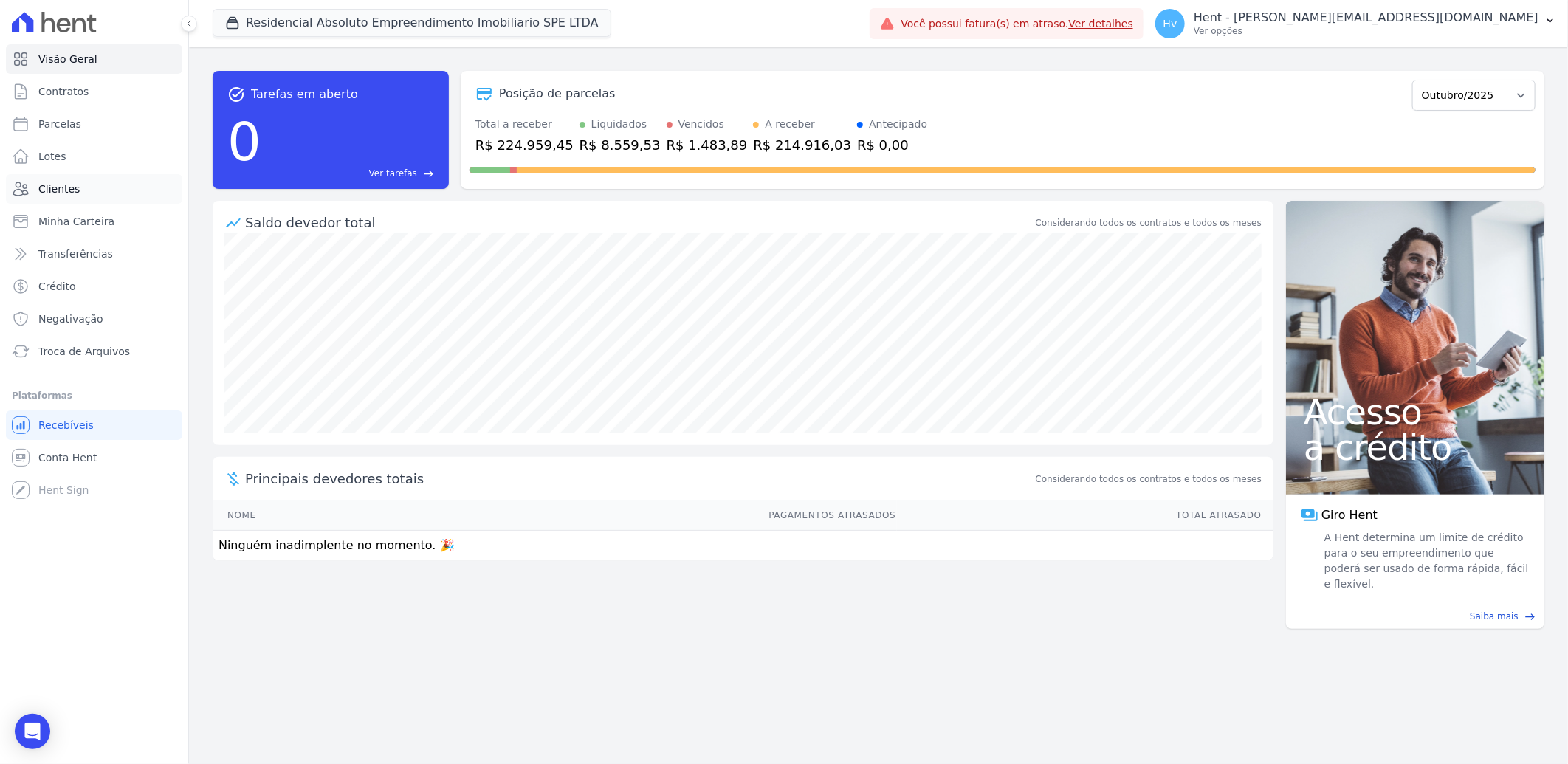
click at [66, 181] on span "Clientes" at bounding box center [58, 188] width 41 height 15
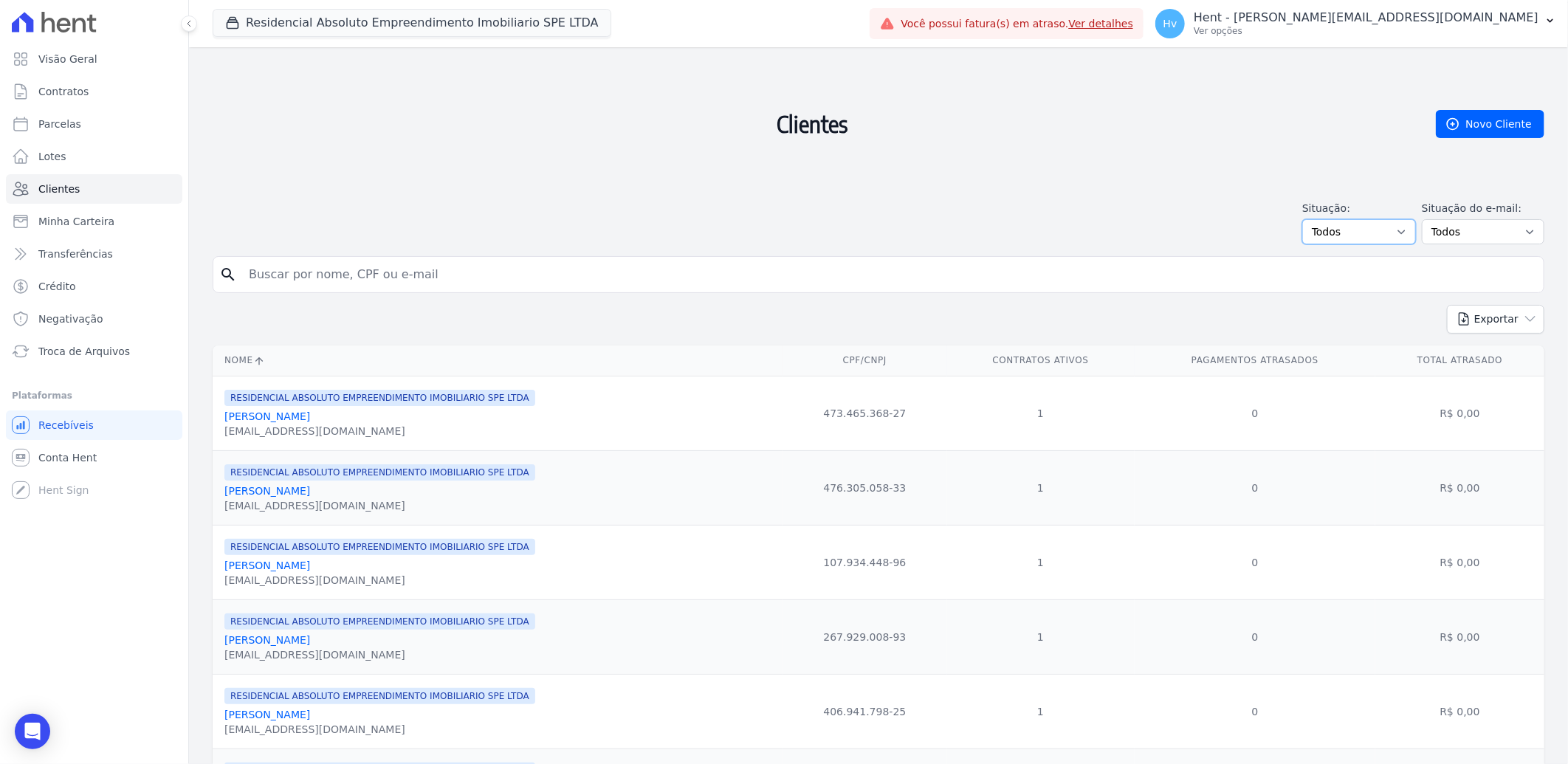
click at [1376, 229] on select "Todos Adimplentes Inadimplentes" at bounding box center [1359, 231] width 113 height 25
select select "compliant"
click at [1307, 219] on select "Todos Adimplentes Inadimplentes" at bounding box center [1359, 231] width 113 height 25
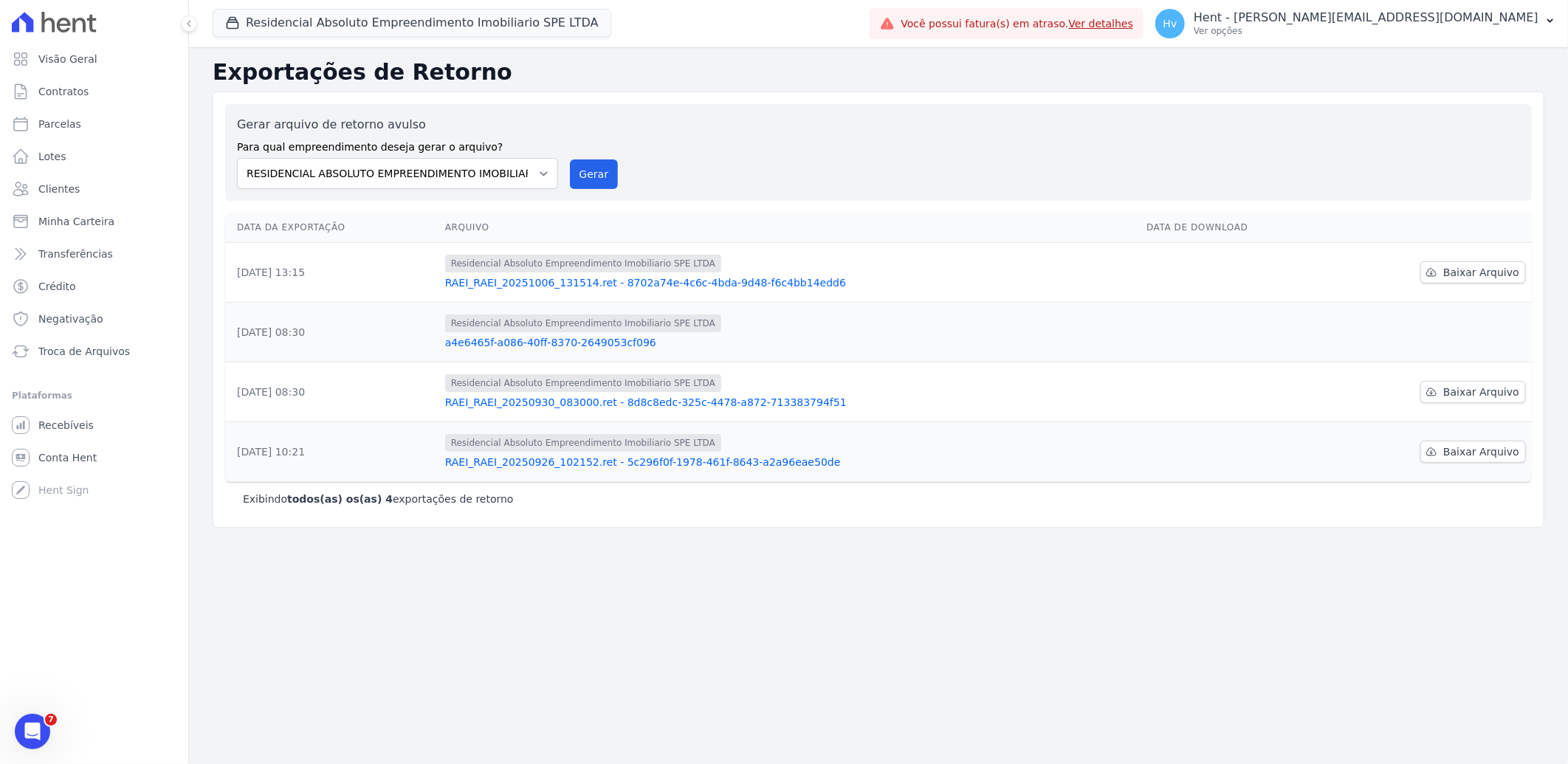
click at [552, 340] on link "a4e6465f-a086-40ff-8370-2649053cf096" at bounding box center [790, 342] width 689 height 15
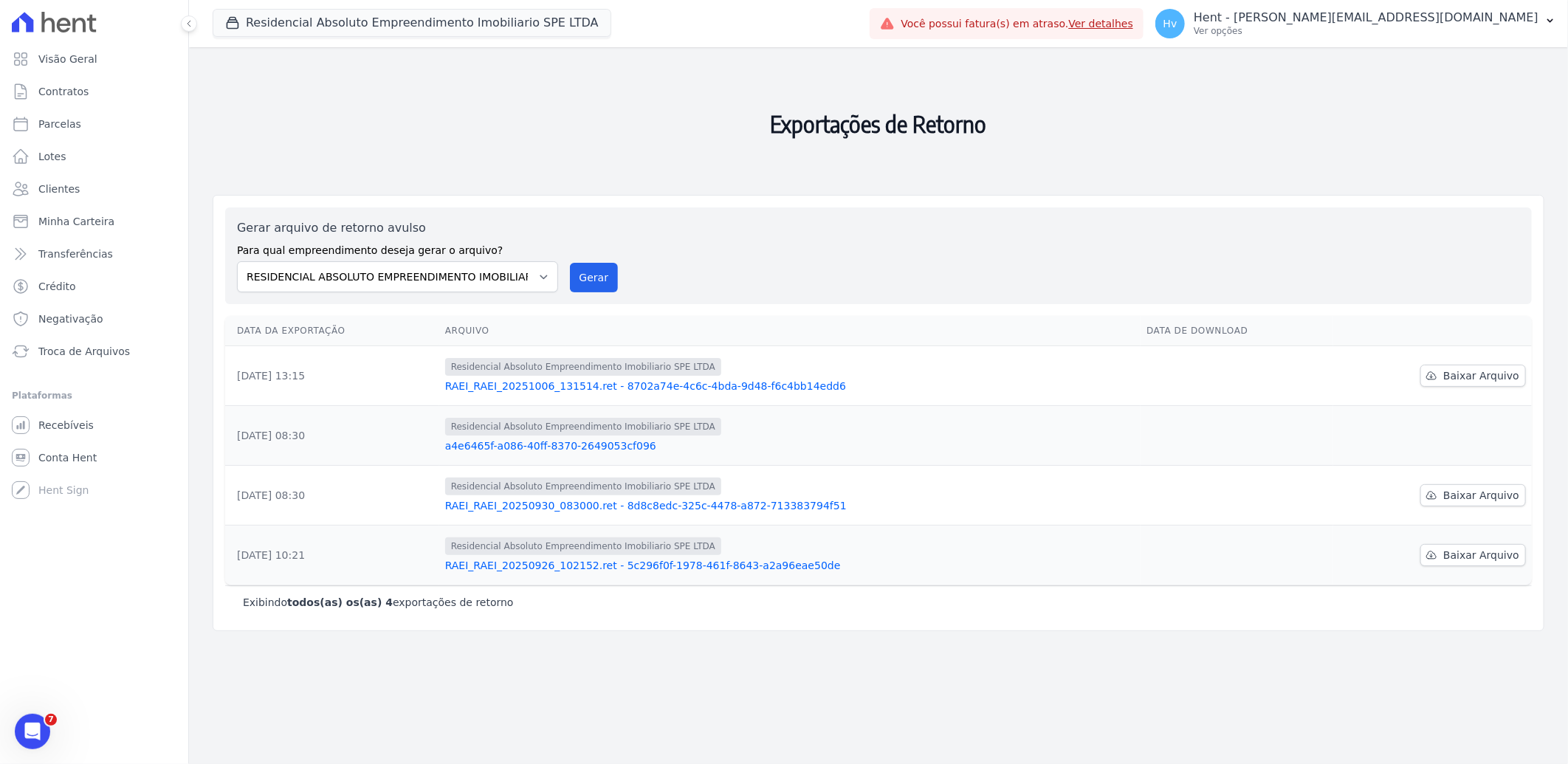
click at [540, 123] on h2 "Exportações de Retorno" at bounding box center [879, 124] width 1332 height 130
click at [742, 699] on div "Exportações de Retorno Gerar arquivo de retorno avulso Para qual empreendimento…" at bounding box center [879, 406] width 1380 height 717
click at [65, 458] on span "Conta Hent" at bounding box center [67, 457] width 58 height 15
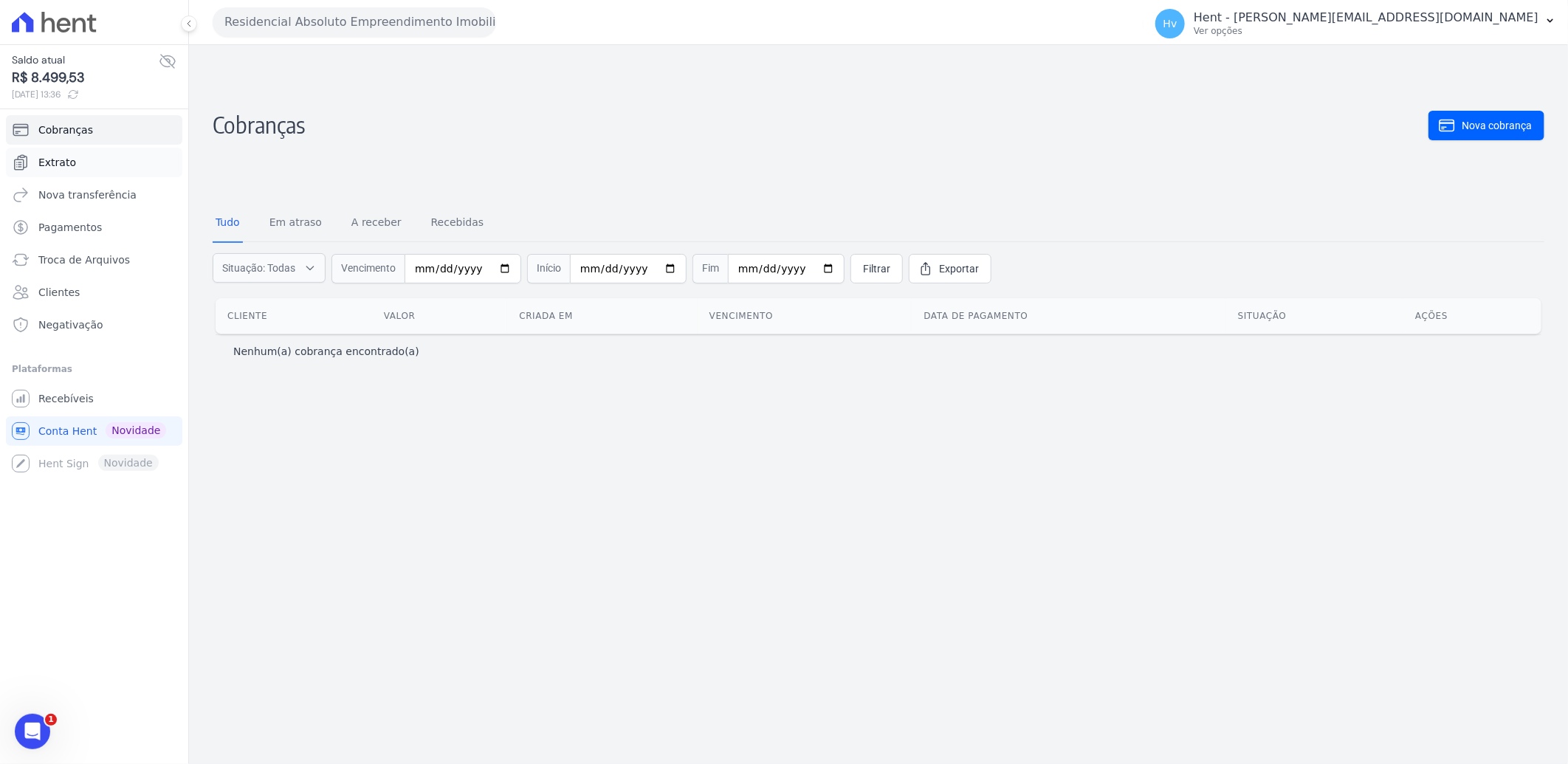
click at [55, 164] on span "Extrato" at bounding box center [57, 162] width 38 height 15
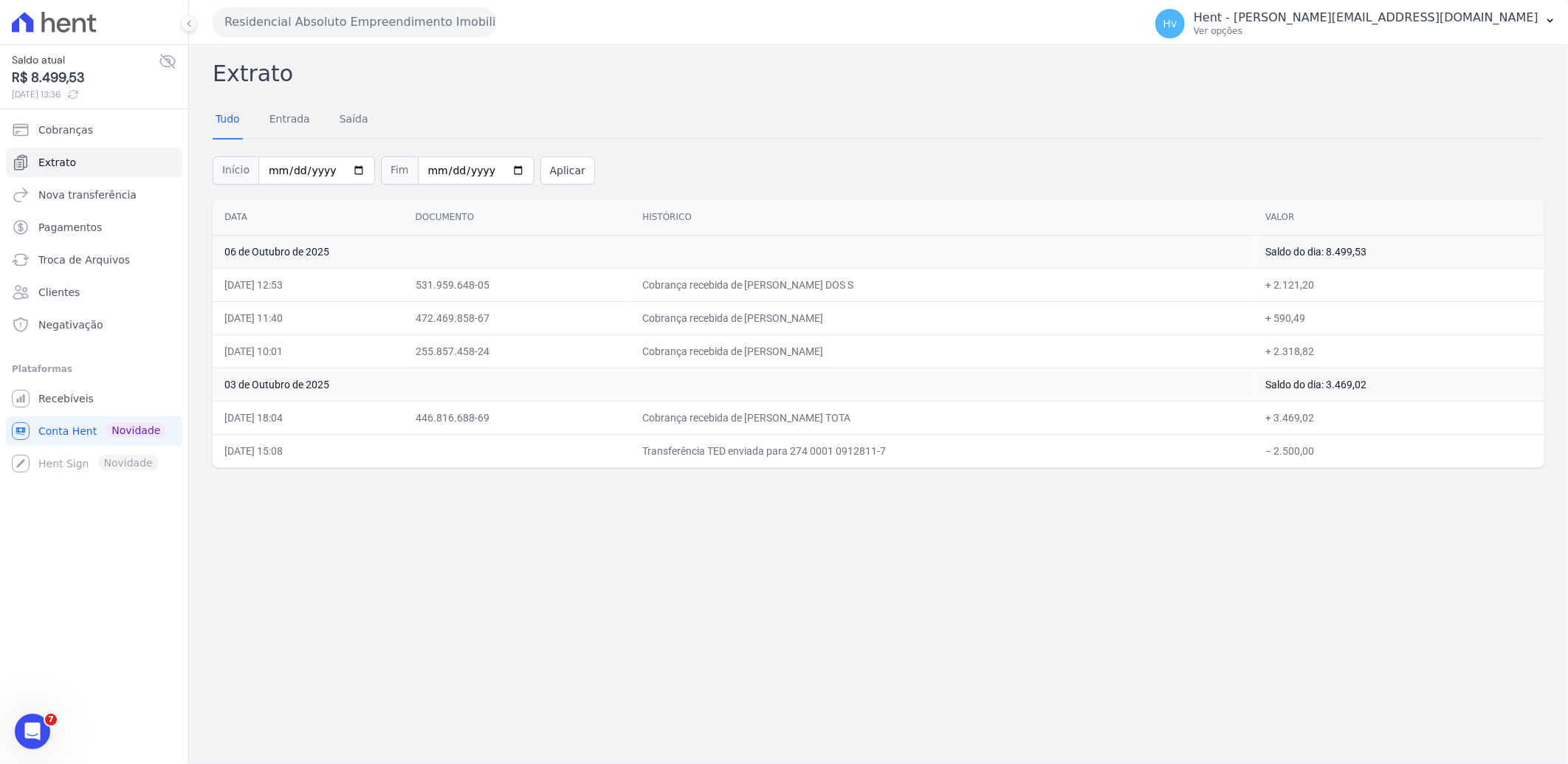
drag, startPoint x: 648, startPoint y: 407, endPoint x: 1369, endPoint y: 420, distance: 721.1
click at [1369, 420] on tr "[DATE] 18:04 446.816.688-69 Cobrança recebida de [PERSON_NAME] TOTA + 3.469,02" at bounding box center [879, 418] width 1332 height 33
click at [824, 291] on td "Cobrança recebida de [PERSON_NAME] DOS S" at bounding box center [942, 284] width 623 height 33
drag, startPoint x: 795, startPoint y: 279, endPoint x: 921, endPoint y: 286, distance: 126.2
click at [921, 286] on td "Cobrança recebida de [PERSON_NAME] DOS S" at bounding box center [942, 284] width 623 height 33
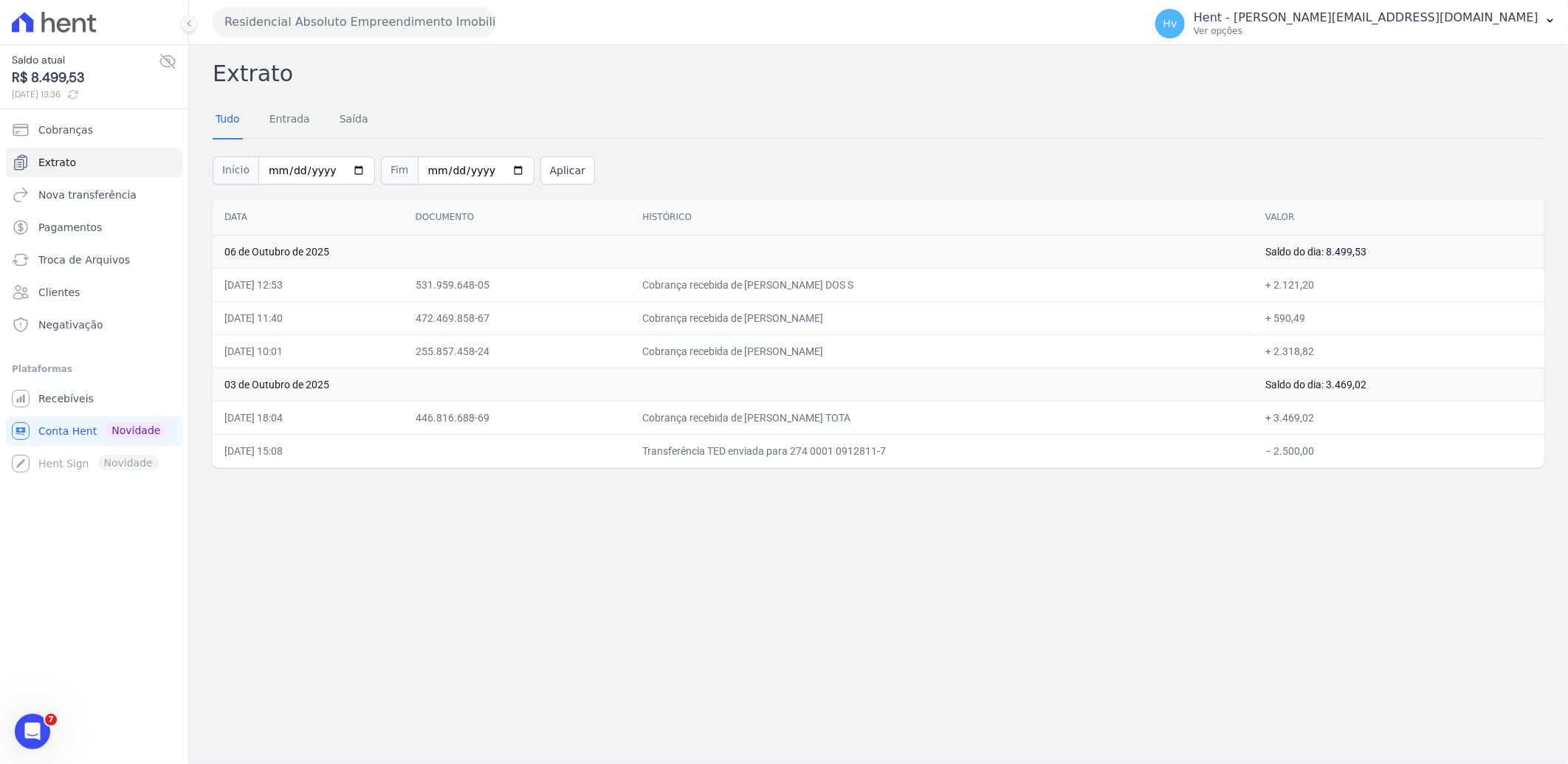
drag, startPoint x: 1333, startPoint y: 415, endPoint x: 1345, endPoint y: 414, distance: 12.0
click at [1345, 414] on td "+ 3.469,02" at bounding box center [1399, 418] width 291 height 33
drag, startPoint x: 1300, startPoint y: 290, endPoint x: 1342, endPoint y: 286, distance: 42.2
click at [1342, 286] on td "+ 2.121,20" at bounding box center [1399, 284] width 291 height 33
click at [839, 426] on td "Cobrança recebida de [PERSON_NAME] TOTA" at bounding box center [942, 418] width 623 height 33
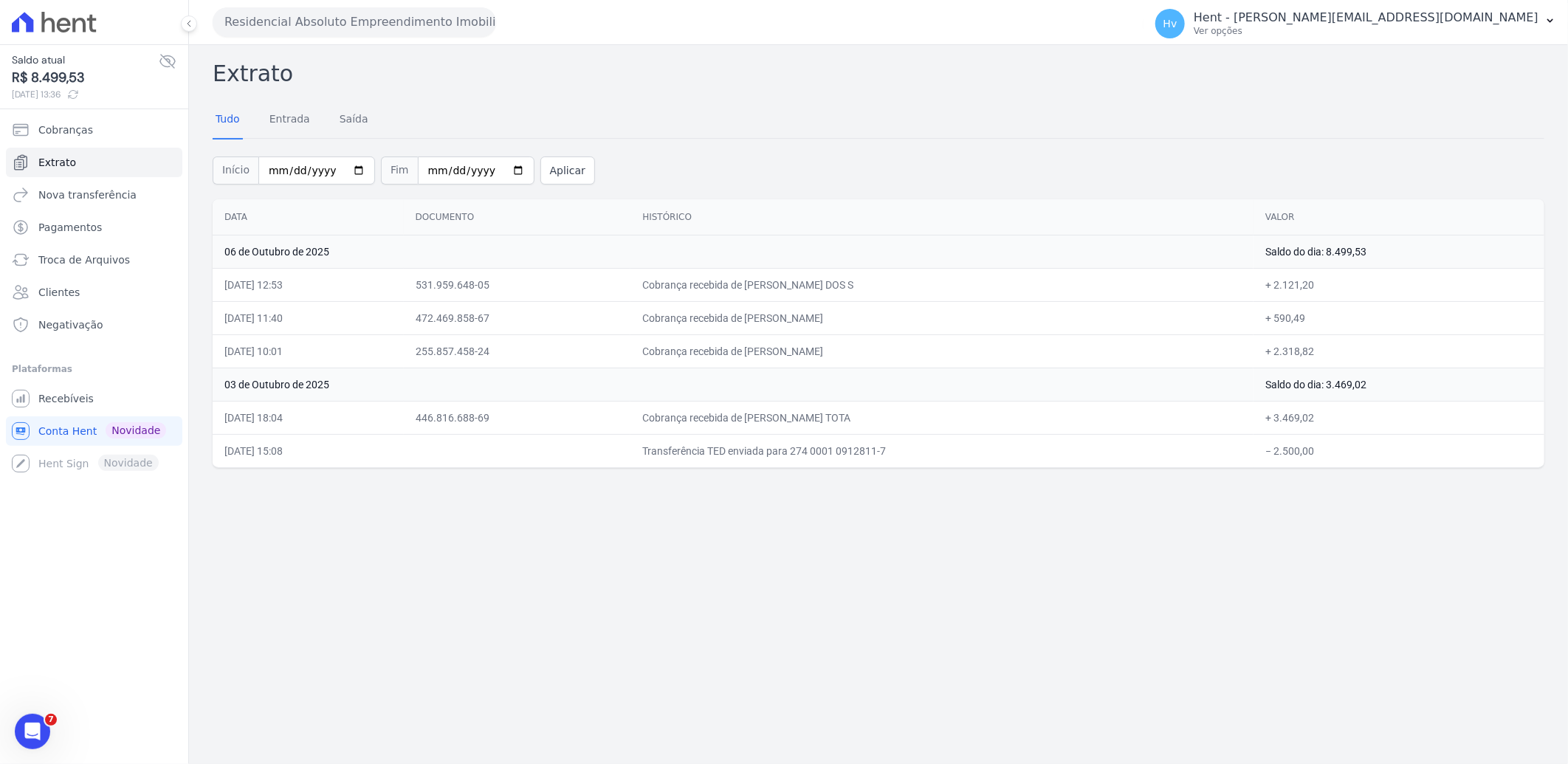
drag, startPoint x: 802, startPoint y: 420, endPoint x: 762, endPoint y: 420, distance: 40.0
click at [762, 420] on td "Cobrança recebida de [PERSON_NAME] TOTA" at bounding box center [942, 418] width 623 height 33
copy td "DERICH"
click at [559, 643] on div "Extrato Tudo Entrada [GEOGRAPHIC_DATA] Início [DATE] Fim [DATE] Aplicar Data Do…" at bounding box center [879, 405] width 1380 height 719
click at [1413, 20] on p "Hent - [PERSON_NAME][EMAIL_ADDRESS][DOMAIN_NAME]" at bounding box center [1366, 17] width 345 height 15
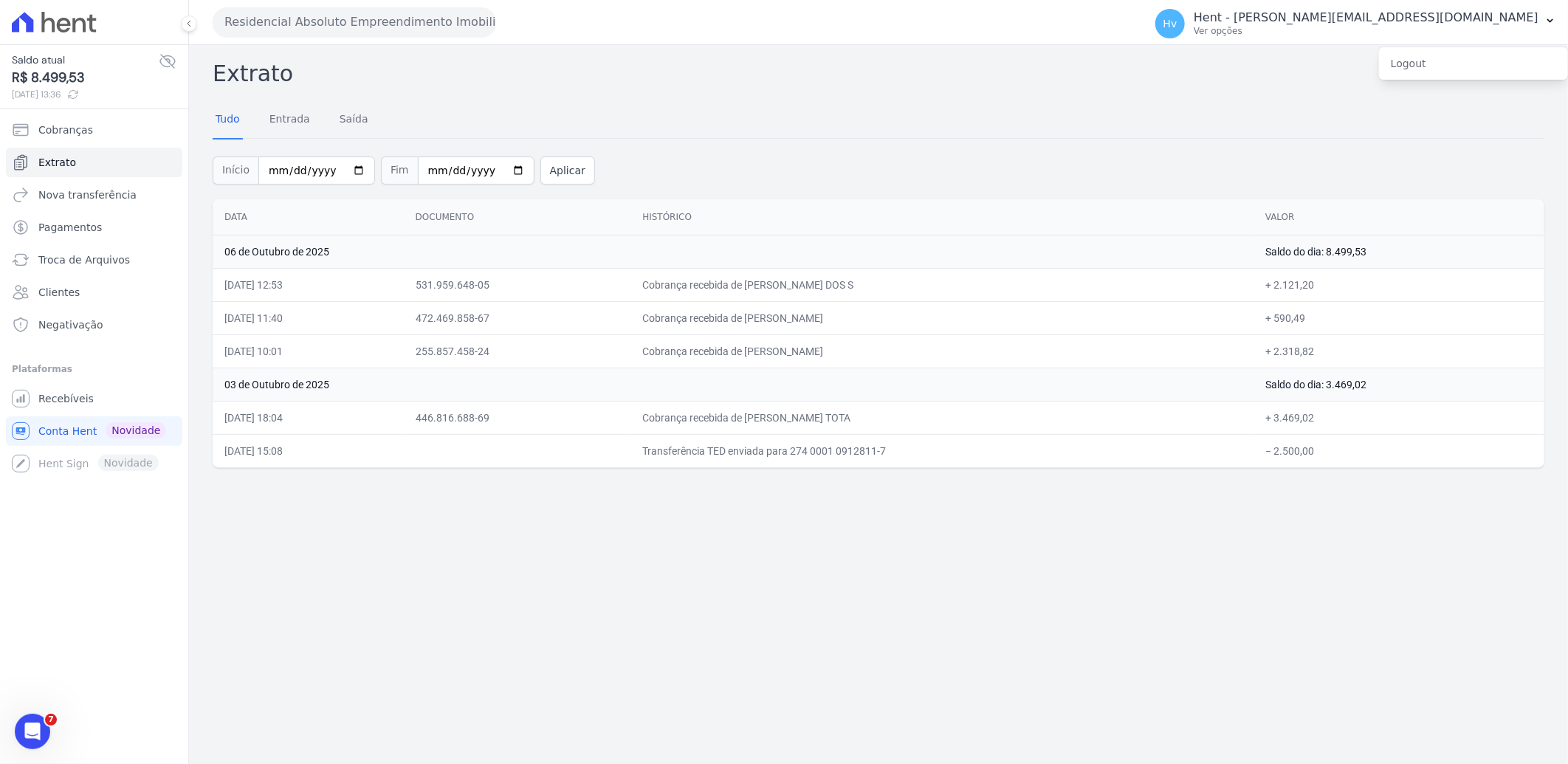
click at [1266, 84] on h2 "Extrato" at bounding box center [879, 73] width 1332 height 33
drag, startPoint x: 79, startPoint y: 397, endPoint x: 94, endPoint y: 400, distance: 15.3
click at [79, 397] on span "Recebíveis" at bounding box center [65, 399] width 55 height 15
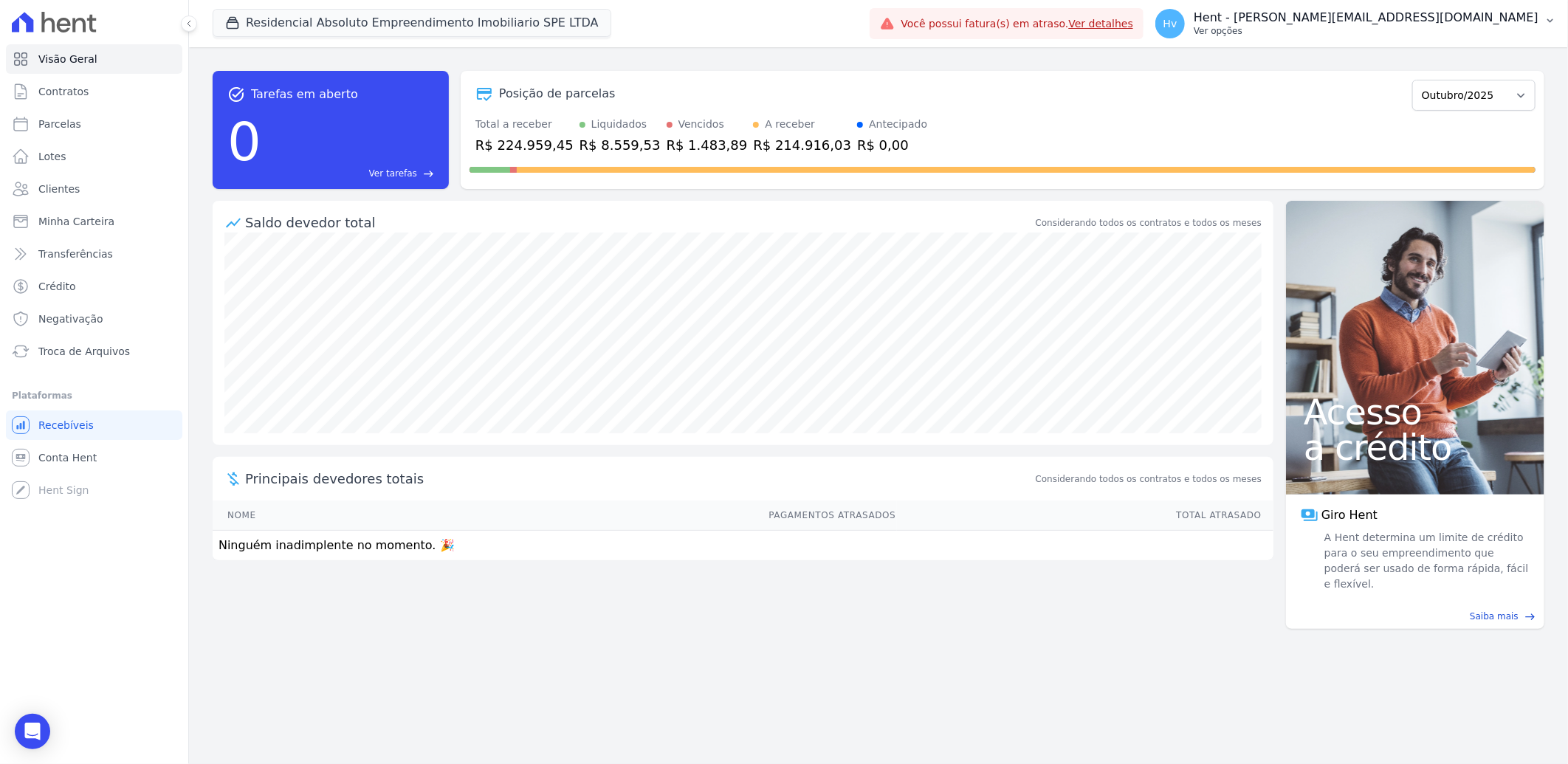
click at [1403, 28] on p "Ver opções" at bounding box center [1366, 31] width 345 height 12
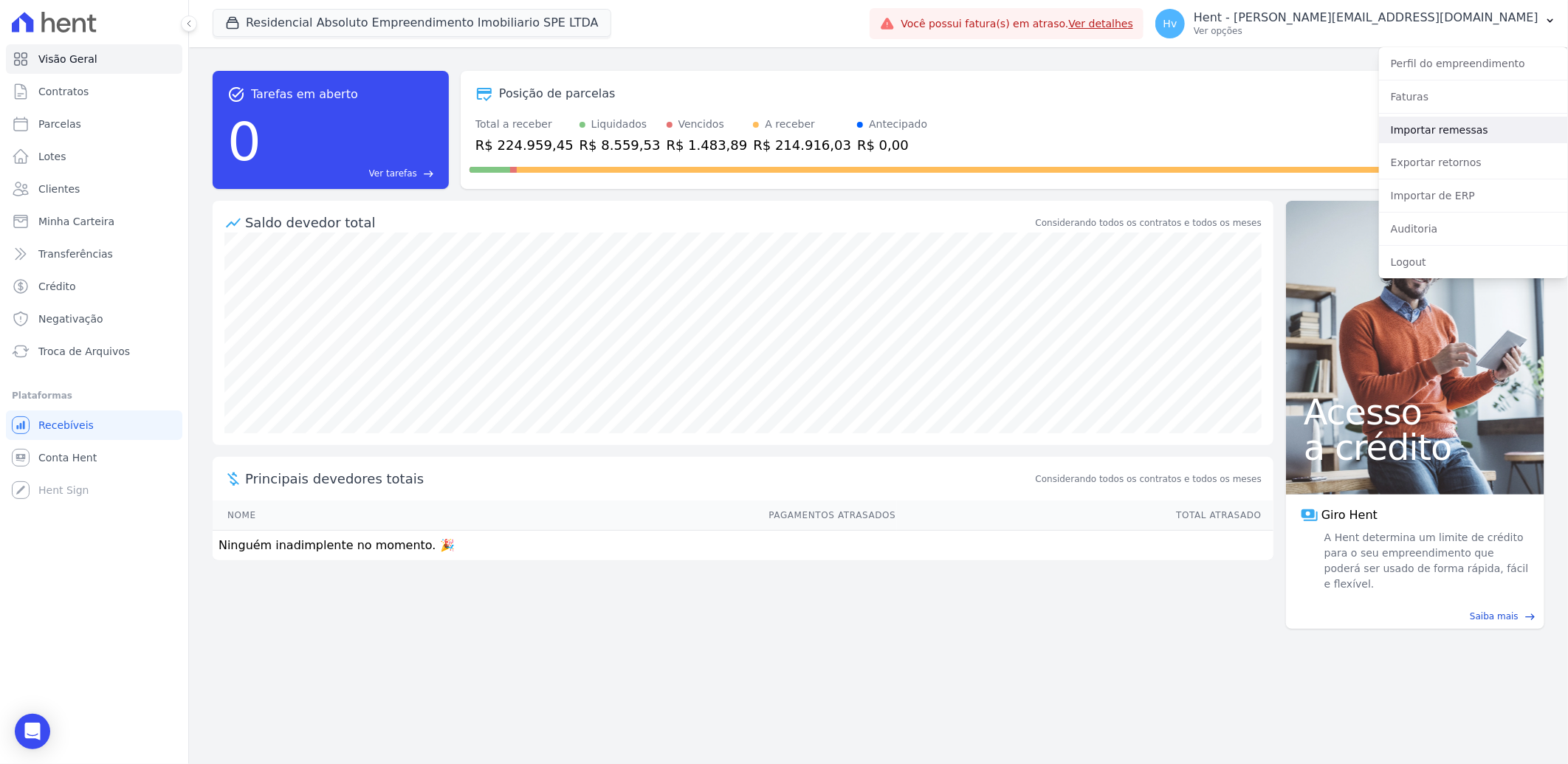
click at [1444, 124] on link "Importar remessas" at bounding box center [1474, 130] width 189 height 26
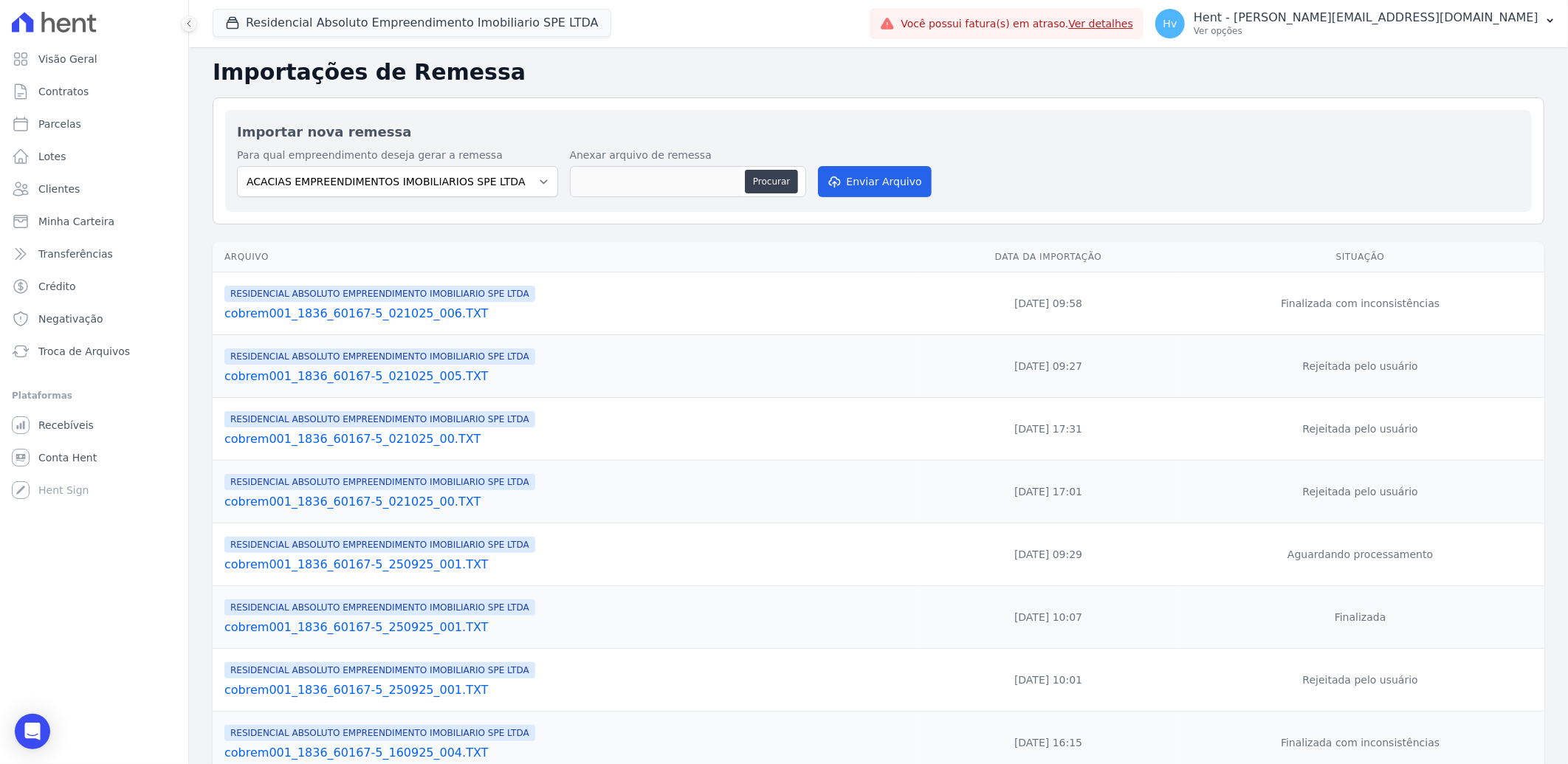
click at [363, 313] on link "cobrem001_1836_60167-5_021025_006.TXT" at bounding box center [569, 314] width 690 height 17
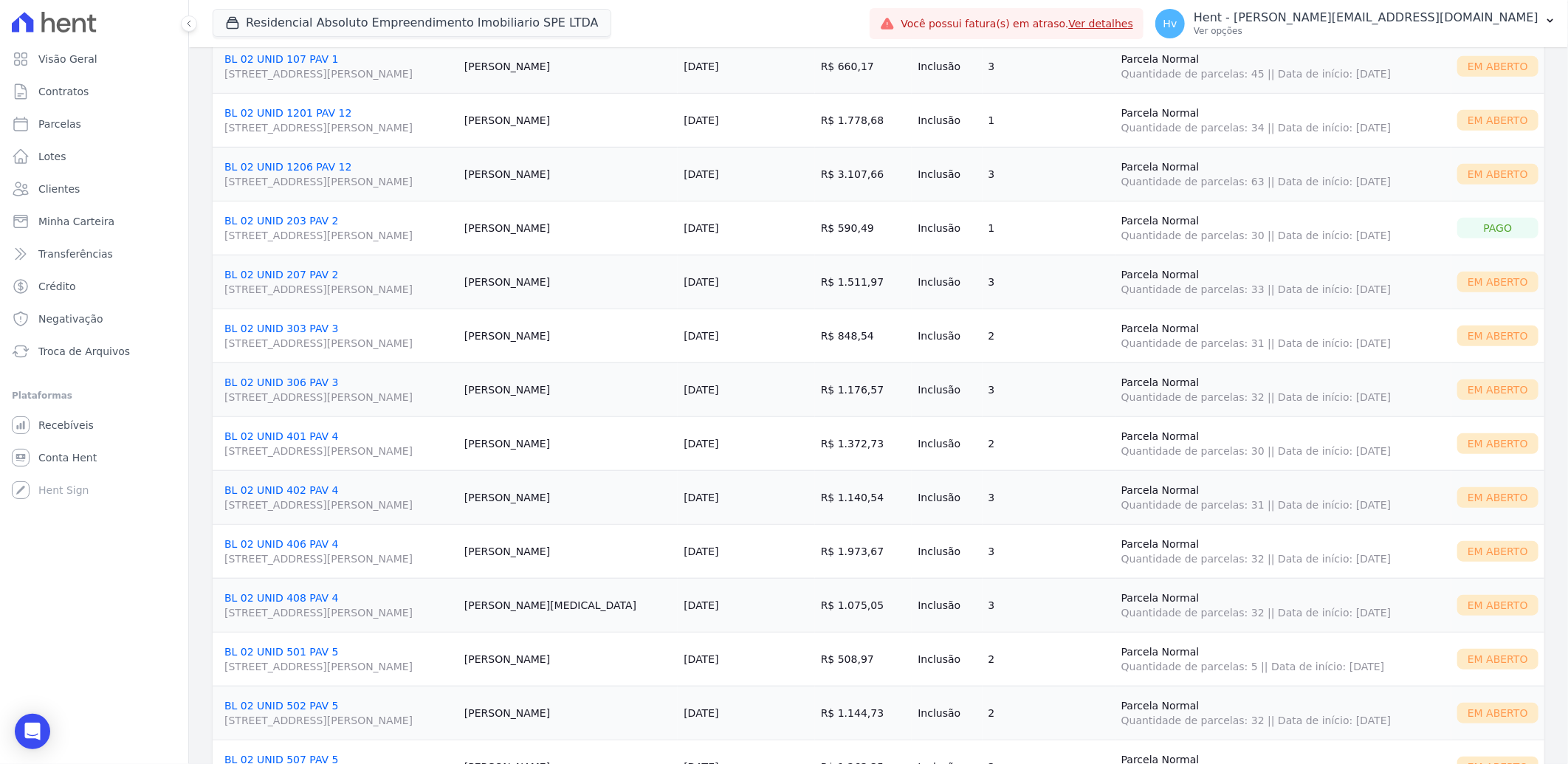
scroll to position [482, 0]
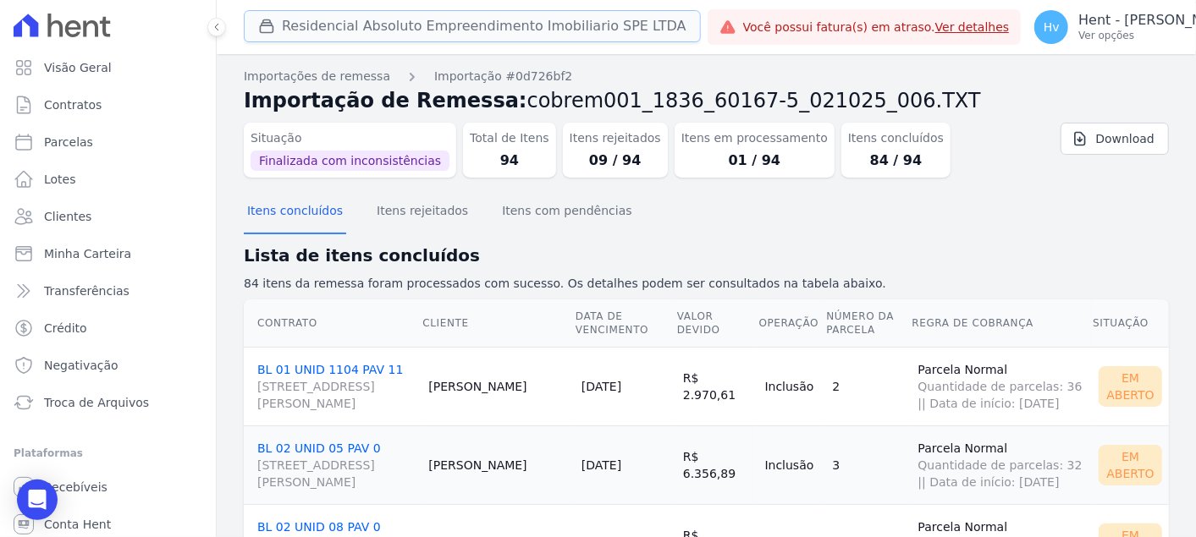
click at [509, 32] on button "Residencial Absoluto Empreendimento Imobiliario SPE LTDA" at bounding box center [472, 26] width 457 height 32
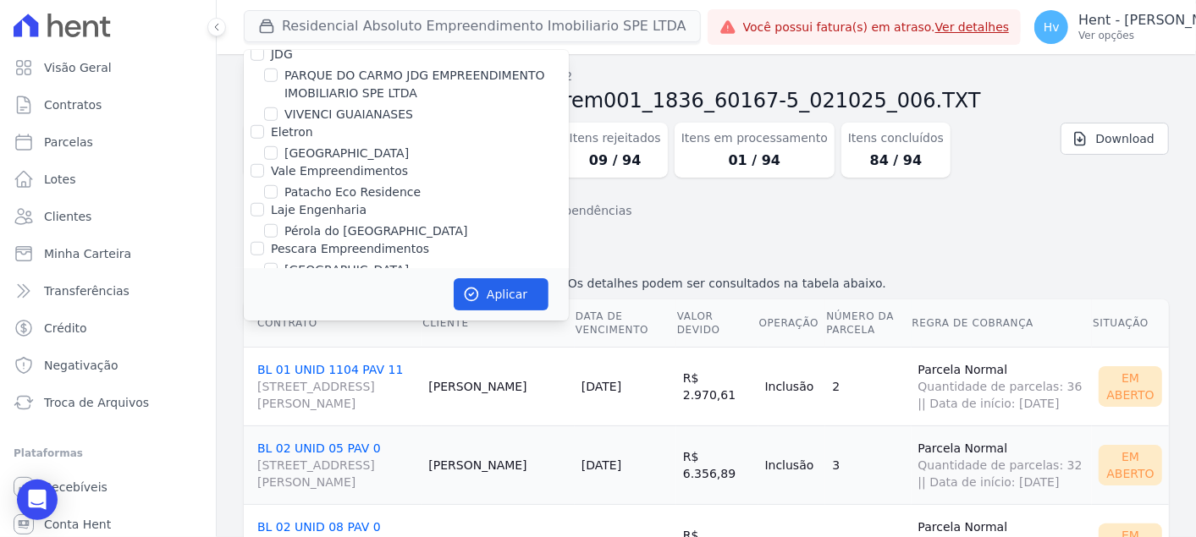
scroll to position [13398, 0]
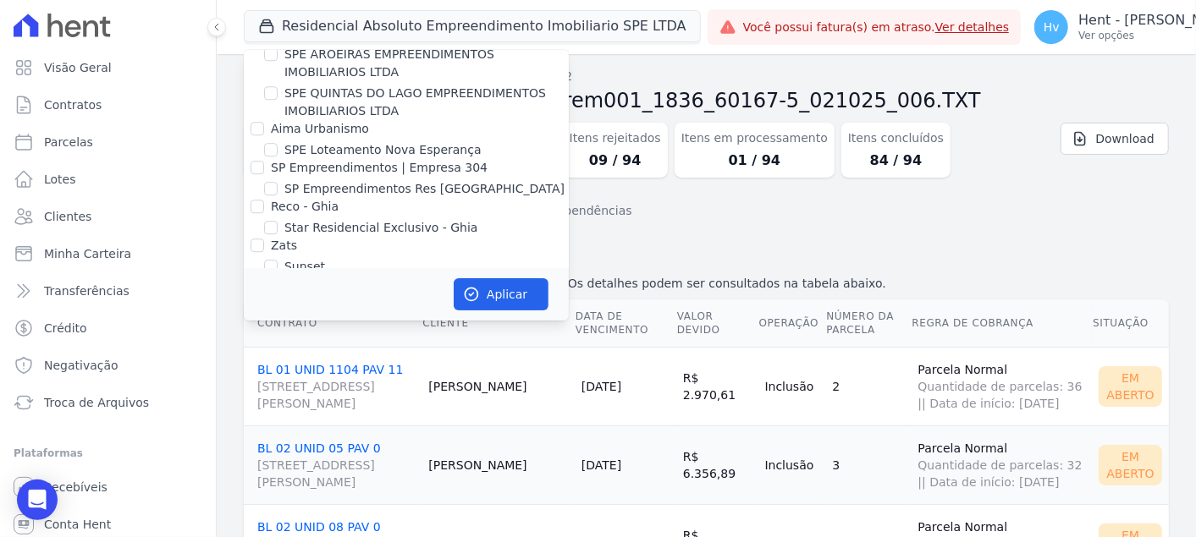
checkbox input "true"
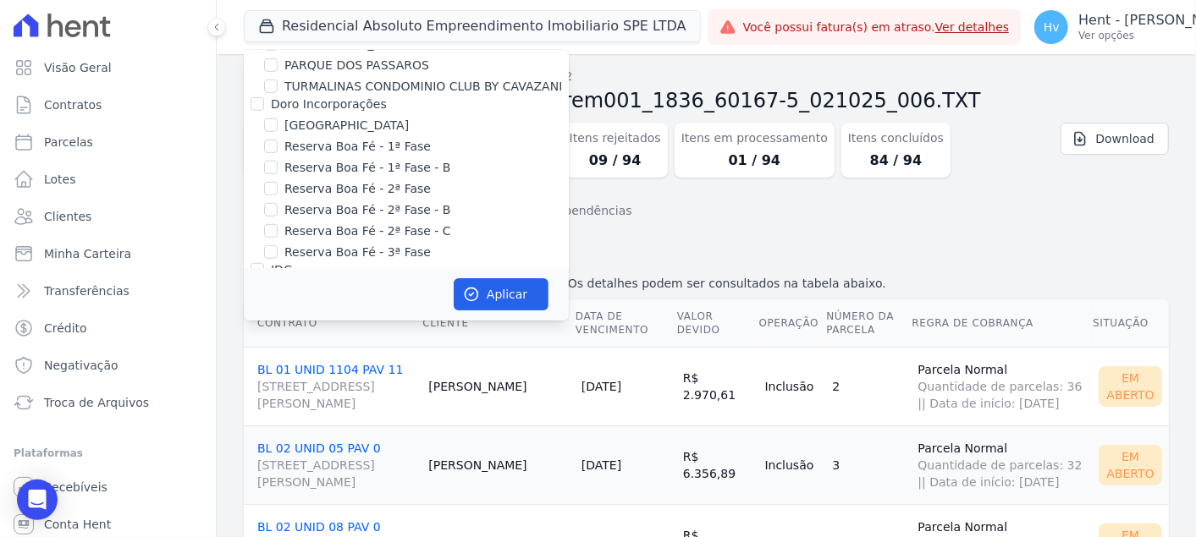
scroll to position [11474, 0]
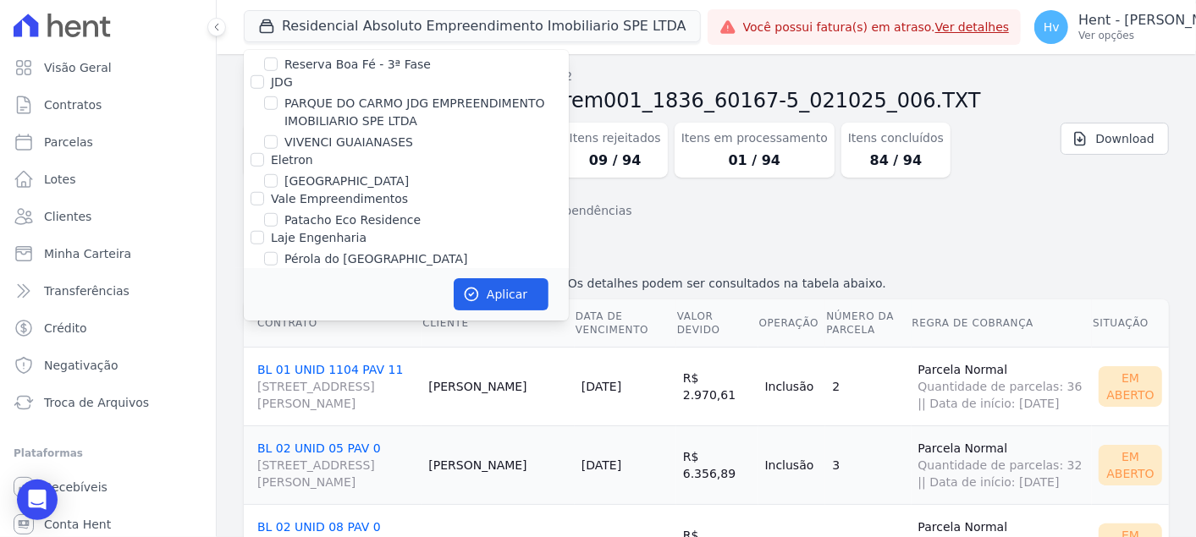
checkbox input "false"
click at [520, 288] on button "Aplicar" at bounding box center [501, 294] width 95 height 32
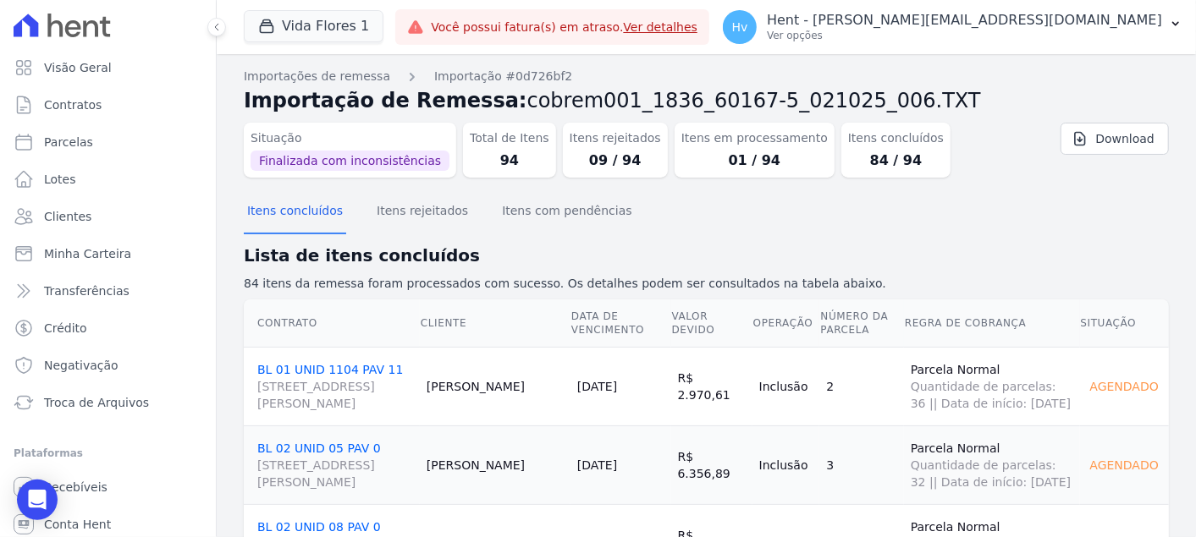
click at [994, 209] on div "Itens concluídos Itens rejeitados Itens com pendências" at bounding box center [706, 211] width 925 height 41
click at [1098, 19] on p "Hent - [PERSON_NAME][EMAIL_ADDRESS][DOMAIN_NAME]" at bounding box center [964, 20] width 395 height 17
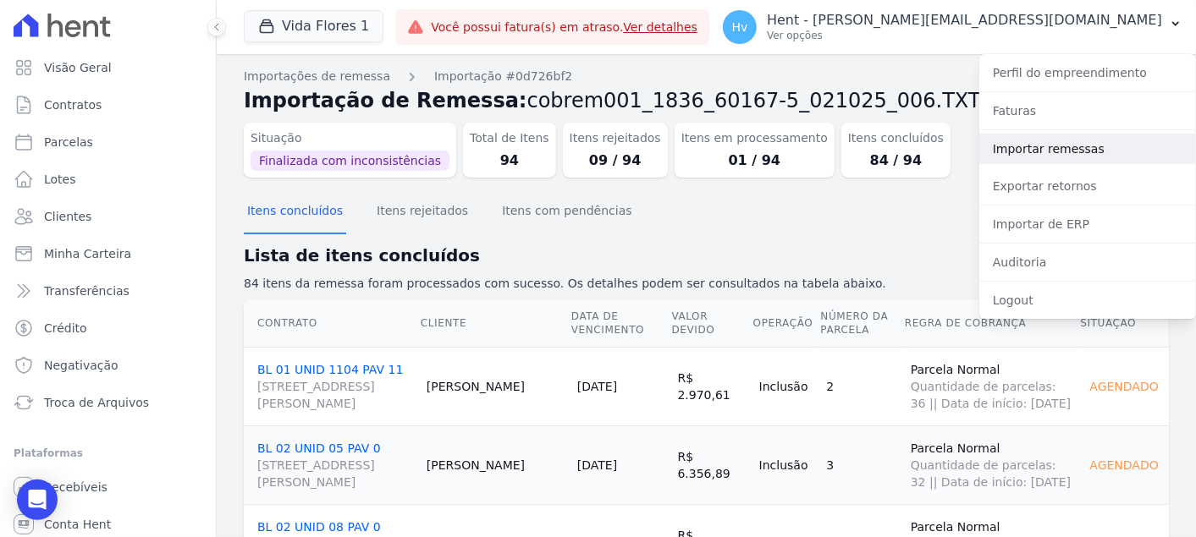
click at [1039, 157] on link "Importar remessas" at bounding box center [1087, 149] width 217 height 30
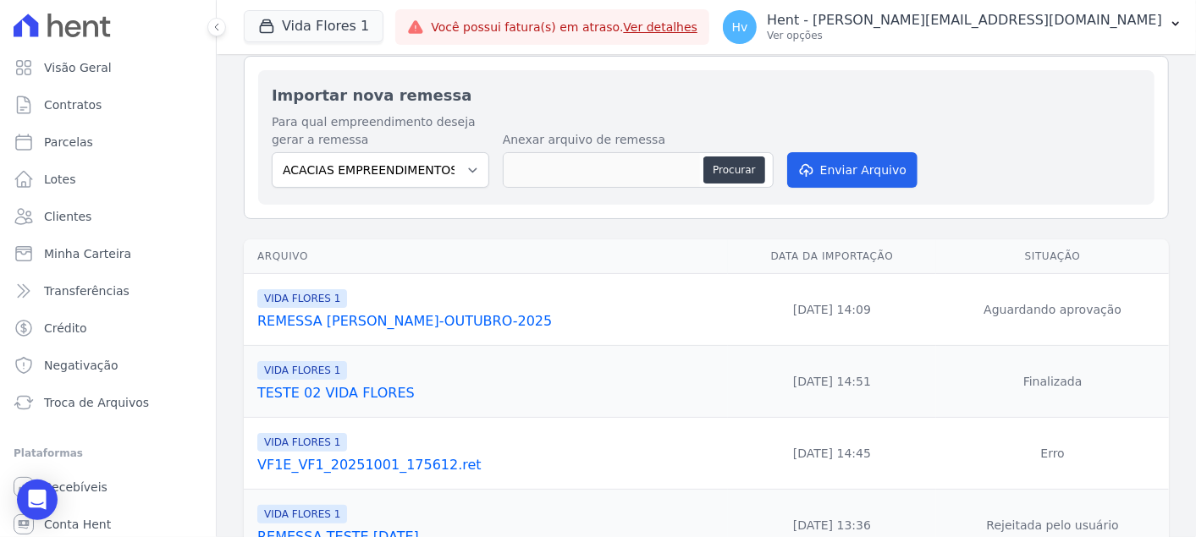
scroll to position [94, 0]
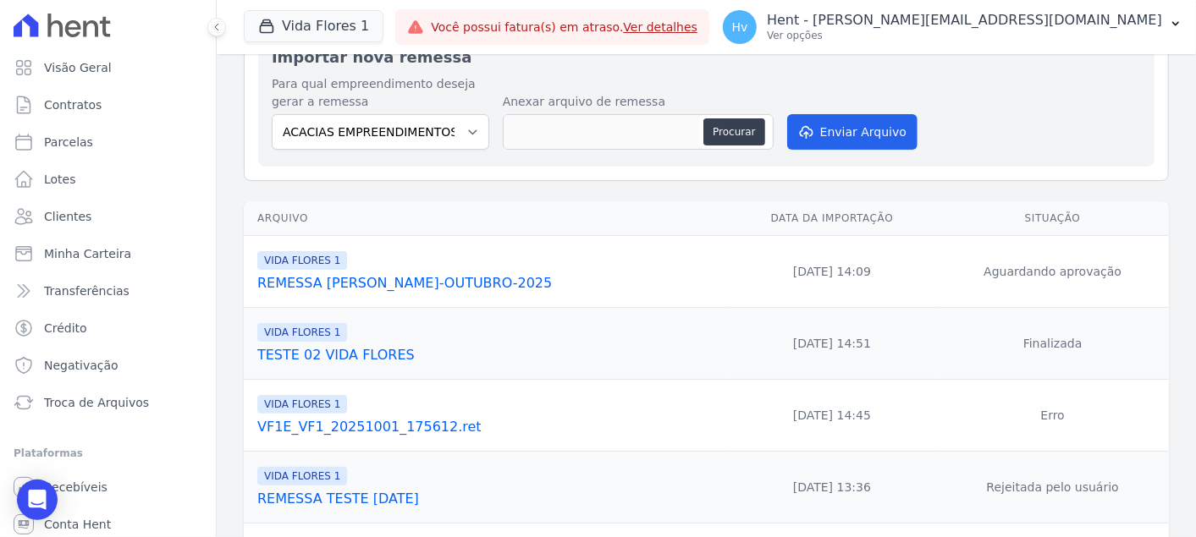
click at [355, 358] on link "TESTE 02 VIDA FLORES" at bounding box center [489, 355] width 464 height 20
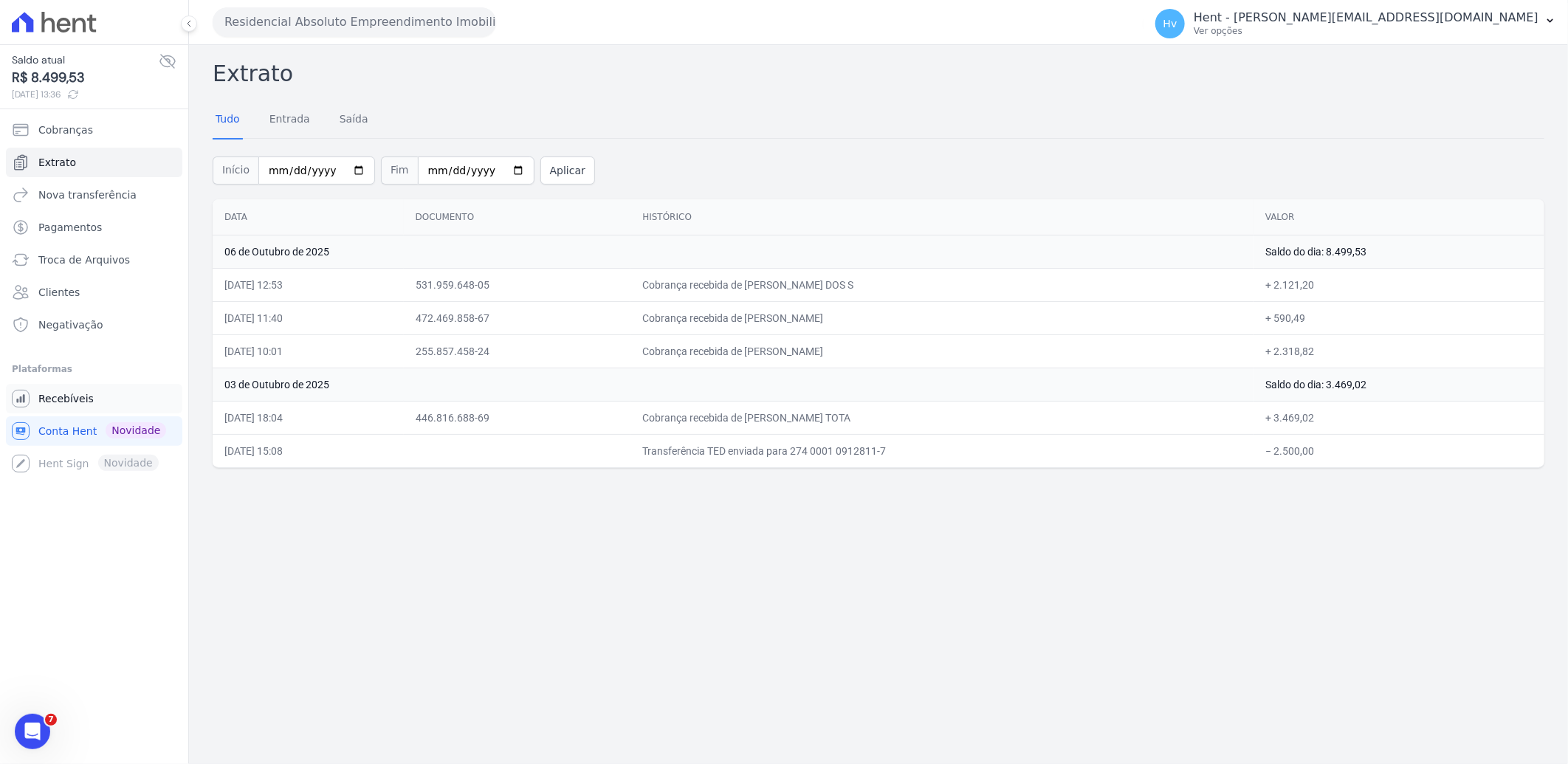
click at [70, 389] on link "Recebíveis" at bounding box center [94, 399] width 176 height 30
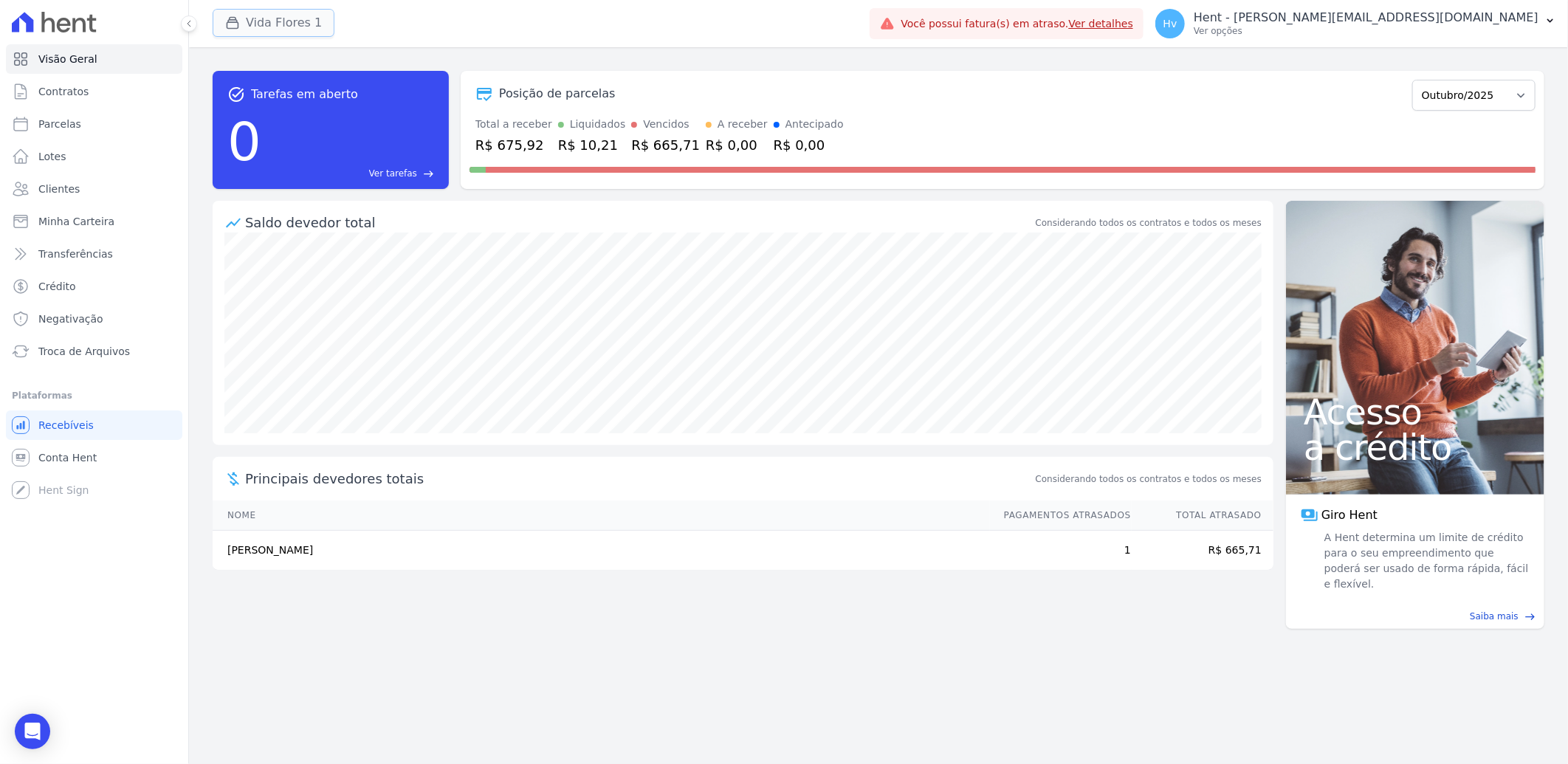
click at [266, 17] on button "Vida Flores 1" at bounding box center [274, 23] width 122 height 28
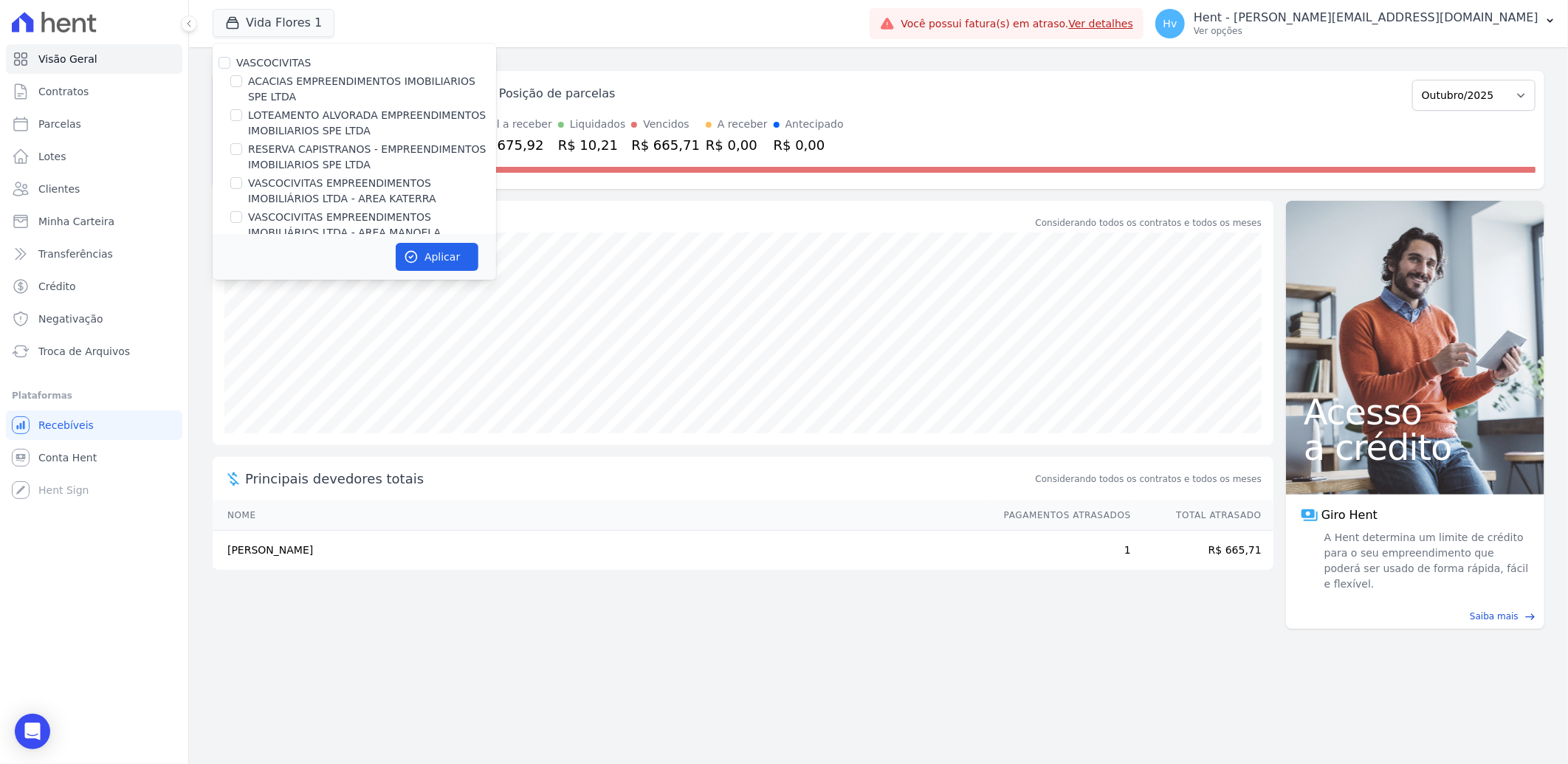
scroll to position [11676, 0]
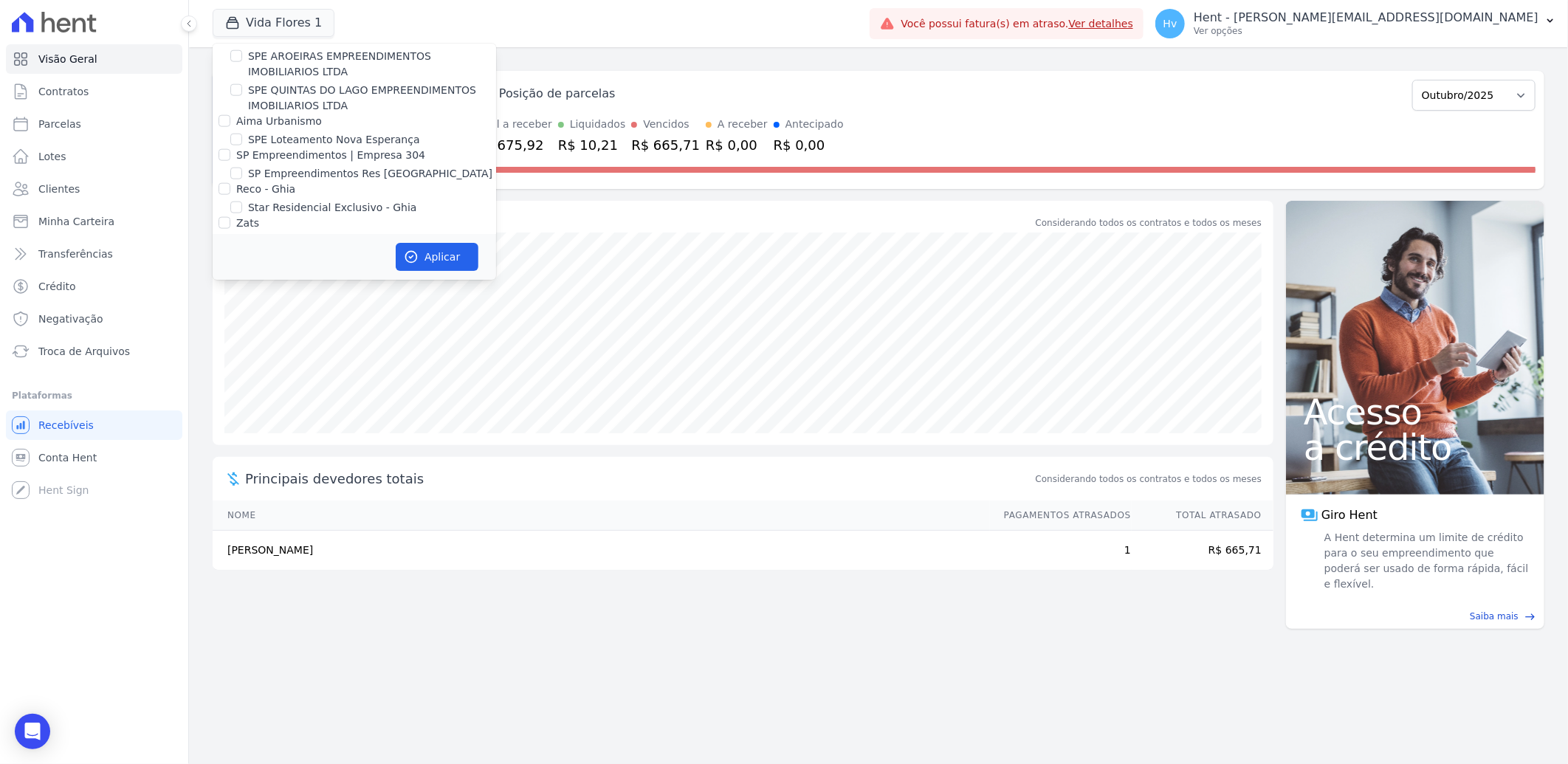
click at [290, 468] on label "VIDA FLORES 1" at bounding box center [286, 600] width 78 height 16
click at [243, 468] on input "VIDA FLORES 1" at bounding box center [236, 599] width 12 height 12
checkbox input "false"
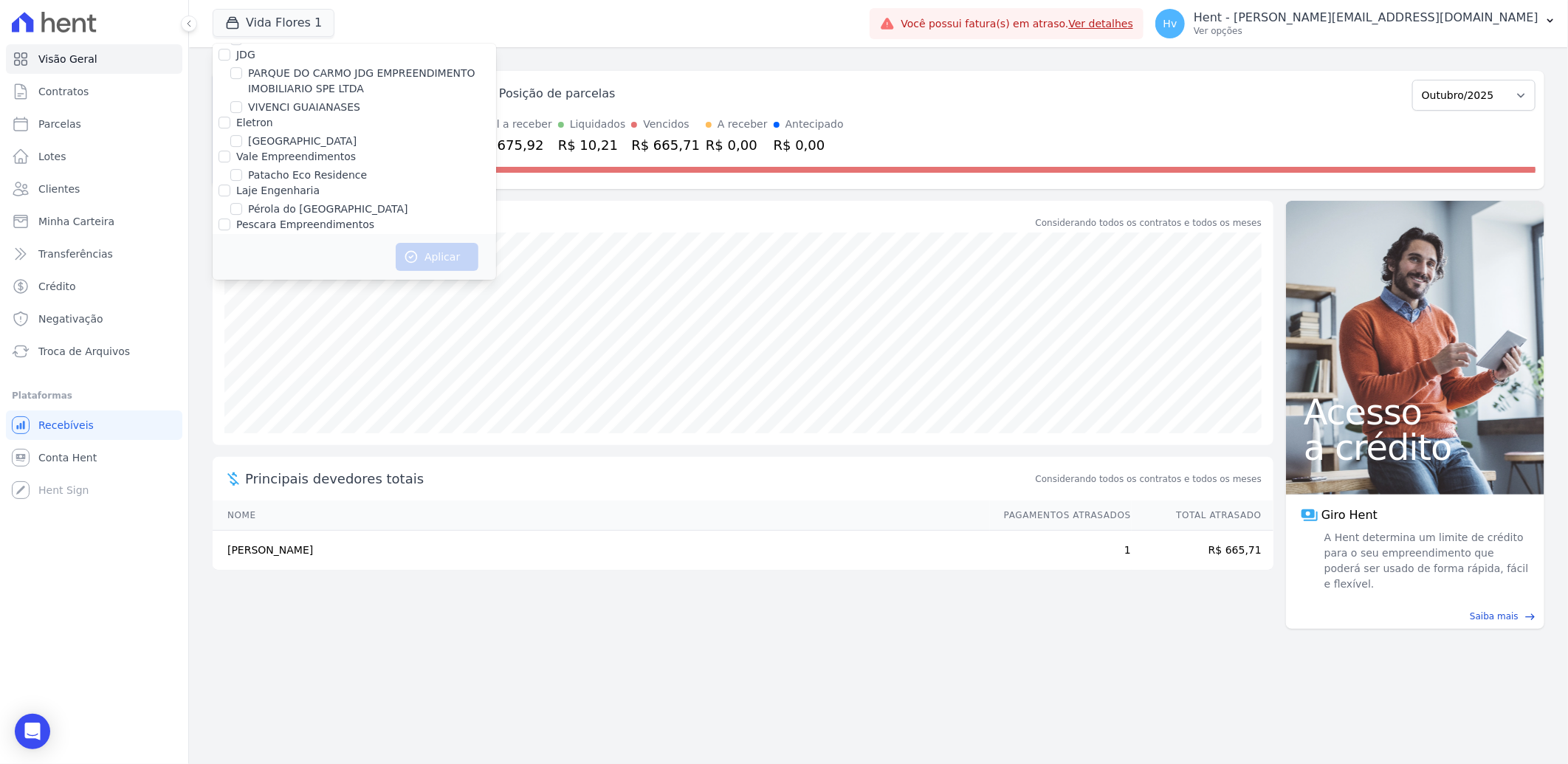
click at [318, 468] on label "RESIDENCIAL ABSOLUTO EMPREENDIMENTO IMOBILIARIO SPE LTDA" at bounding box center [372, 560] width 248 height 31
click at [243, 468] on input "RESIDENCIAL ABSOLUTO EMPREENDIMENTO IMOBILIARIO SPE LTDA" at bounding box center [236, 551] width 12 height 12
checkbox input "true"
click at [430, 260] on button "Aplicar" at bounding box center [437, 256] width 83 height 28
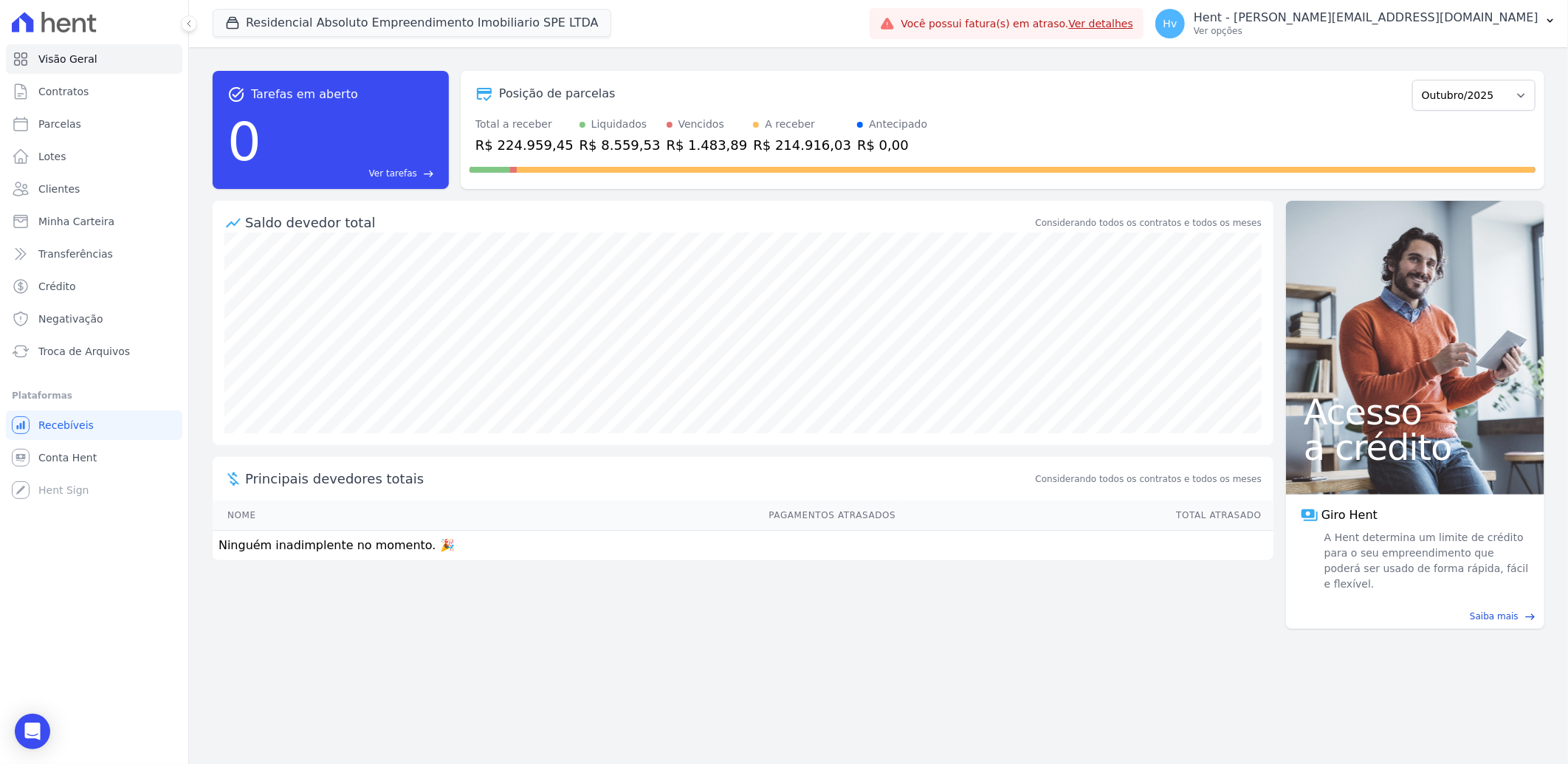
click at [502, 468] on div "task_alt Tarefas em aberto 0 Ver tarefas east Posição de parcelas Maio/2025 Jun…" at bounding box center [879, 406] width 1380 height 717
drag, startPoint x: 76, startPoint y: 188, endPoint x: 133, endPoint y: 198, distance: 57.9
click at [76, 188] on link "Clientes" at bounding box center [94, 189] width 176 height 30
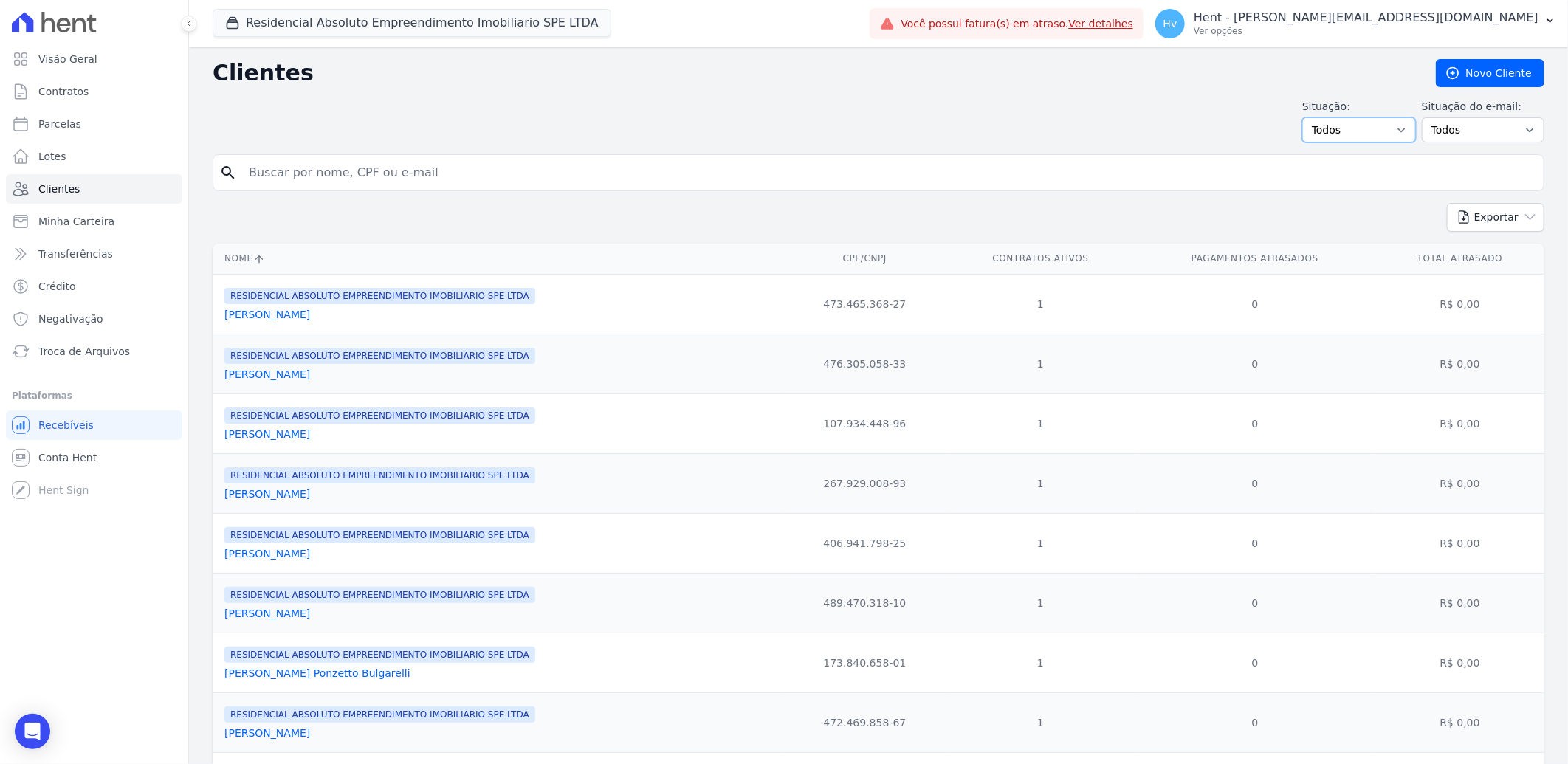
click at [1043, 127] on select "Todos Adimplentes Inadimplentes" at bounding box center [1359, 130] width 113 height 25
click at [1015, 109] on div "Situação: Todos Adimplentes Inadimplentes Situação do e-mail: Todos Confirmado …" at bounding box center [879, 120] width 1332 height 44
click at [1043, 126] on select "Todos Confirmado Não confirmado" at bounding box center [1483, 130] width 122 height 25
select select "confirmed"
click at [1043, 118] on select "Todos Confirmado Não confirmado" at bounding box center [1483, 130] width 122 height 25
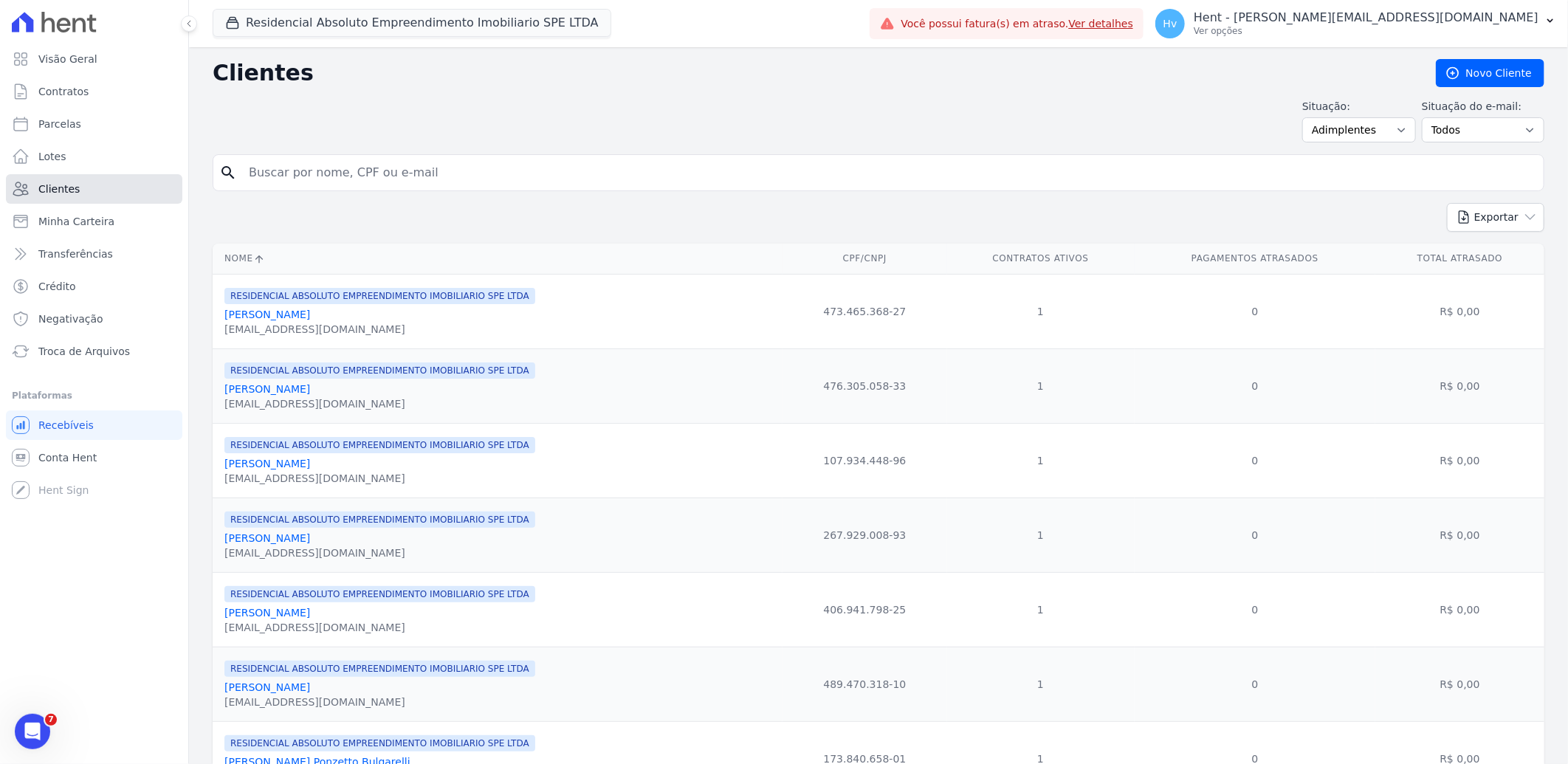
click at [60, 187] on span "Clientes" at bounding box center [58, 188] width 41 height 15
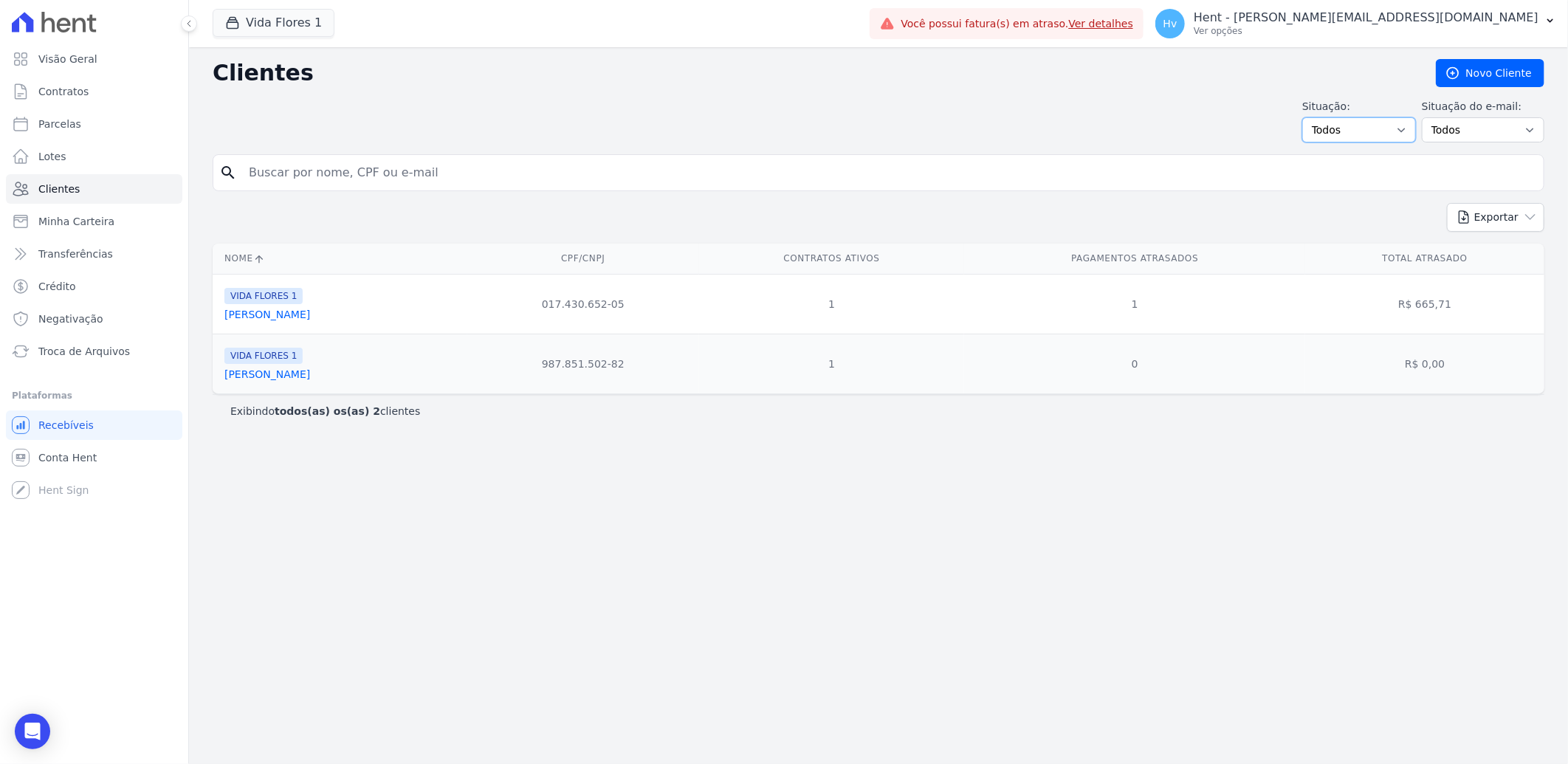
click at [1386, 137] on select "Todos Adimplentes Inadimplentes" at bounding box center [1359, 130] width 113 height 25
click at [900, 151] on div "Clientes [GEOGRAPHIC_DATA] Situação: Todos Adimplentes Inadimplentes Situação d…" at bounding box center [879, 406] width 1380 height 717
click at [93, 193] on link "Clientes" at bounding box center [94, 189] width 176 height 30
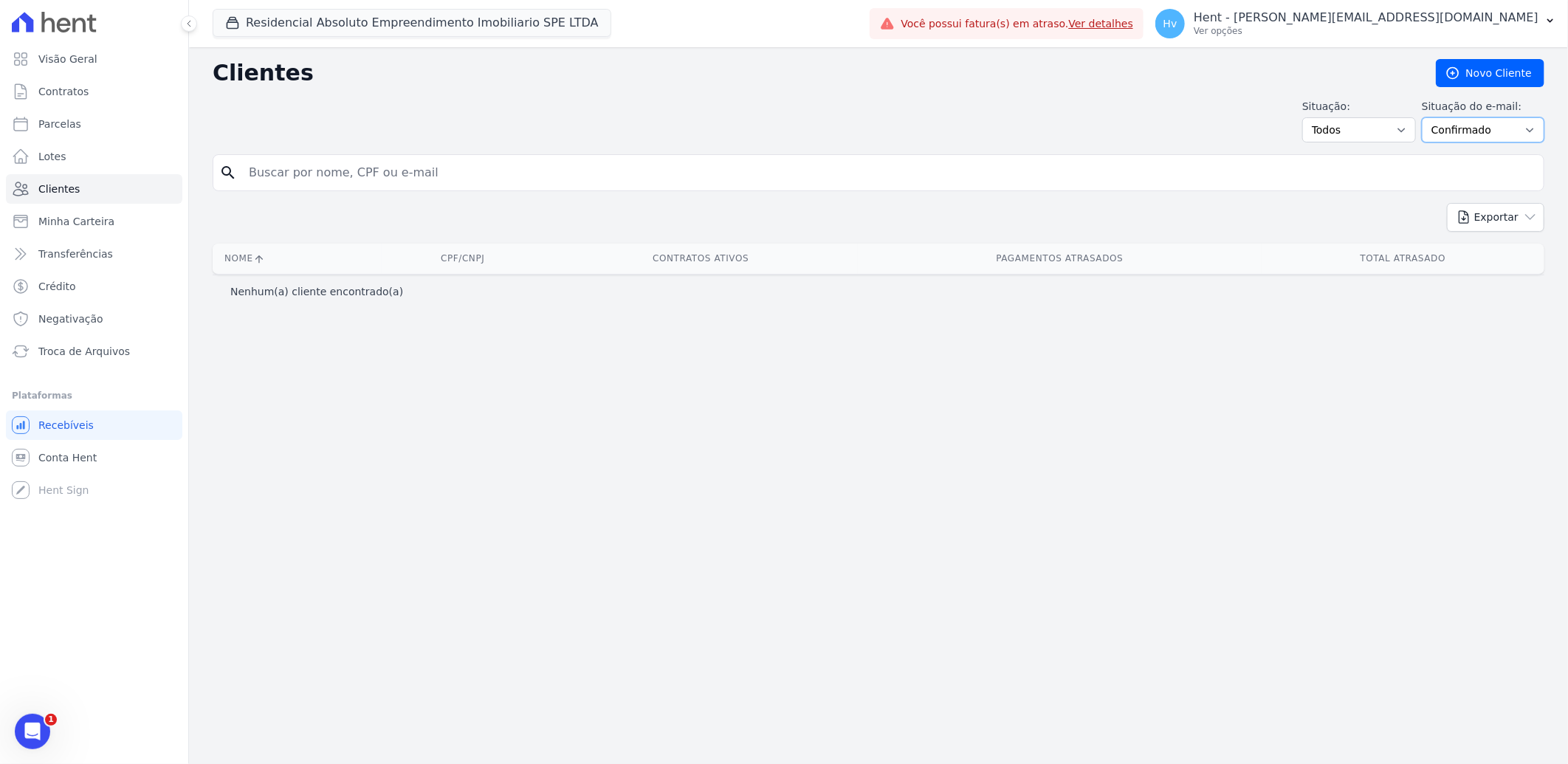
click at [1488, 134] on select "Todos Confirmado Não confirmado" at bounding box center [1483, 130] width 122 height 25
select select "not_confirmed"
click at [1430, 118] on select "Todos Confirmado Não confirmado" at bounding box center [1483, 130] width 122 height 25
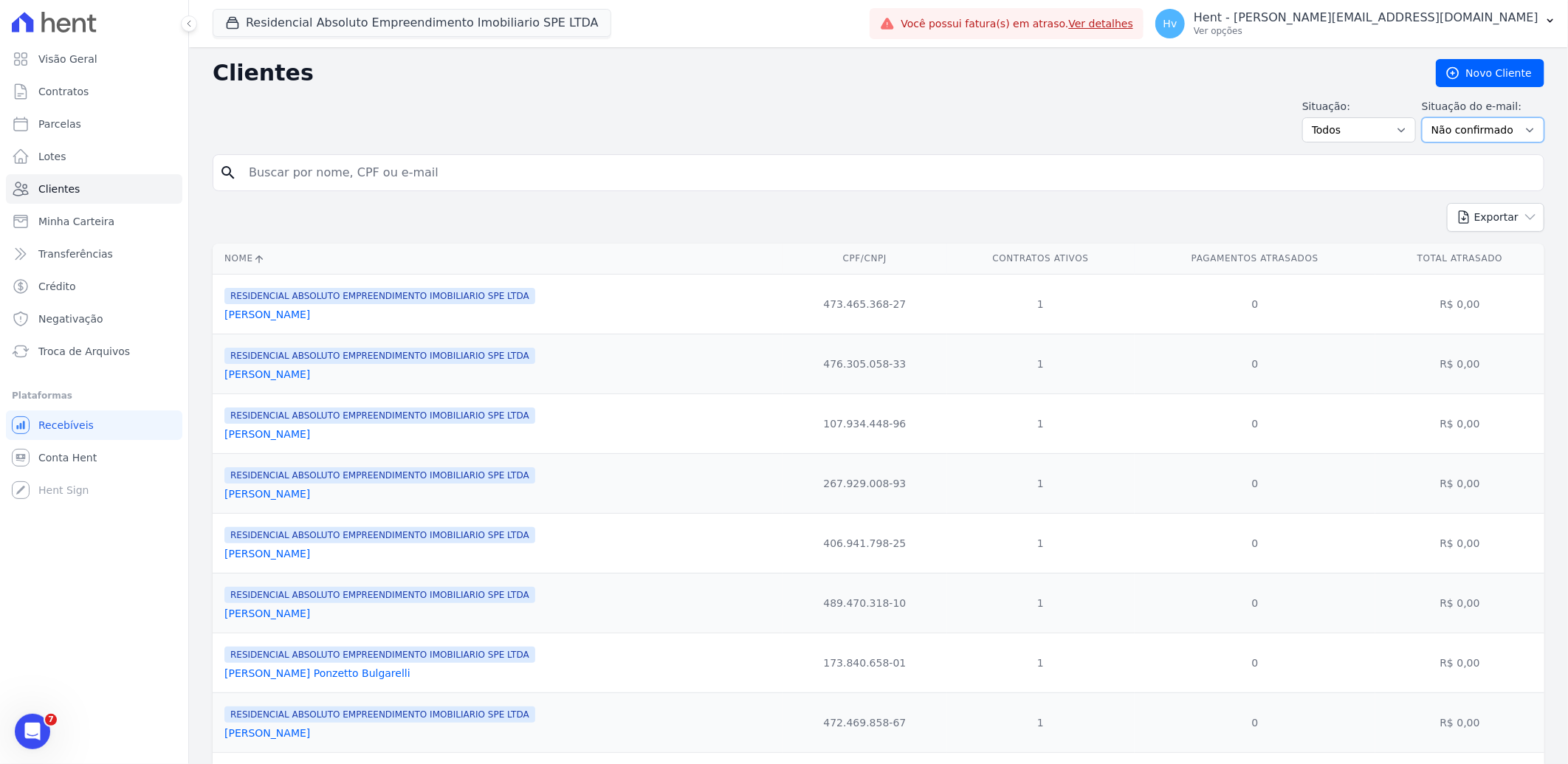
click at [1455, 133] on select "Todos Confirmado Não confirmado" at bounding box center [1483, 130] width 122 height 25
select select "all"
click at [1422, 118] on select "Todos Confirmado Não confirmado" at bounding box center [1483, 130] width 122 height 25
click at [1482, 220] on button "Exportar" at bounding box center [1496, 217] width 98 height 29
click at [1510, 275] on link "CSV" at bounding box center [1527, 278] width 83 height 27
